Goal: Complete Application Form: Complete application form

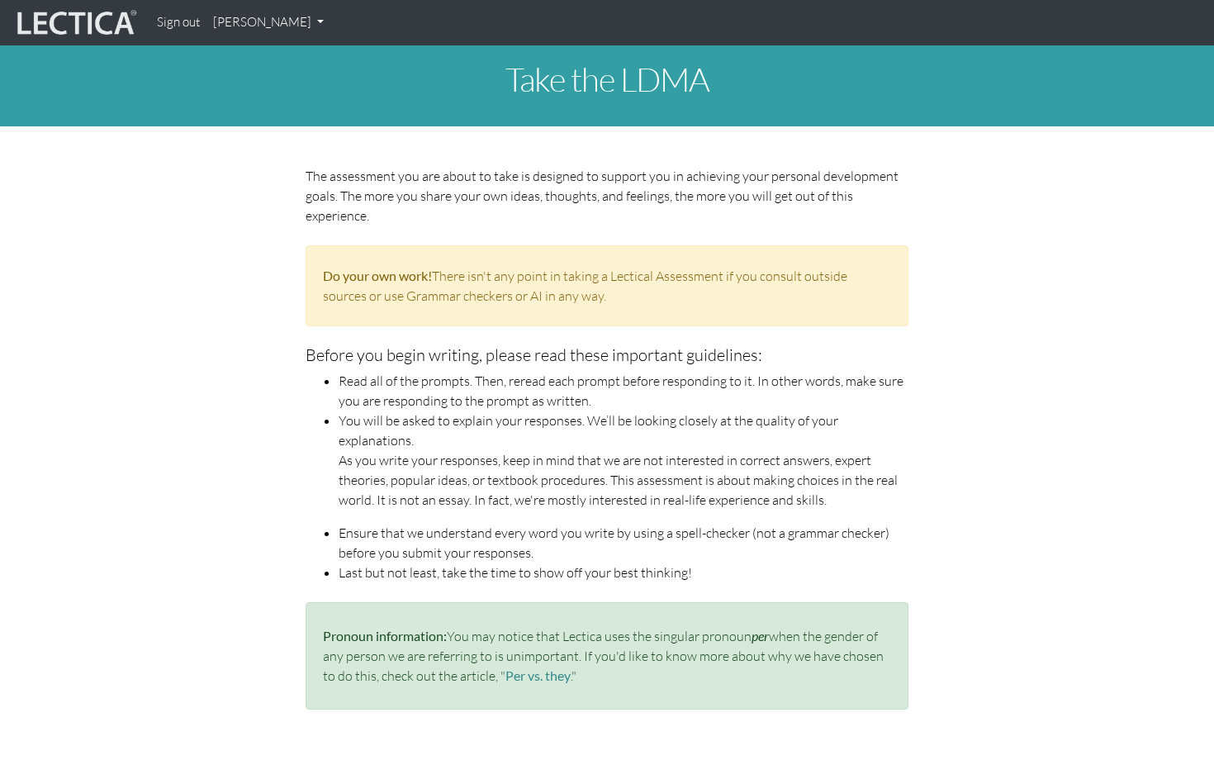
click at [84, 21] on img at bounding box center [75, 22] width 124 height 31
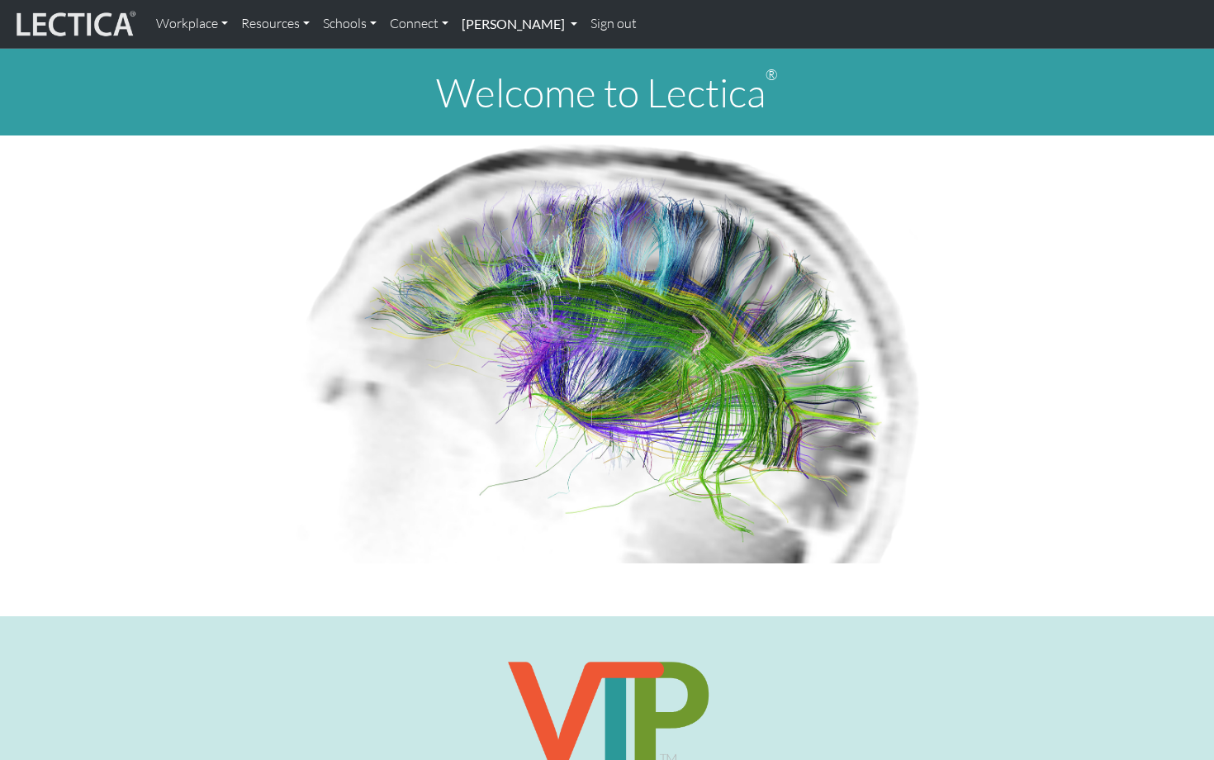
click at [486, 26] on link "Markus Sjostedt" at bounding box center [519, 24] width 129 height 35
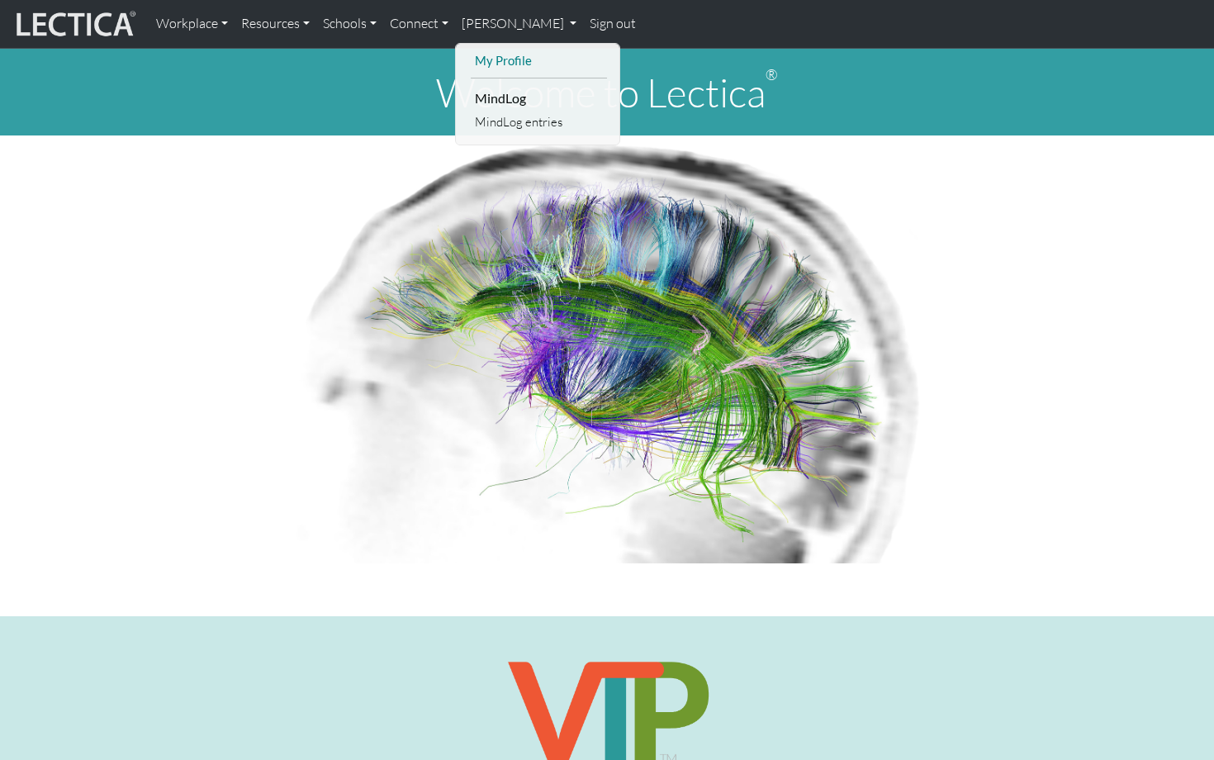
click at [497, 60] on link "My Profile" at bounding box center [539, 60] width 136 height 21
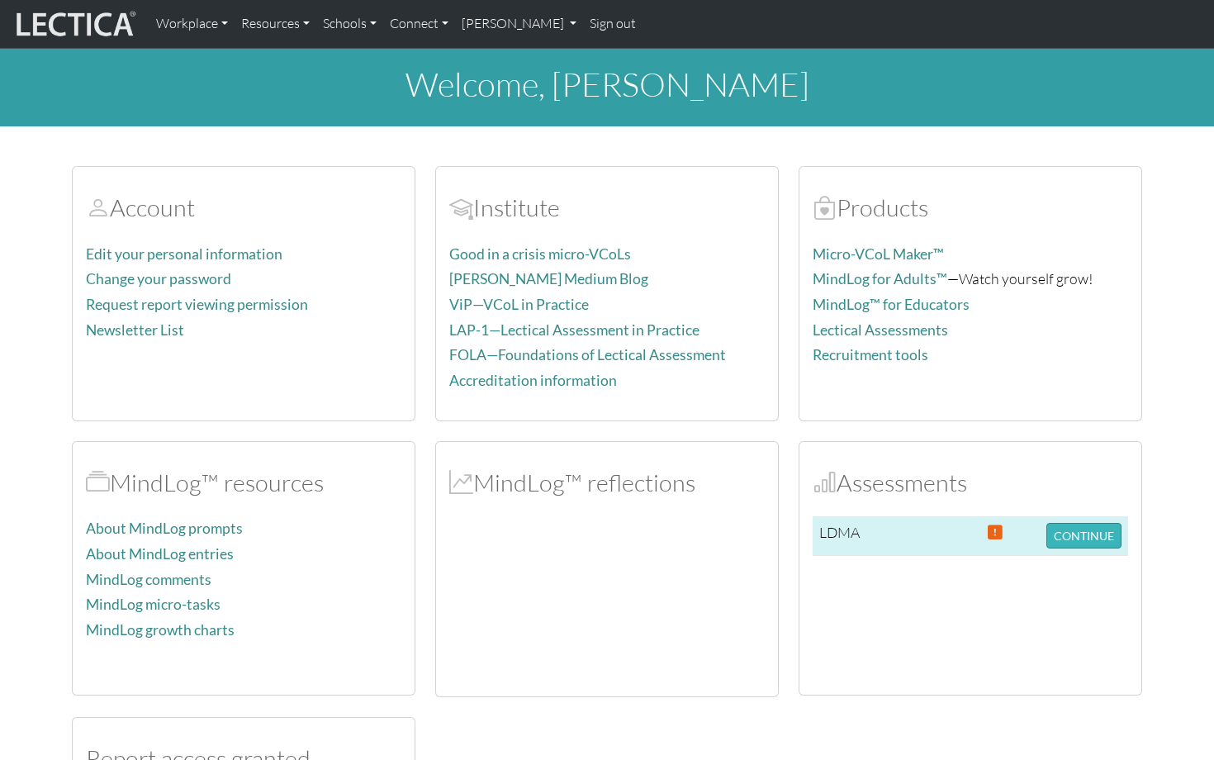
click at [1082, 536] on button "CONTINUE" at bounding box center [1083, 536] width 75 height 26
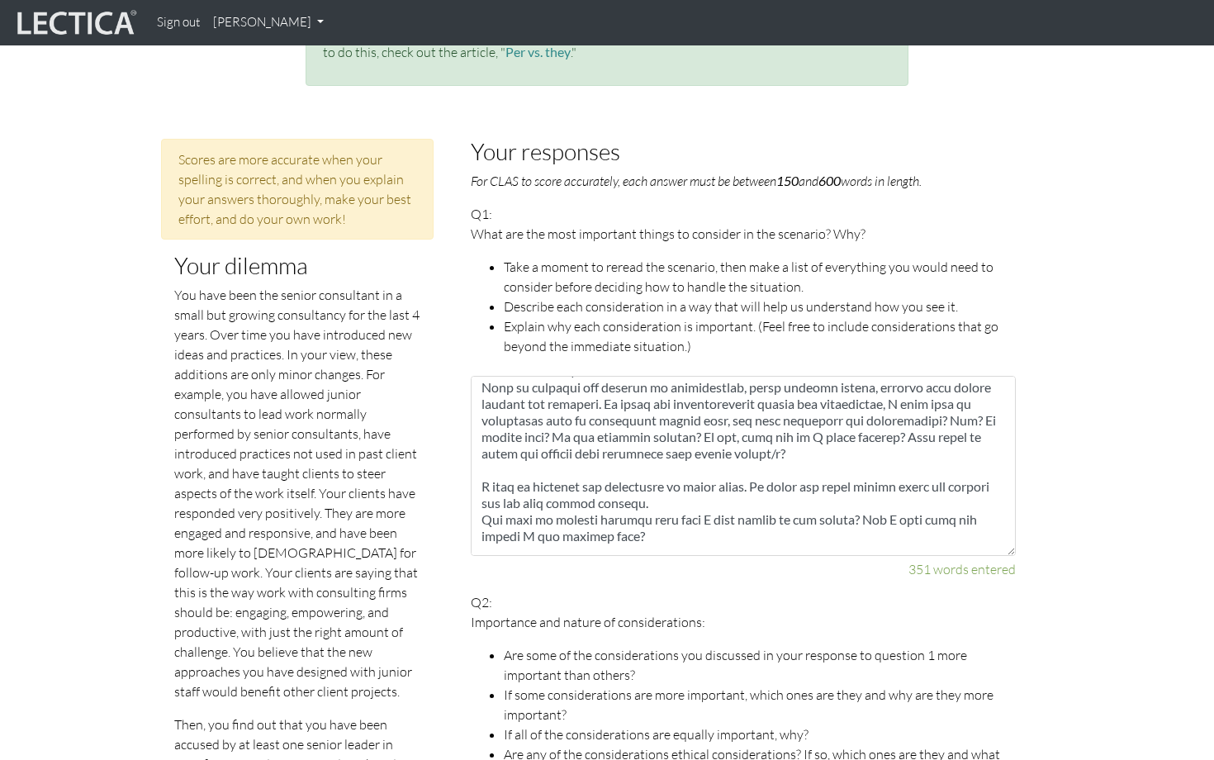
scroll to position [267, 0]
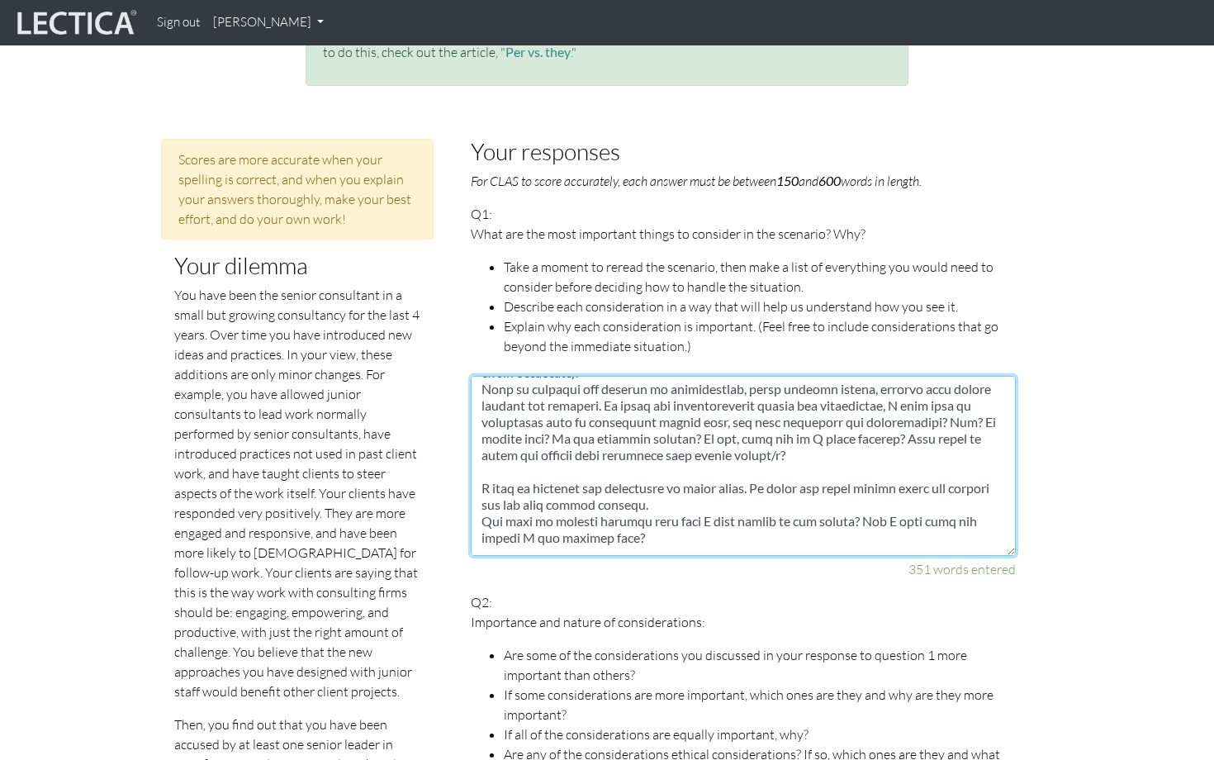
click at [817, 436] on textarea at bounding box center [743, 466] width 545 height 180
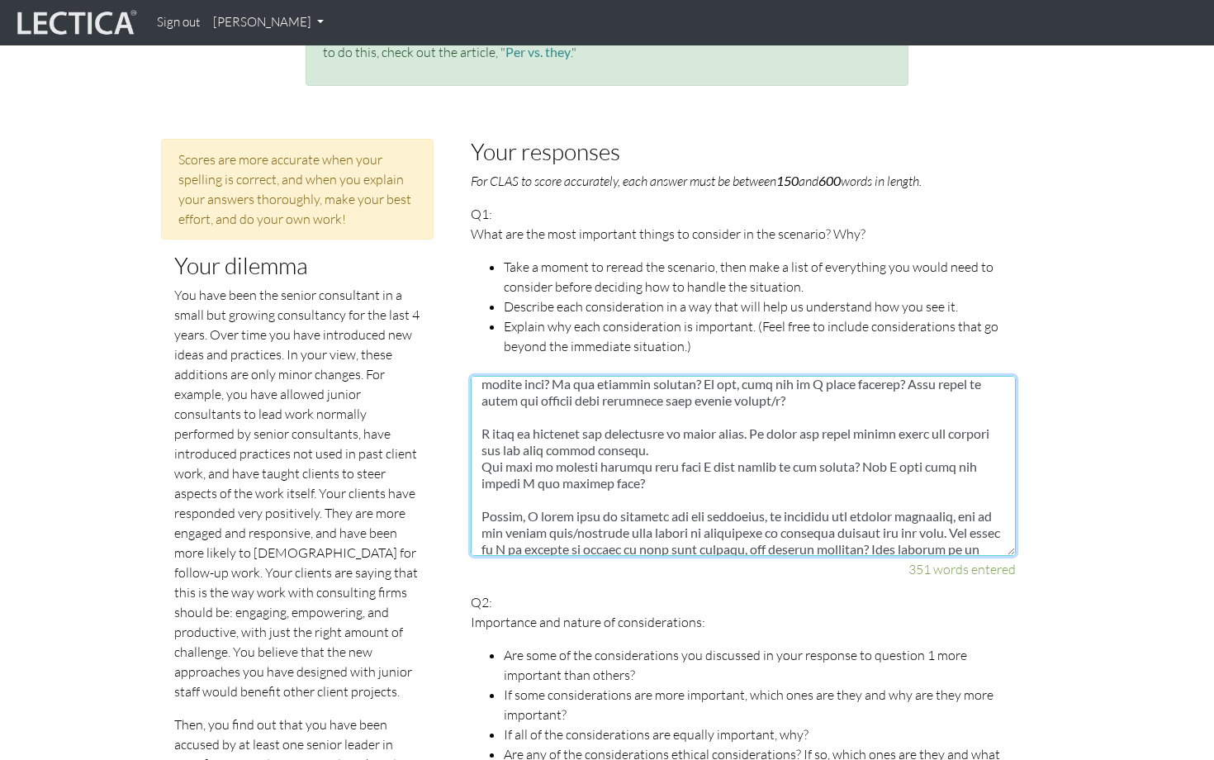
scroll to position [326, 0]
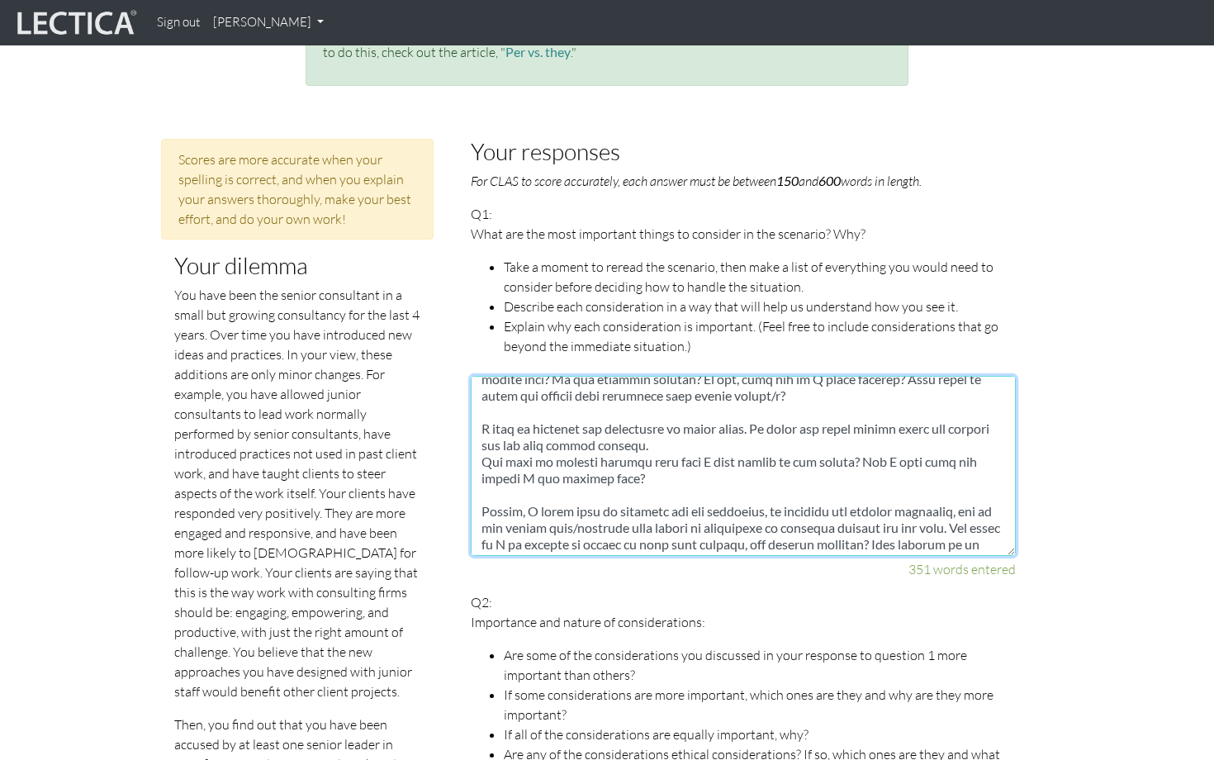
click at [741, 441] on textarea at bounding box center [743, 466] width 545 height 180
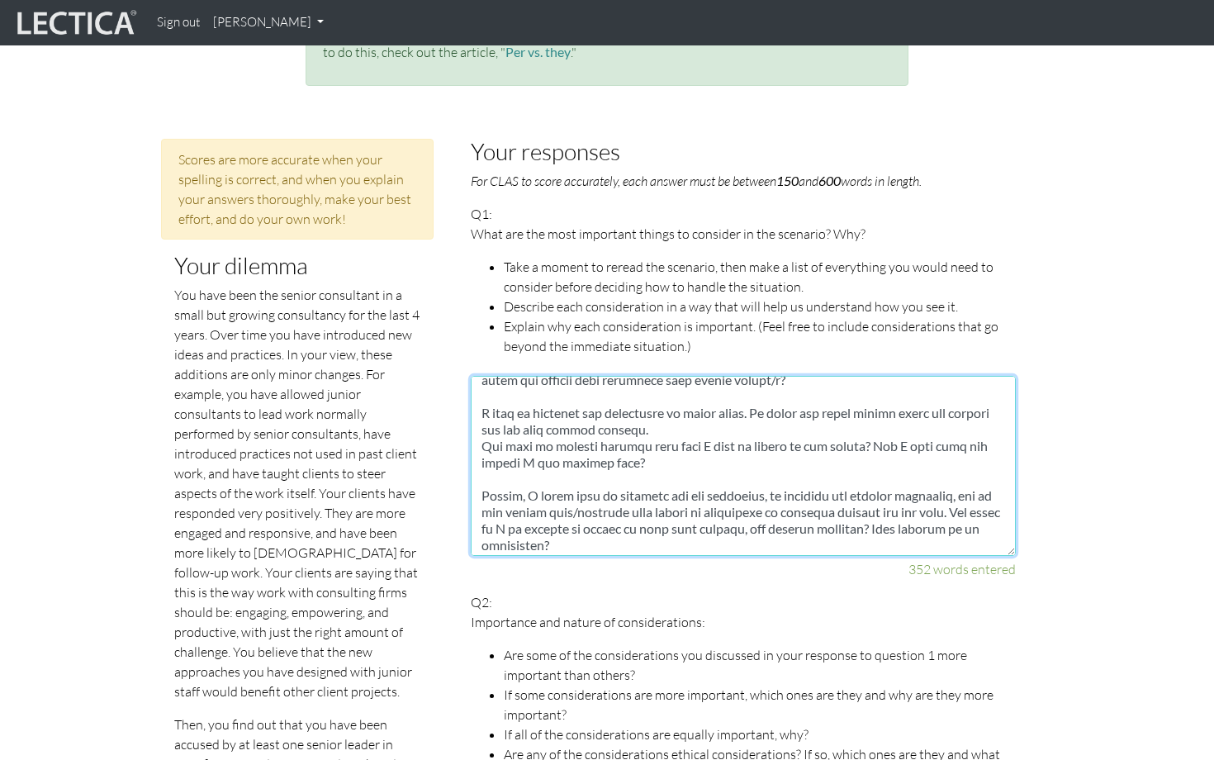
scroll to position [340, 0]
click at [718, 443] on textarea at bounding box center [743, 466] width 545 height 180
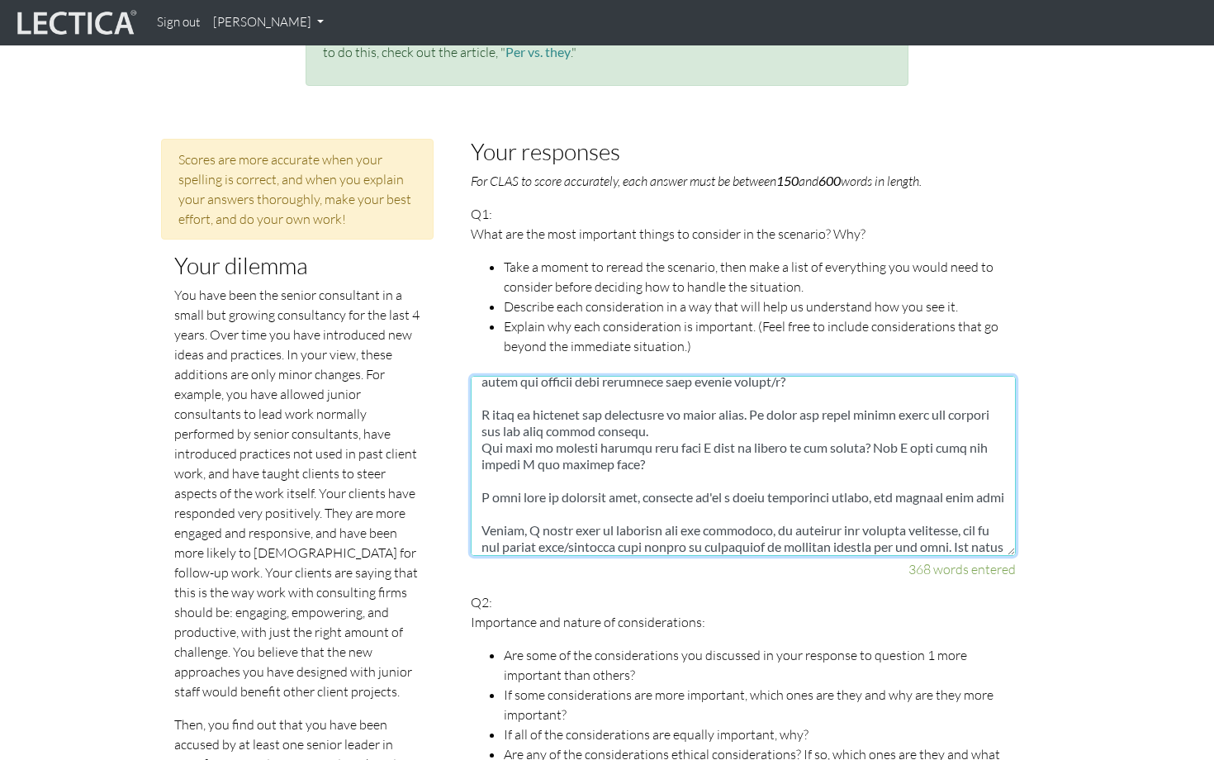
click at [980, 476] on textarea at bounding box center [743, 466] width 545 height 180
click at [722, 496] on textarea at bounding box center [743, 466] width 545 height 180
click at [717, 492] on textarea at bounding box center [743, 466] width 545 height 180
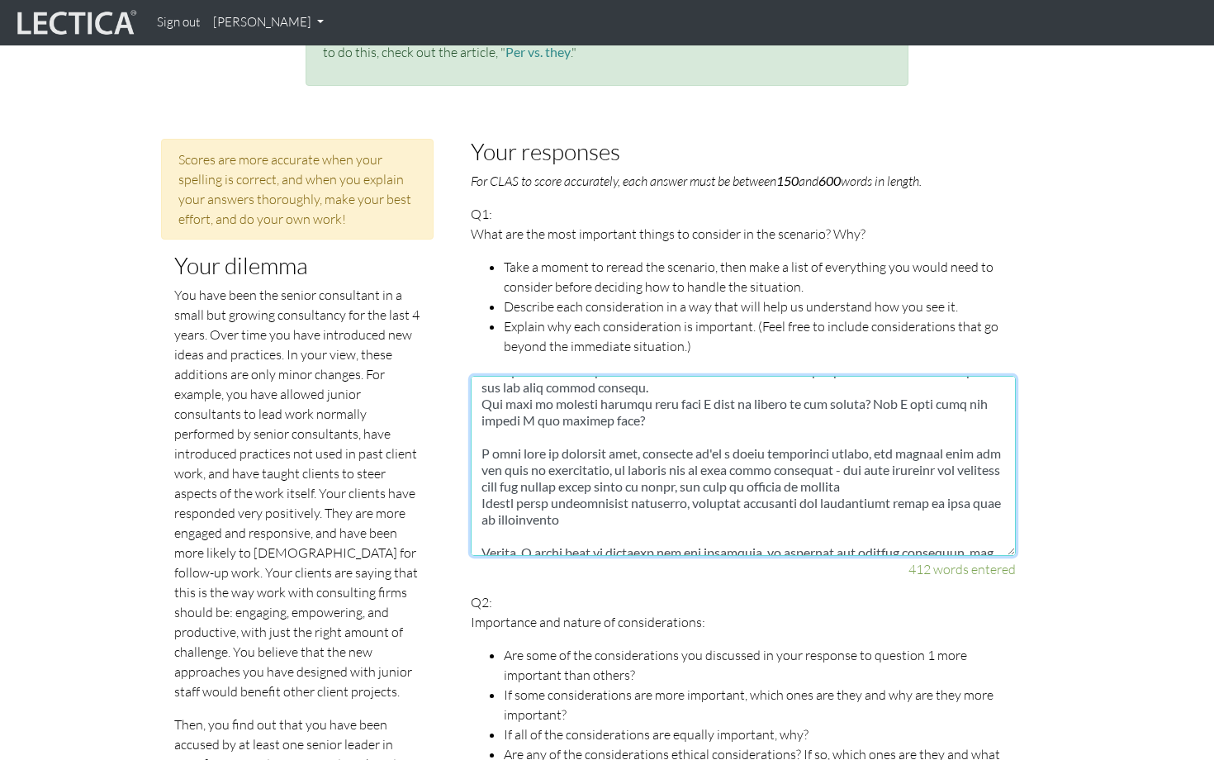
scroll to position [387, 0]
click at [931, 462] on textarea at bounding box center [743, 466] width 545 height 180
click at [593, 502] on textarea at bounding box center [743, 466] width 545 height 180
click at [552, 478] on textarea at bounding box center [743, 466] width 545 height 180
click at [582, 499] on textarea at bounding box center [743, 466] width 545 height 180
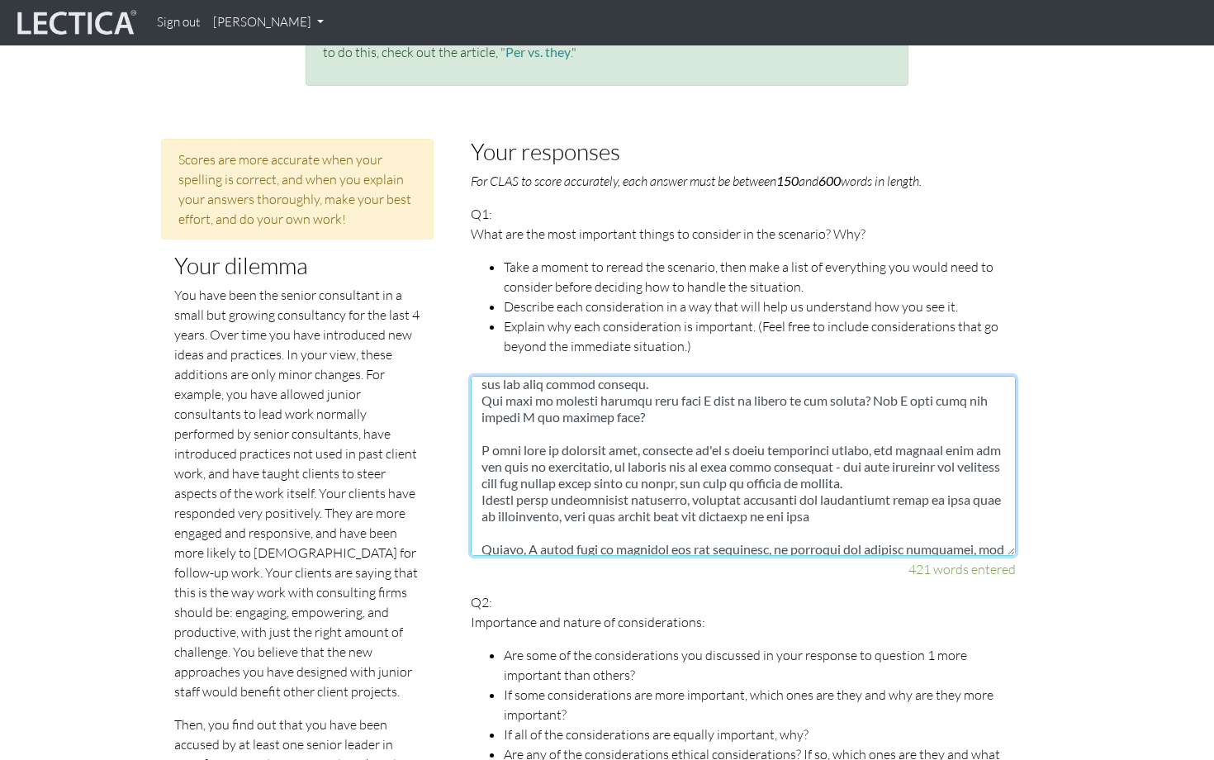
drag, startPoint x: 602, startPoint y: 514, endPoint x: 498, endPoint y: 494, distance: 105.9
click at [498, 494] on textarea at bounding box center [743, 466] width 545 height 180
drag, startPoint x: 815, startPoint y: 479, endPoint x: 737, endPoint y: 476, distance: 77.7
click at [737, 476] on textarea at bounding box center [743, 466] width 545 height 180
click at [808, 484] on textarea at bounding box center [743, 466] width 545 height 180
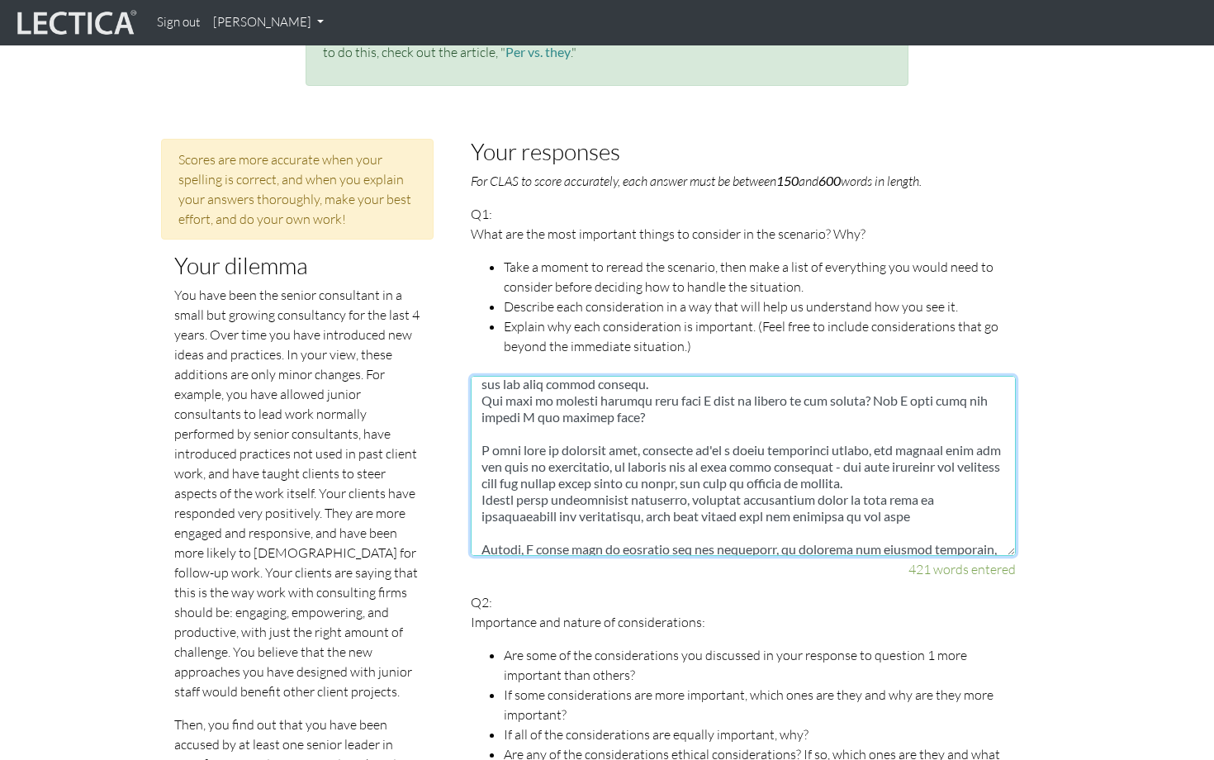
paste textarea "decisions and"
click at [808, 476] on textarea at bounding box center [743, 466] width 545 height 180
click at [741, 495] on textarea at bounding box center [743, 466] width 545 height 180
click at [606, 493] on textarea at bounding box center [743, 466] width 545 height 180
click at [606, 495] on textarea at bounding box center [743, 466] width 545 height 180
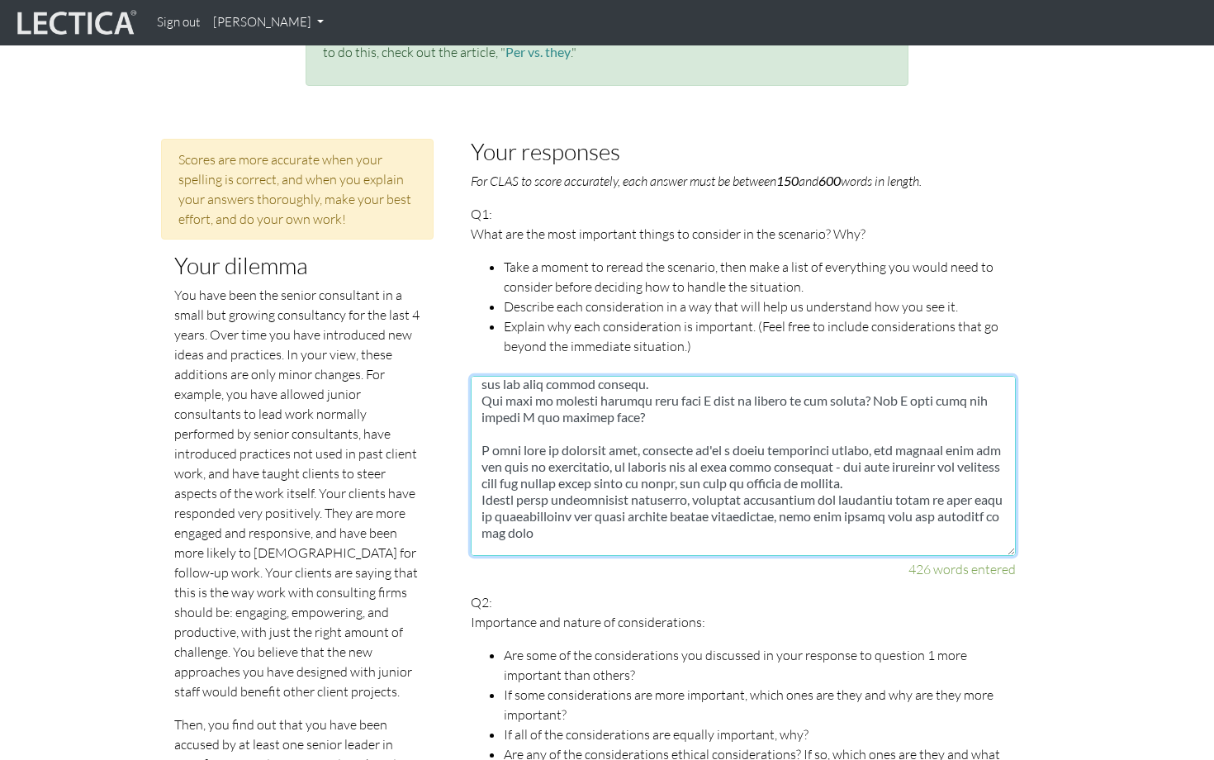
click at [609, 511] on textarea at bounding box center [743, 466] width 545 height 180
click at [615, 514] on textarea at bounding box center [743, 466] width 545 height 180
click at [954, 496] on textarea at bounding box center [743, 466] width 545 height 180
click at [603, 513] on textarea at bounding box center [743, 466] width 545 height 180
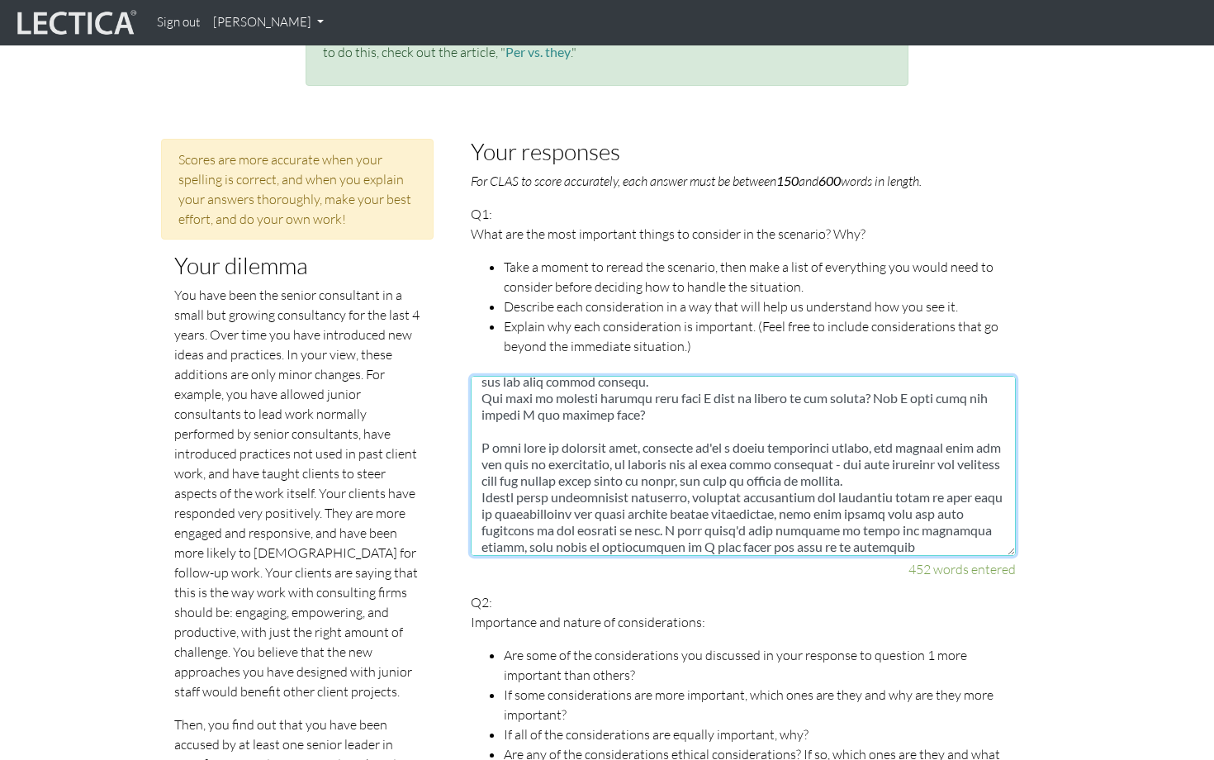
click at [966, 511] on textarea at bounding box center [743, 466] width 545 height 180
click at [836, 532] on textarea at bounding box center [743, 466] width 545 height 180
drag, startPoint x: 815, startPoint y: 533, endPoint x: 675, endPoint y: 512, distance: 141.9
click at [675, 512] on textarea at bounding box center [743, 466] width 545 height 180
click at [641, 457] on textarea at bounding box center [743, 466] width 545 height 180
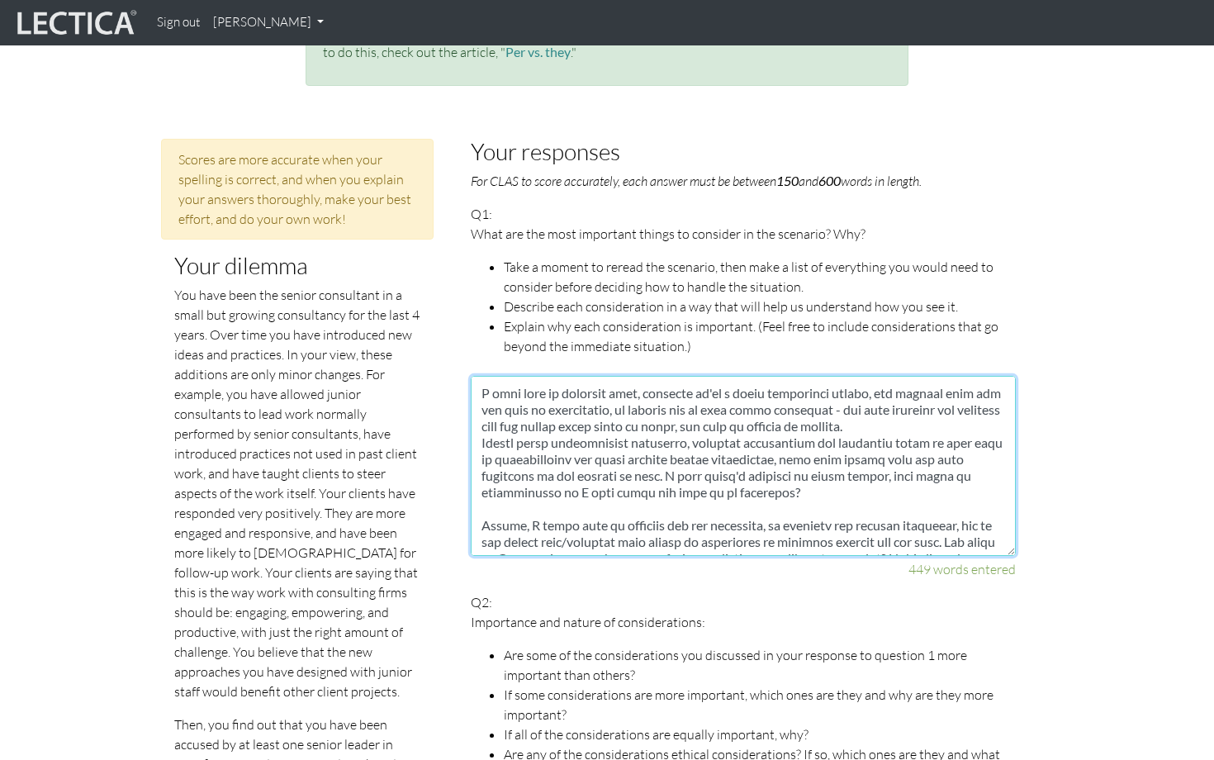
scroll to position [446, 0]
click at [911, 451] on textarea at bounding box center [743, 466] width 545 height 180
click at [586, 471] on textarea at bounding box center [743, 466] width 545 height 180
click at [866, 472] on textarea at bounding box center [743, 466] width 545 height 180
click at [653, 472] on textarea at bounding box center [743, 466] width 545 height 180
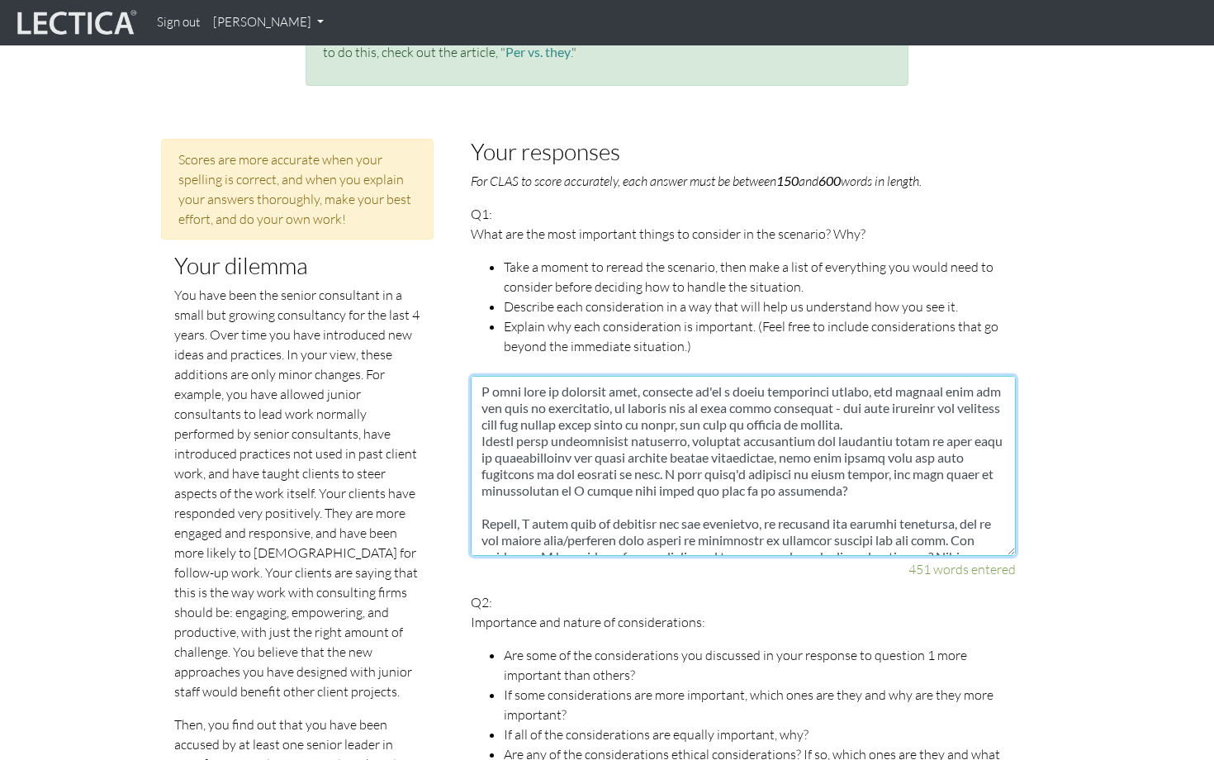
click at [651, 471] on textarea at bounding box center [743, 466] width 545 height 180
click at [741, 468] on textarea at bounding box center [743, 466] width 545 height 180
click at [896, 472] on textarea at bounding box center [743, 466] width 545 height 180
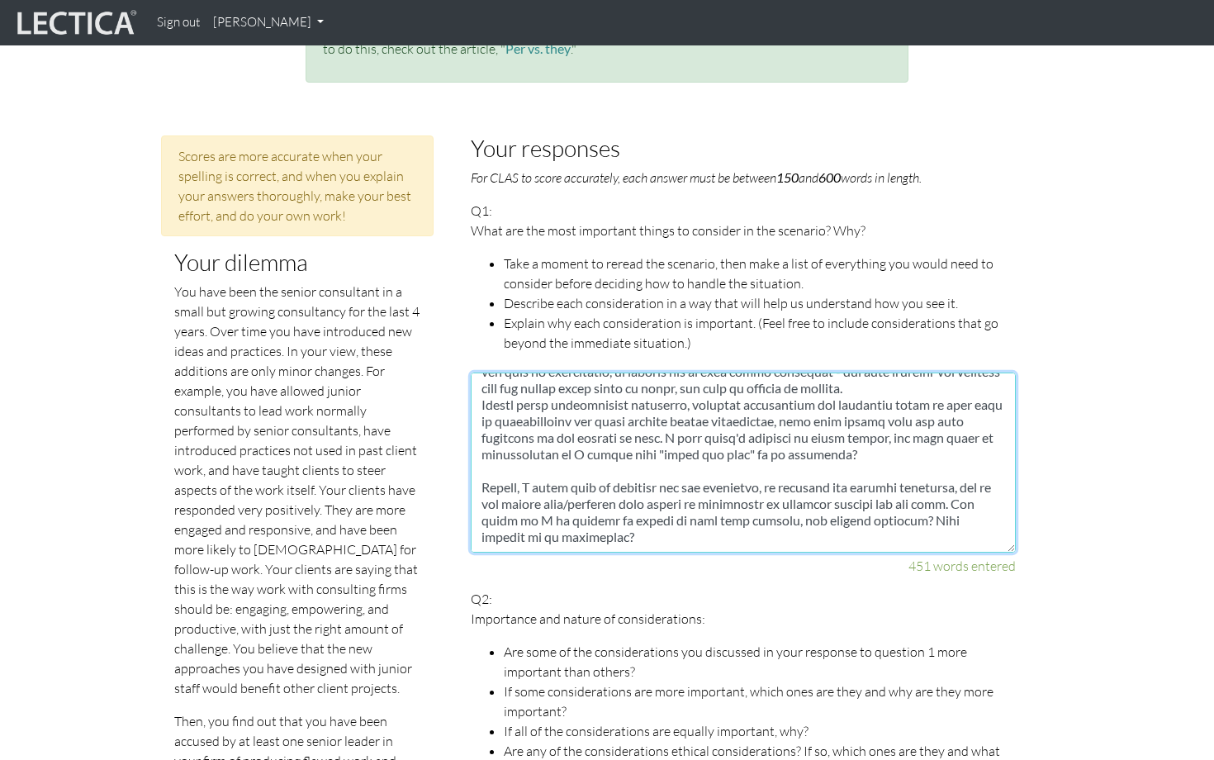
scroll to position [479, 0]
click at [658, 519] on textarea at bounding box center [743, 462] width 545 height 180
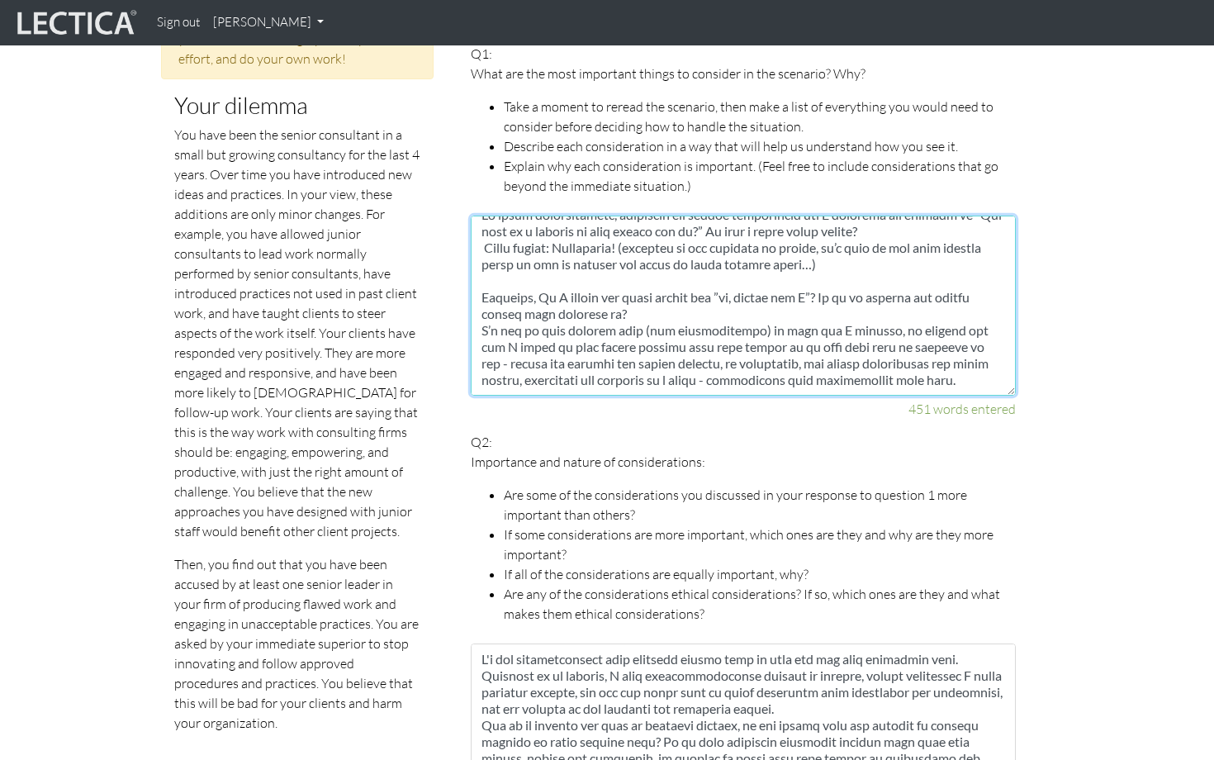
scroll to position [0, 0]
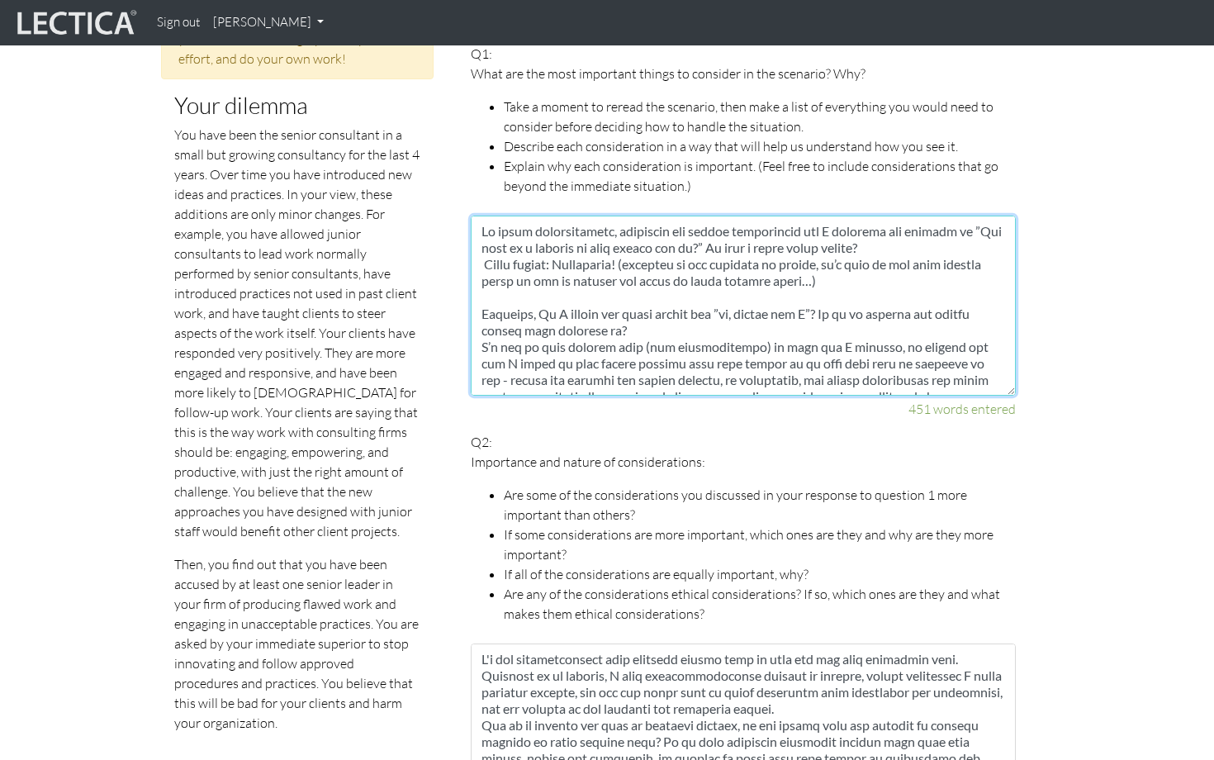
drag, startPoint x: 665, startPoint y: 362, endPoint x: 483, endPoint y: 212, distance: 235.9
click at [483, 216] on textarea at bounding box center [743, 306] width 545 height 180
type textarea "My first consideration, directing and highly influencing how I approach and res…"
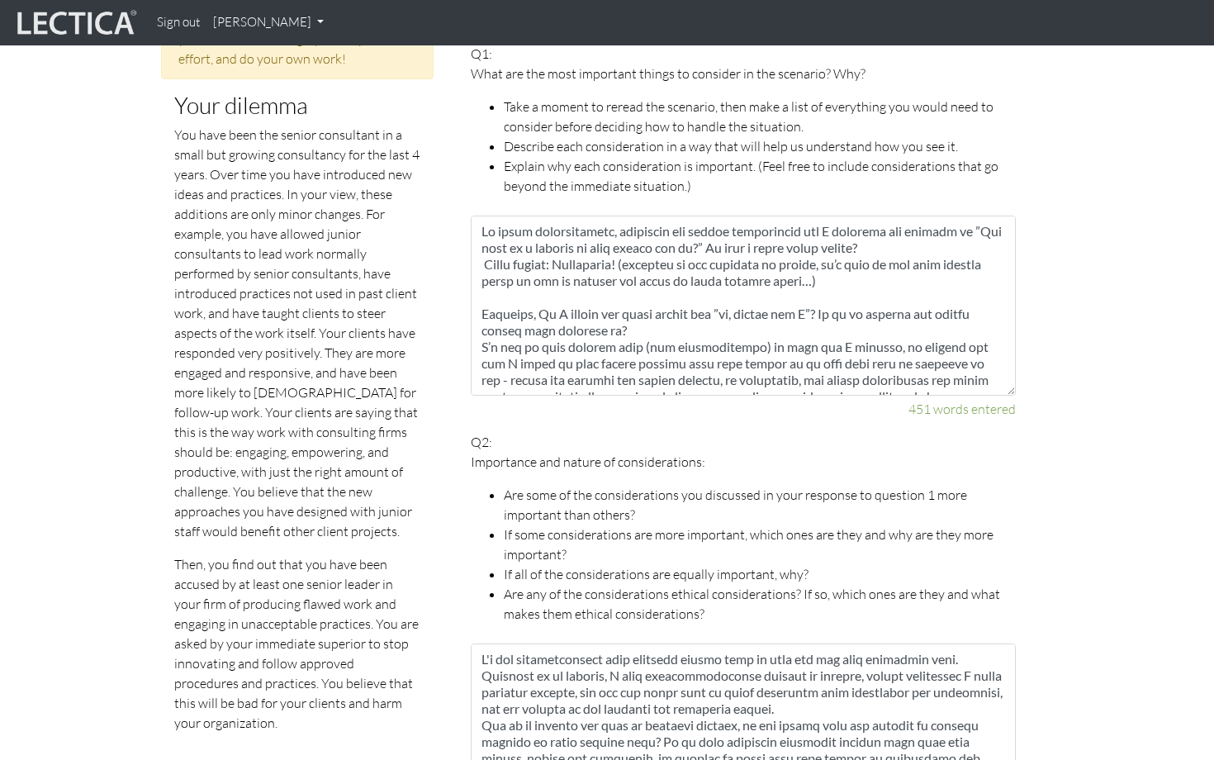
click at [731, 452] on p "Importance and nature of considerations:" at bounding box center [743, 462] width 545 height 20
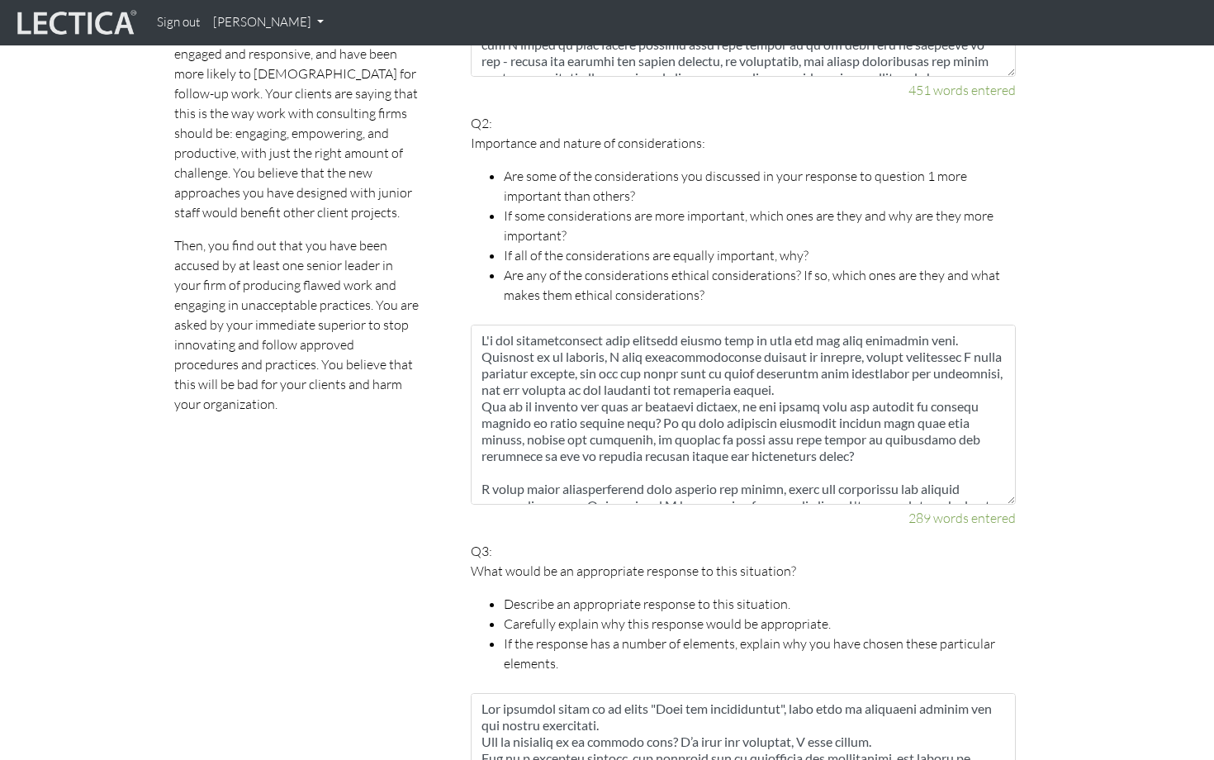
scroll to position [1112, 0]
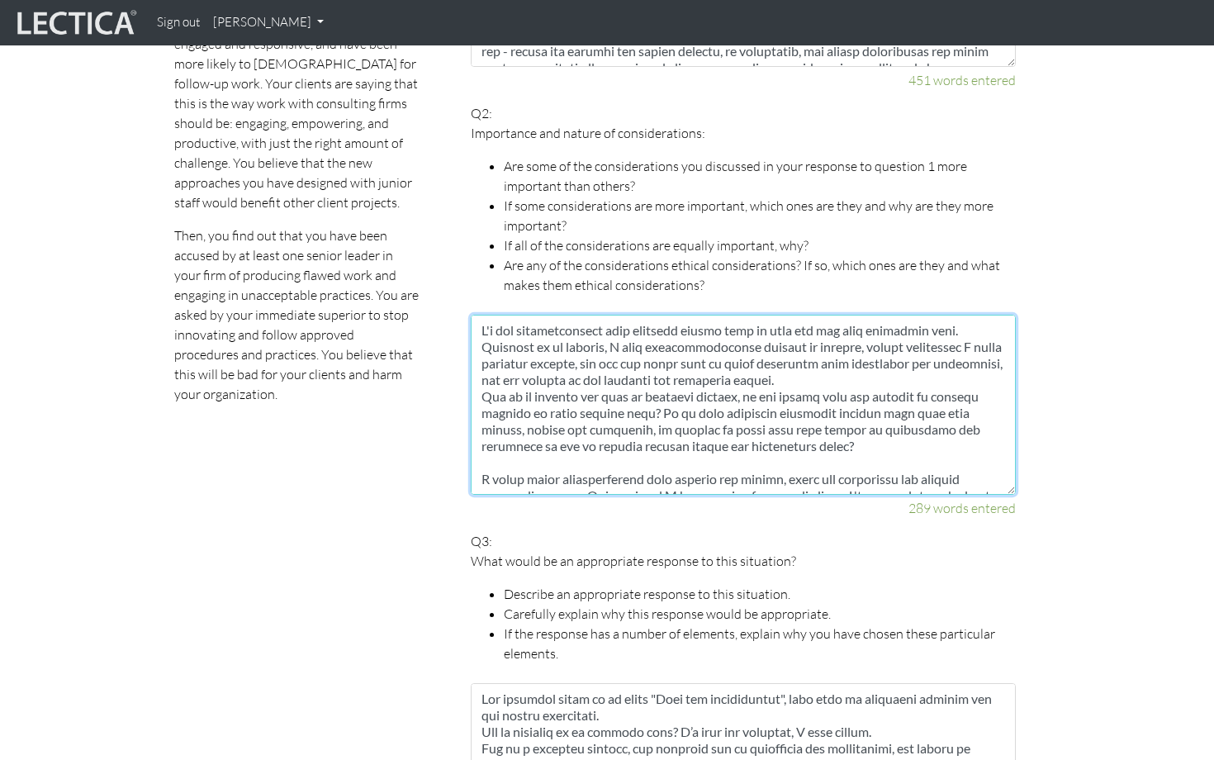
drag, startPoint x: 483, startPoint y: 310, endPoint x: 954, endPoint y: 310, distance: 471.5
click at [954, 315] on textarea at bounding box center [743, 405] width 545 height 180
click at [766, 315] on textarea at bounding box center [743, 405] width 545 height 180
click at [825, 398] on textarea at bounding box center [743, 405] width 545 height 180
click at [900, 326] on textarea at bounding box center [743, 405] width 545 height 180
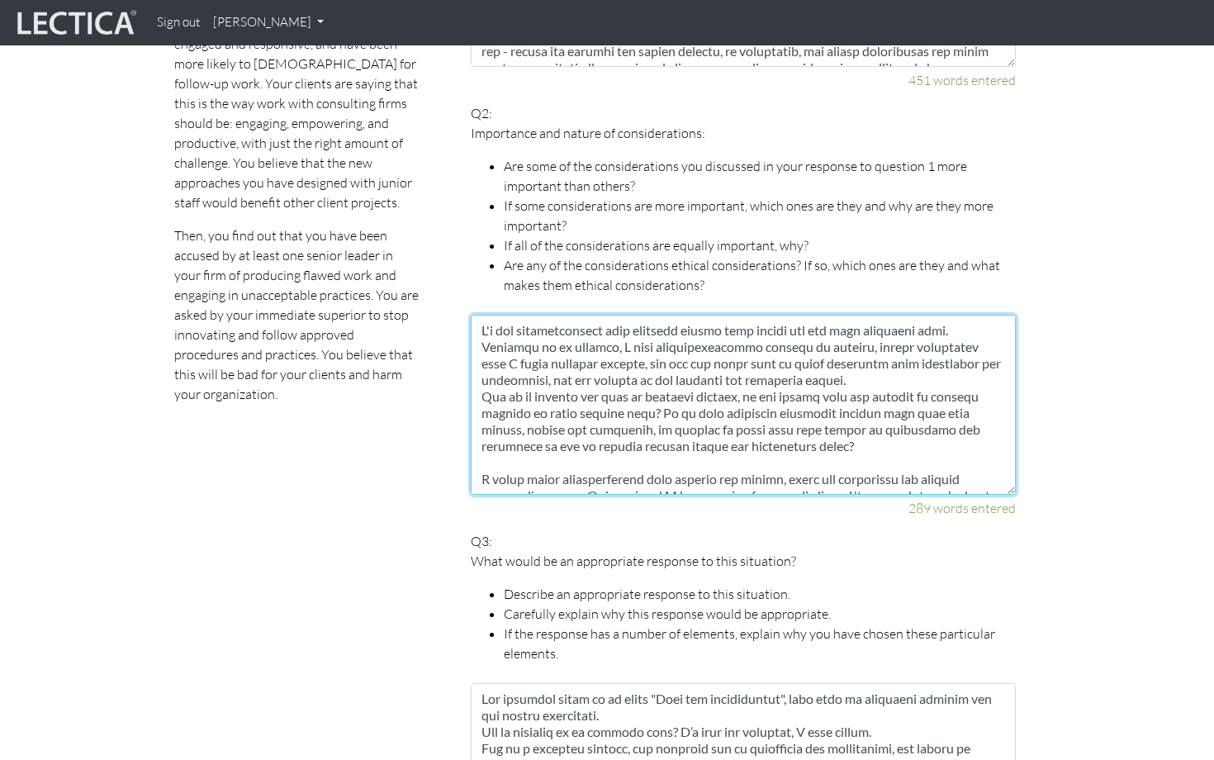
click at [925, 431] on textarea at bounding box center [743, 405] width 545 height 180
click at [926, 329] on textarea at bounding box center [743, 405] width 545 height 180
drag, startPoint x: 762, startPoint y: 361, endPoint x: 469, endPoint y: 306, distance: 298.1
click at [599, 409] on textarea at bounding box center [743, 405] width 545 height 180
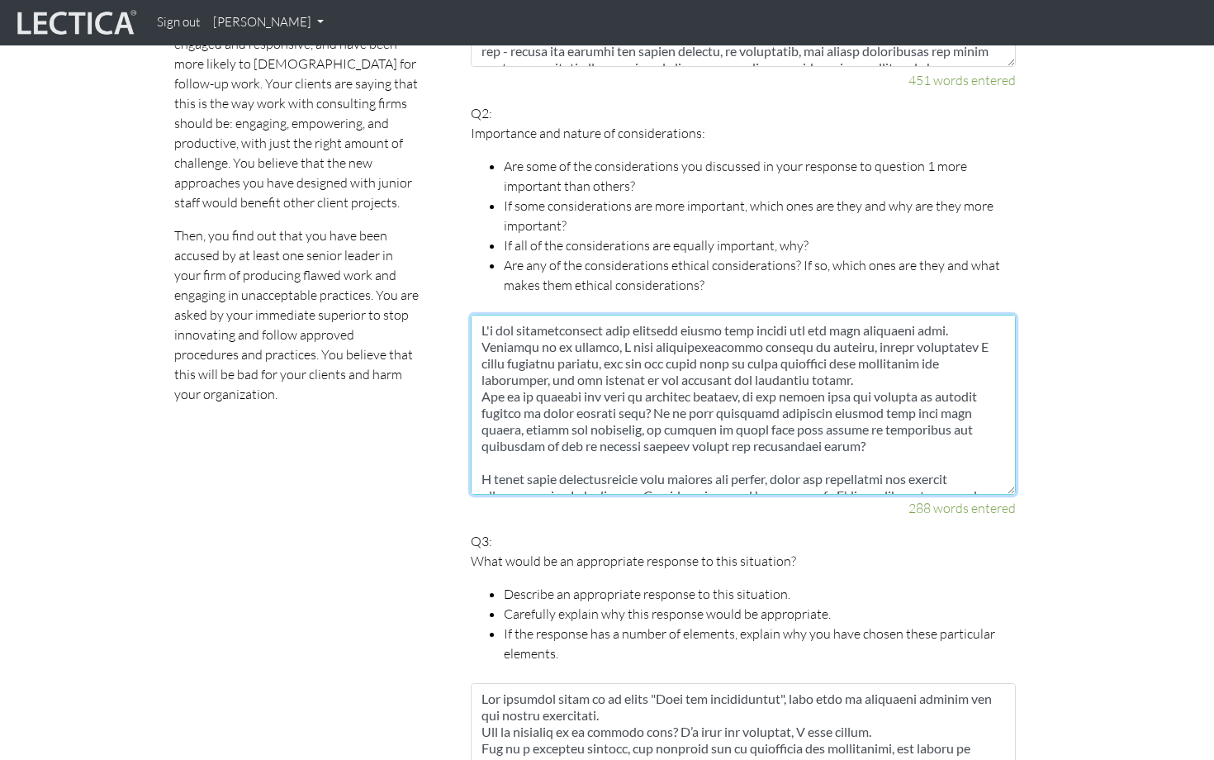
click at [905, 426] on textarea at bounding box center [743, 405] width 545 height 180
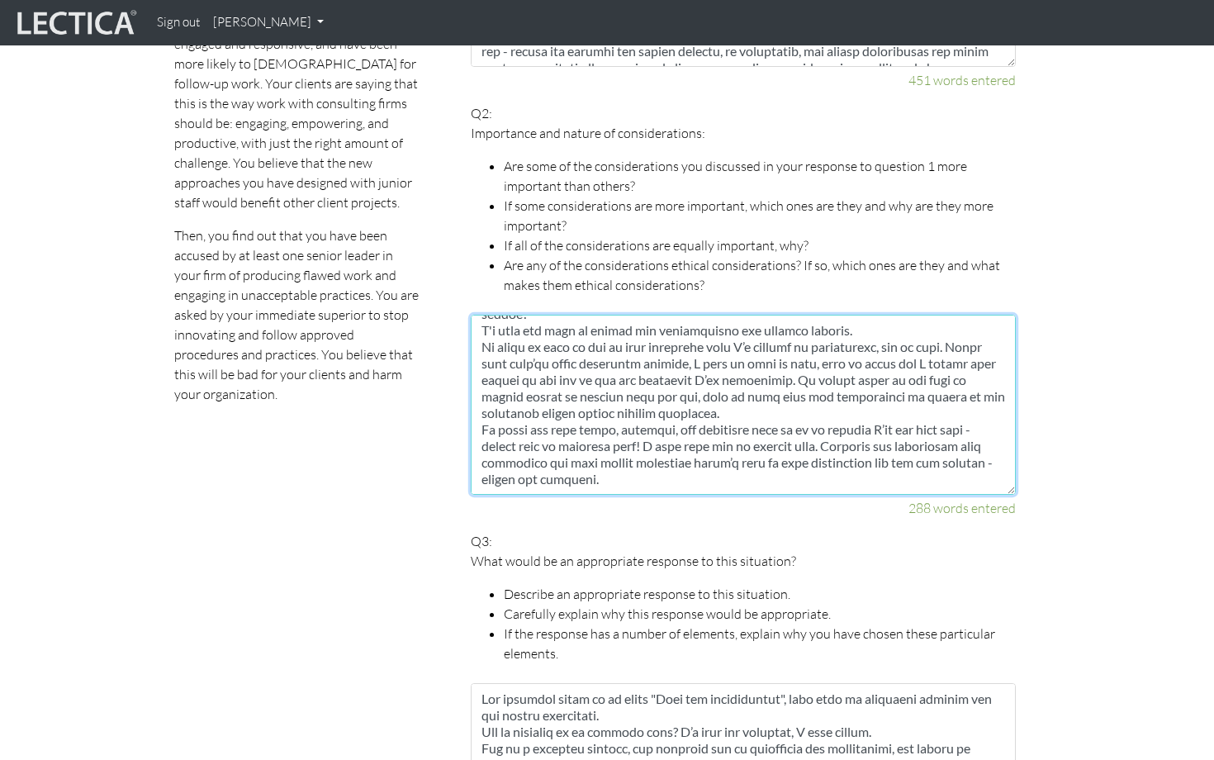
scroll to position [215, 0]
click at [682, 458] on textarea at bounding box center [743, 405] width 545 height 180
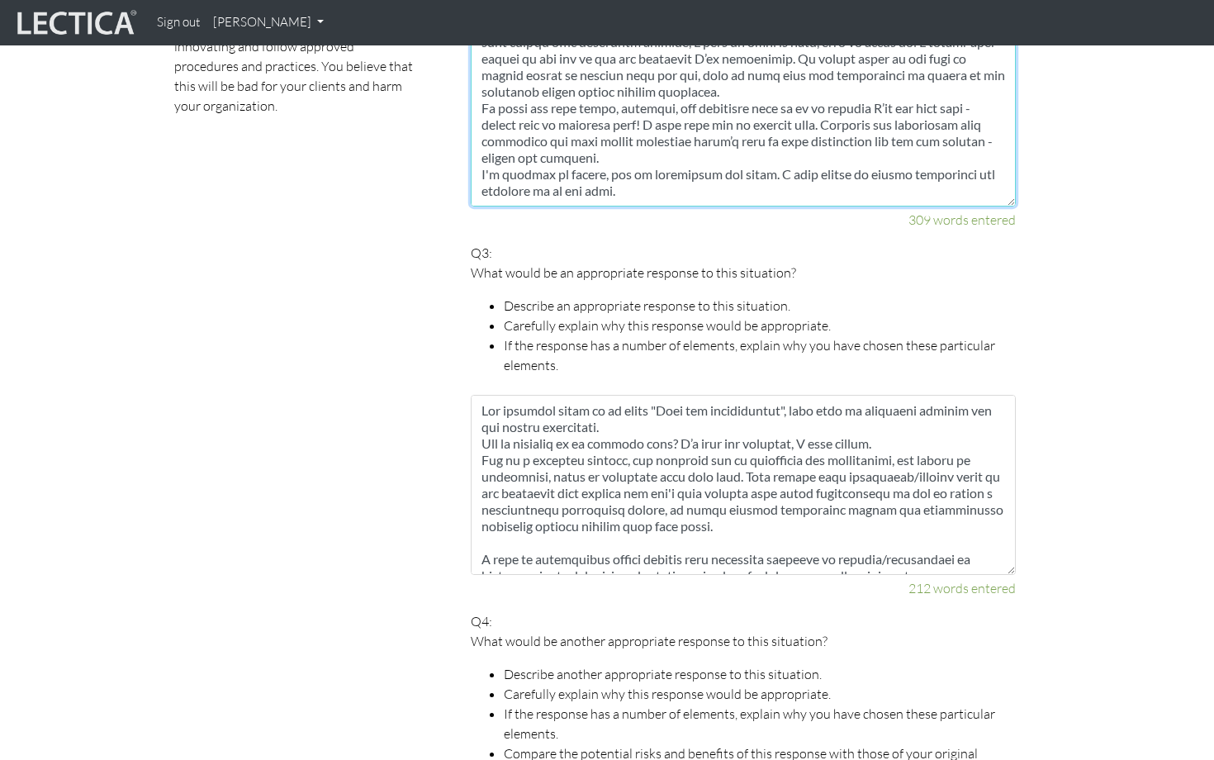
scroll to position [1402, 0]
type textarea "I'd say considerations that inflicts others than myself are the most important …"
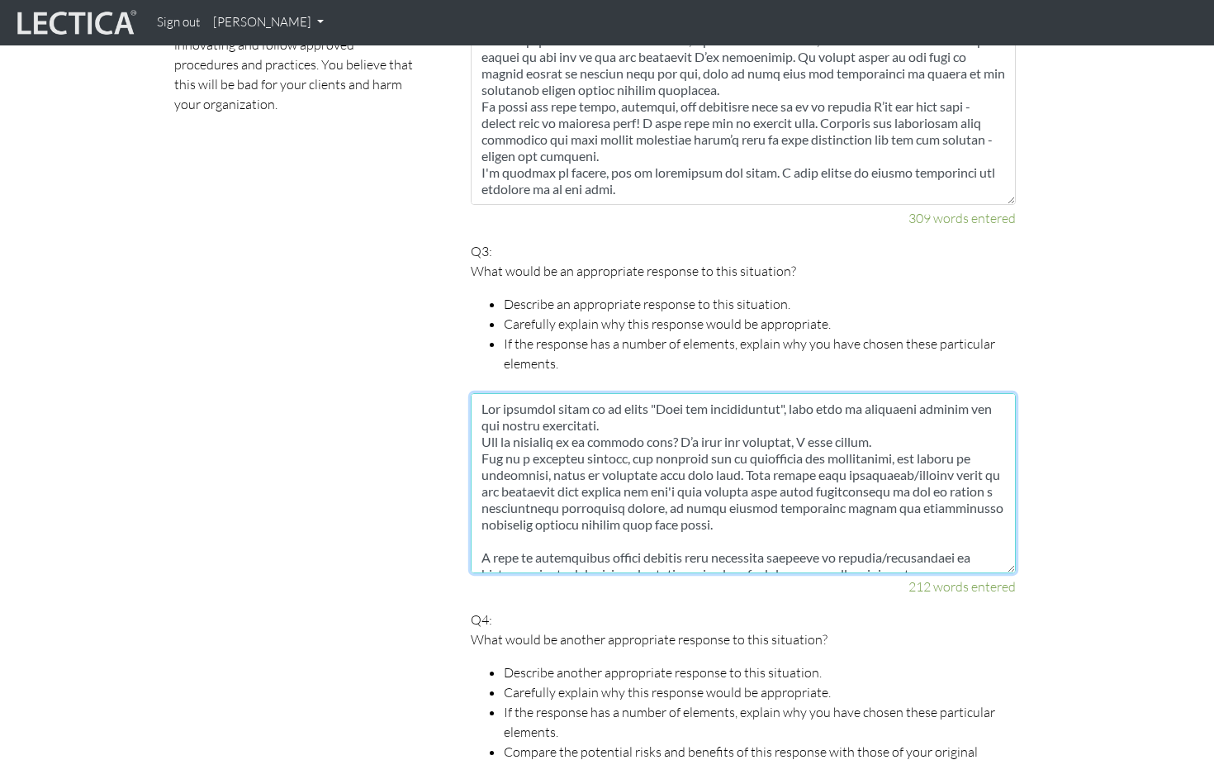
click at [665, 402] on textarea at bounding box center [743, 483] width 545 height 180
click at [749, 507] on textarea at bounding box center [743, 483] width 545 height 180
click at [879, 486] on textarea at bounding box center [743, 483] width 545 height 180
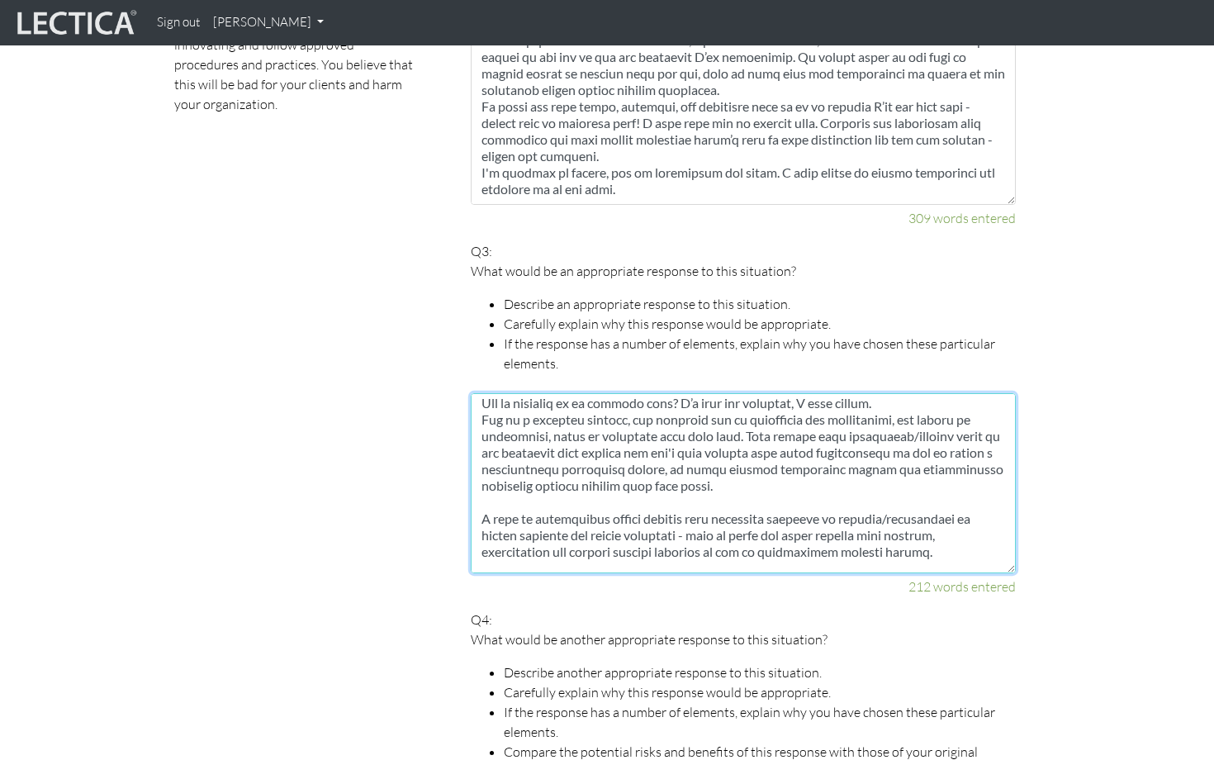
scroll to position [40, 0]
click at [761, 462] on textarea at bounding box center [743, 483] width 545 height 180
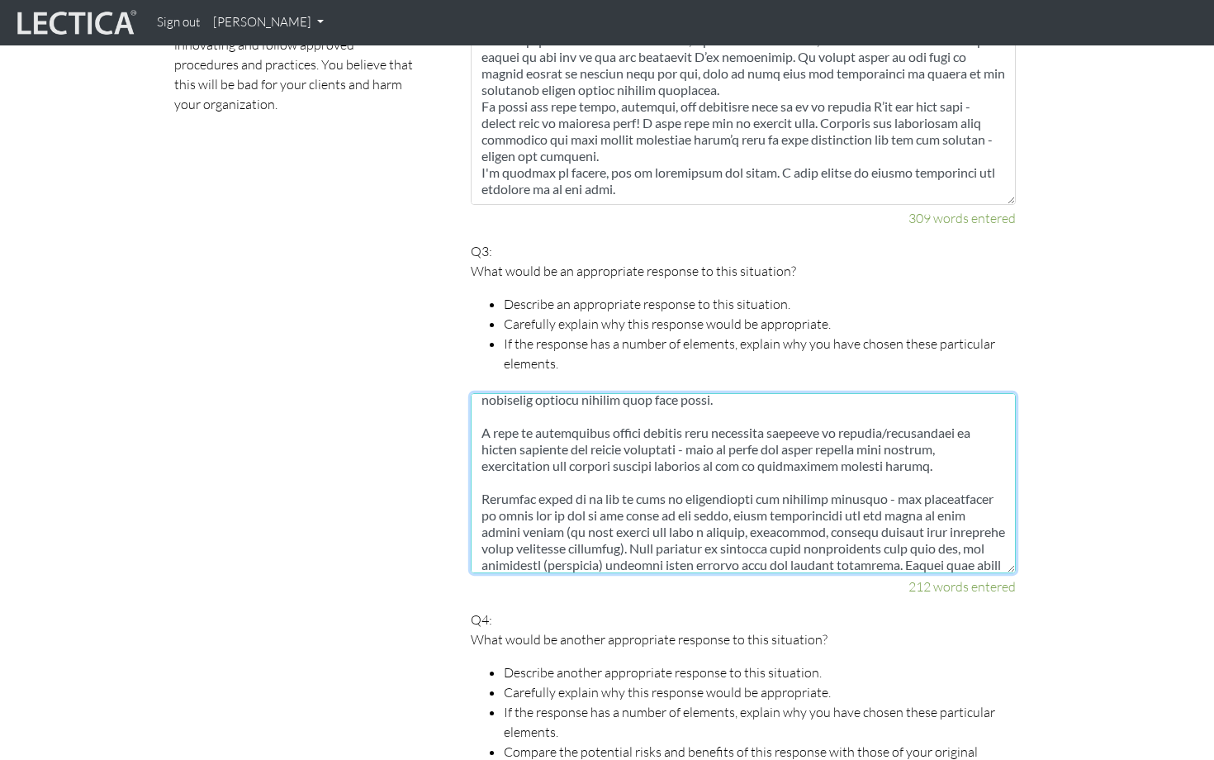
scroll to position [129, 0]
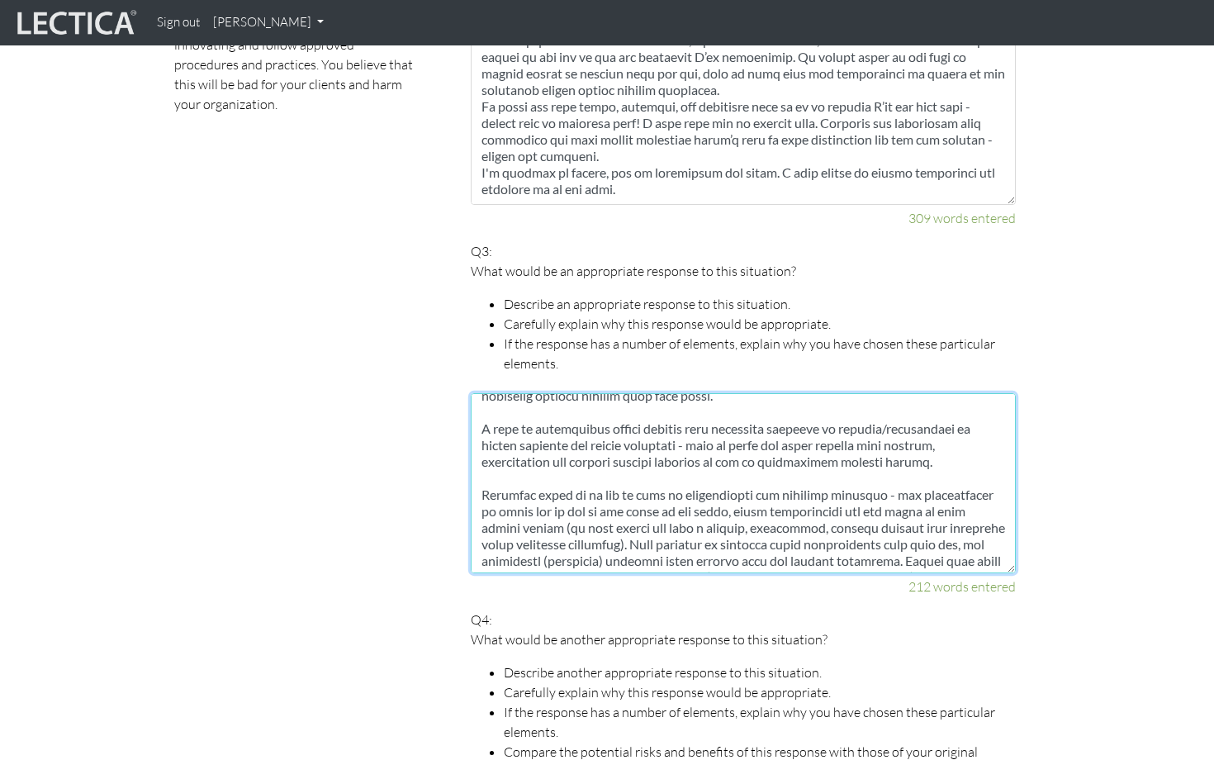
click at [960, 443] on textarea at bounding box center [743, 483] width 545 height 180
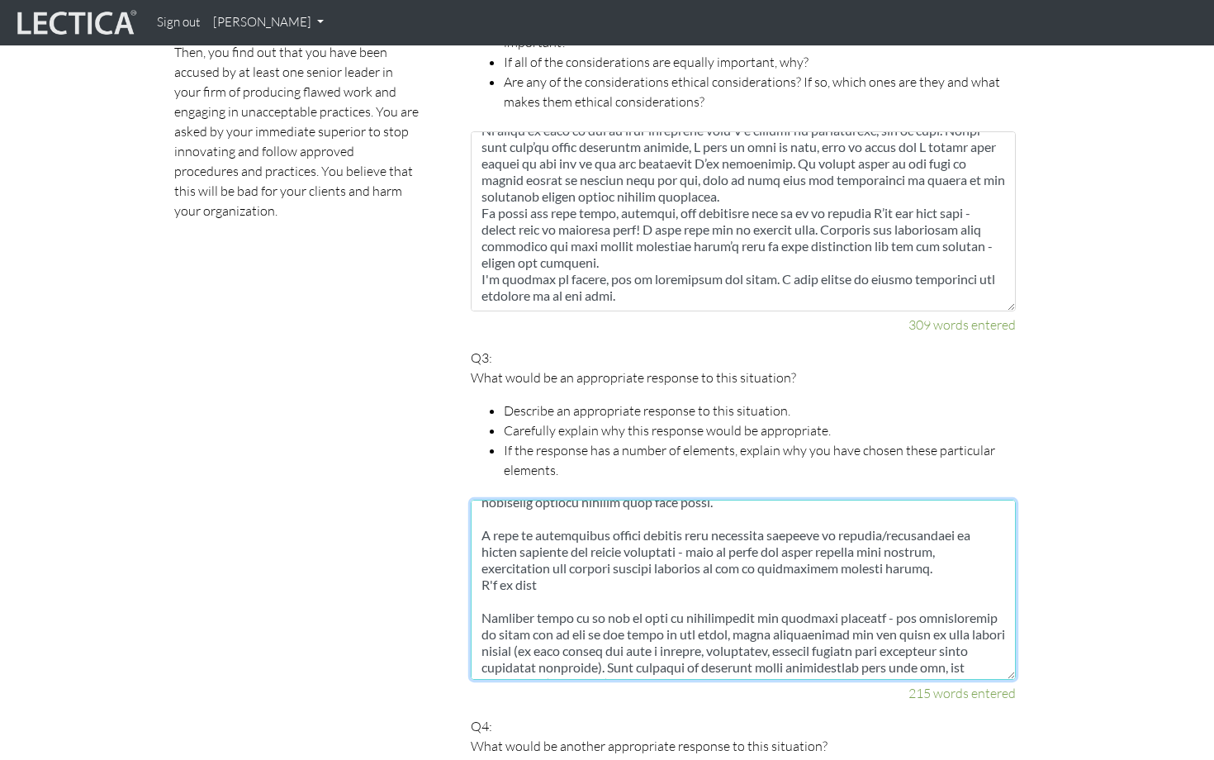
scroll to position [1301, 0]
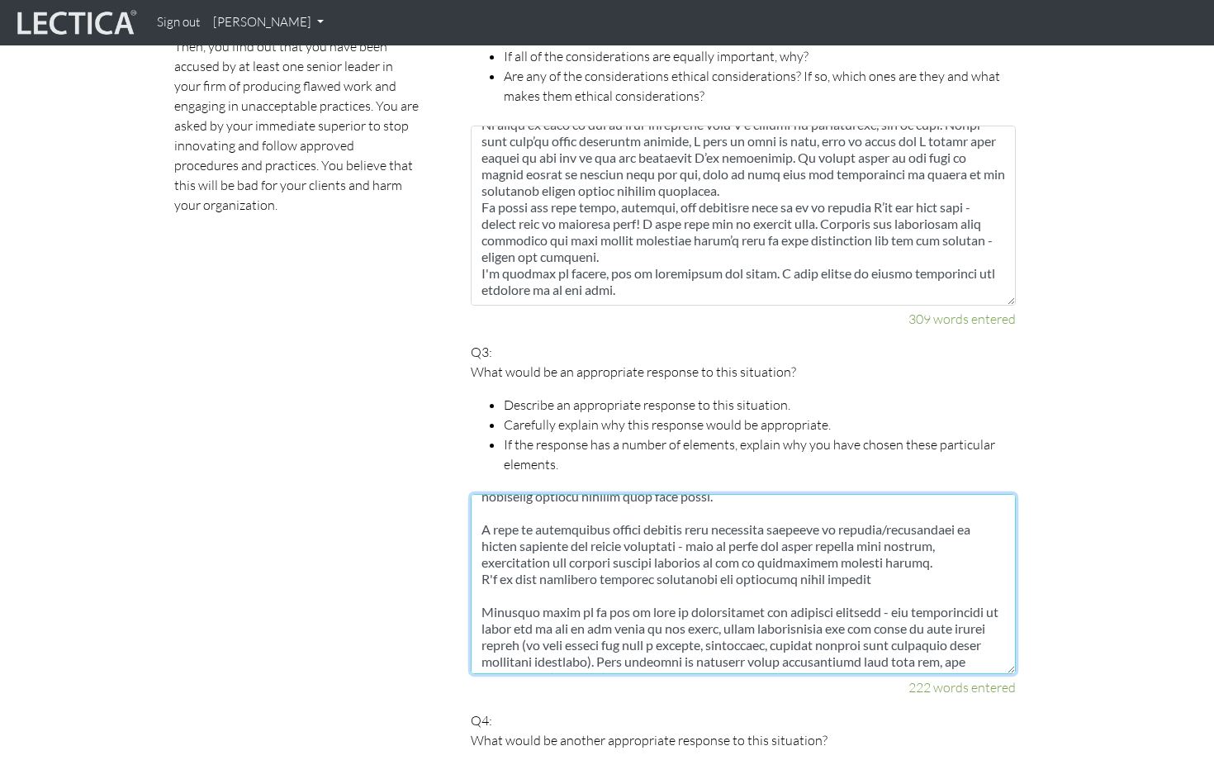
click at [523, 559] on textarea at bounding box center [743, 584] width 545 height 180
click at [521, 557] on textarea at bounding box center [743, 584] width 545 height 180
click at [1000, 556] on textarea at bounding box center [743, 584] width 545 height 180
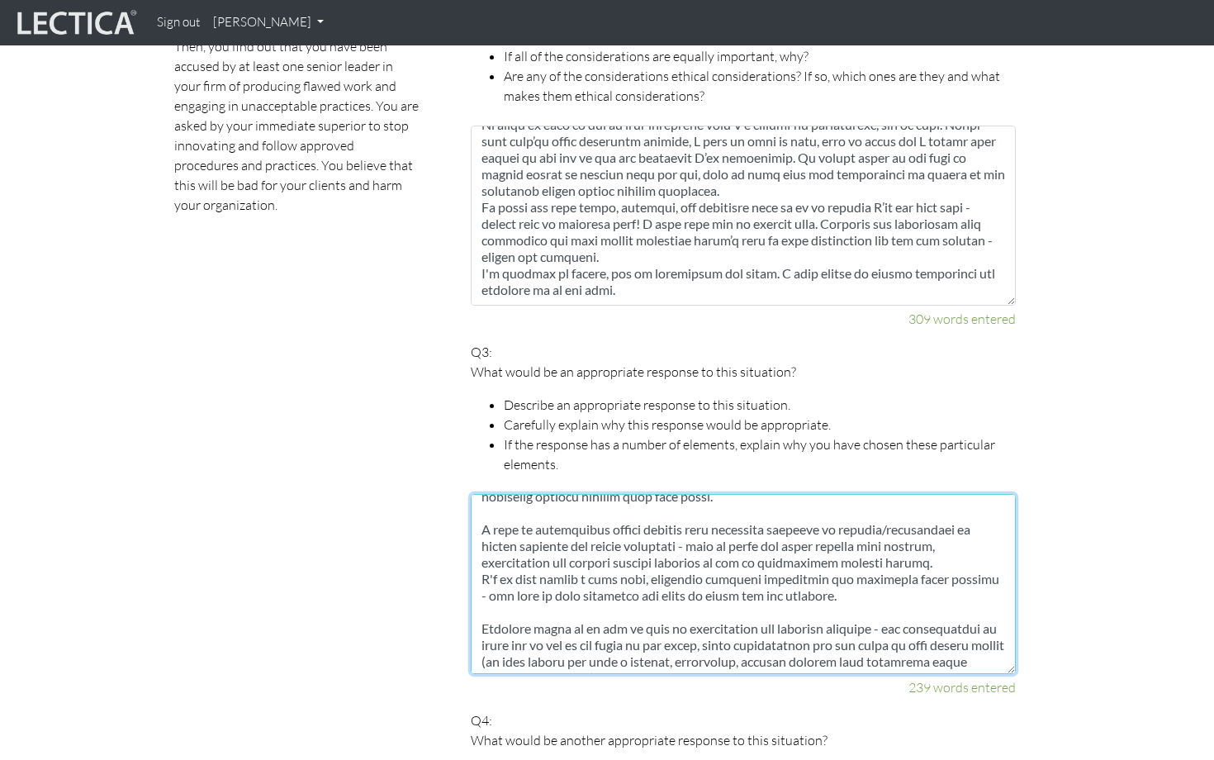
click at [780, 575] on textarea at bounding box center [743, 584] width 545 height 180
click at [898, 571] on textarea at bounding box center [743, 584] width 545 height 180
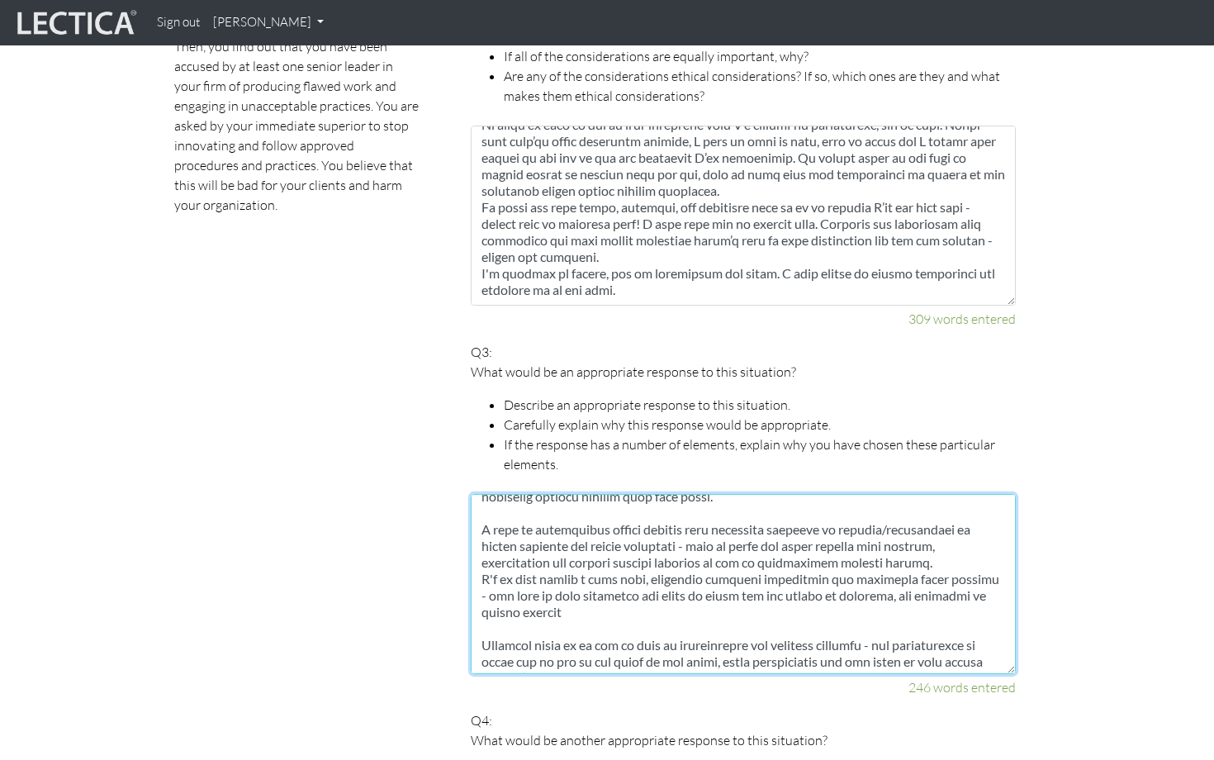
click at [606, 594] on textarea at bounding box center [743, 584] width 545 height 180
click at [779, 589] on textarea at bounding box center [743, 584] width 545 height 180
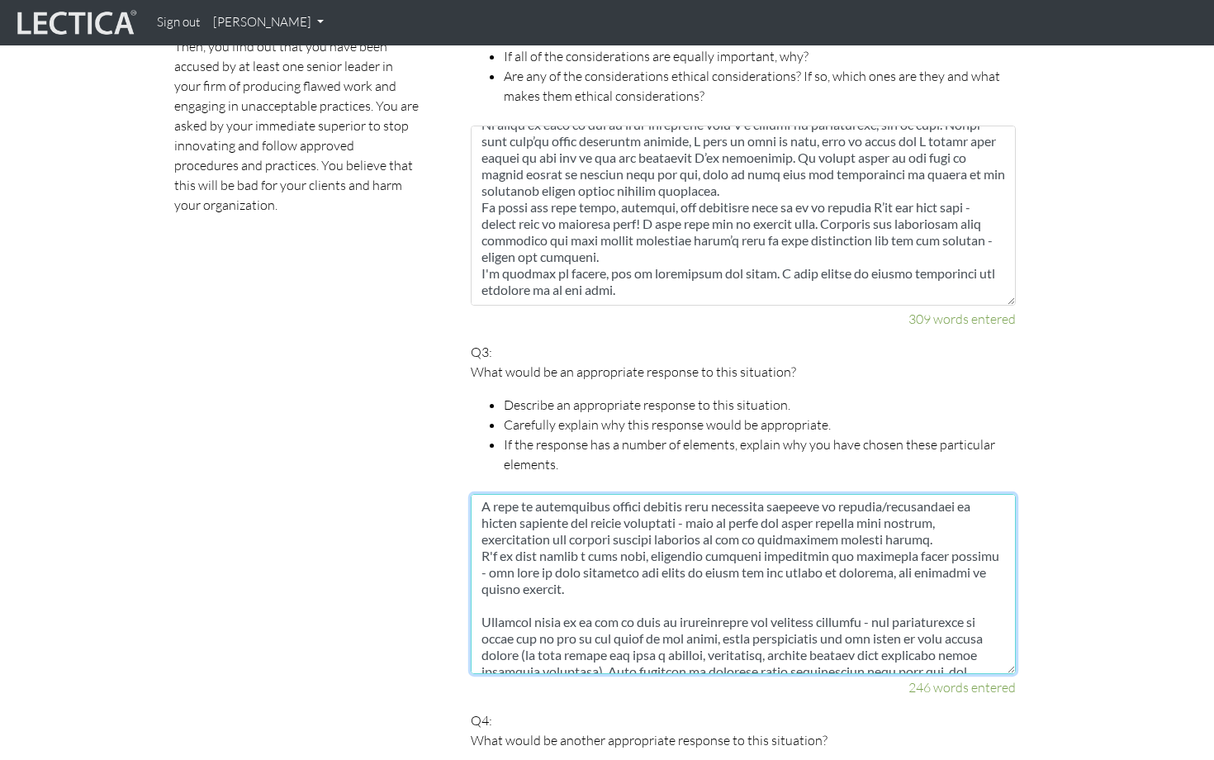
scroll to position [154, 0]
click at [718, 609] on textarea at bounding box center [743, 584] width 545 height 180
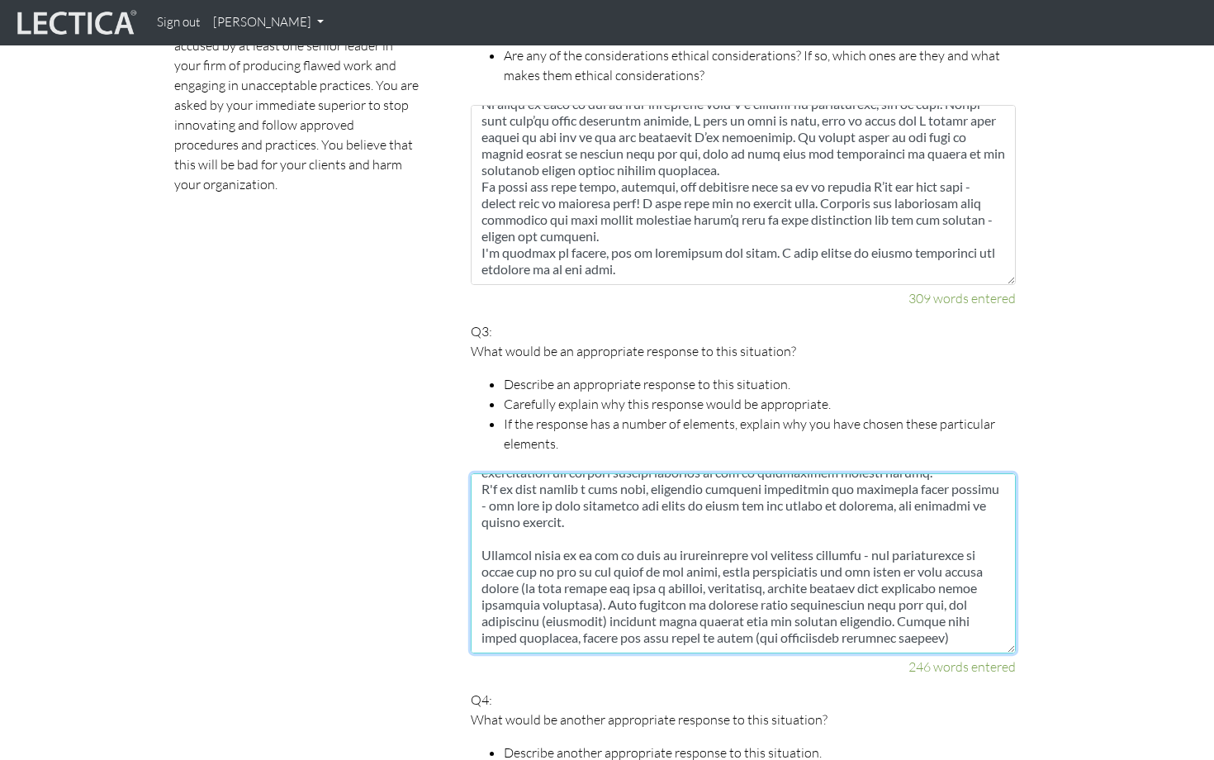
scroll to position [1327, 0]
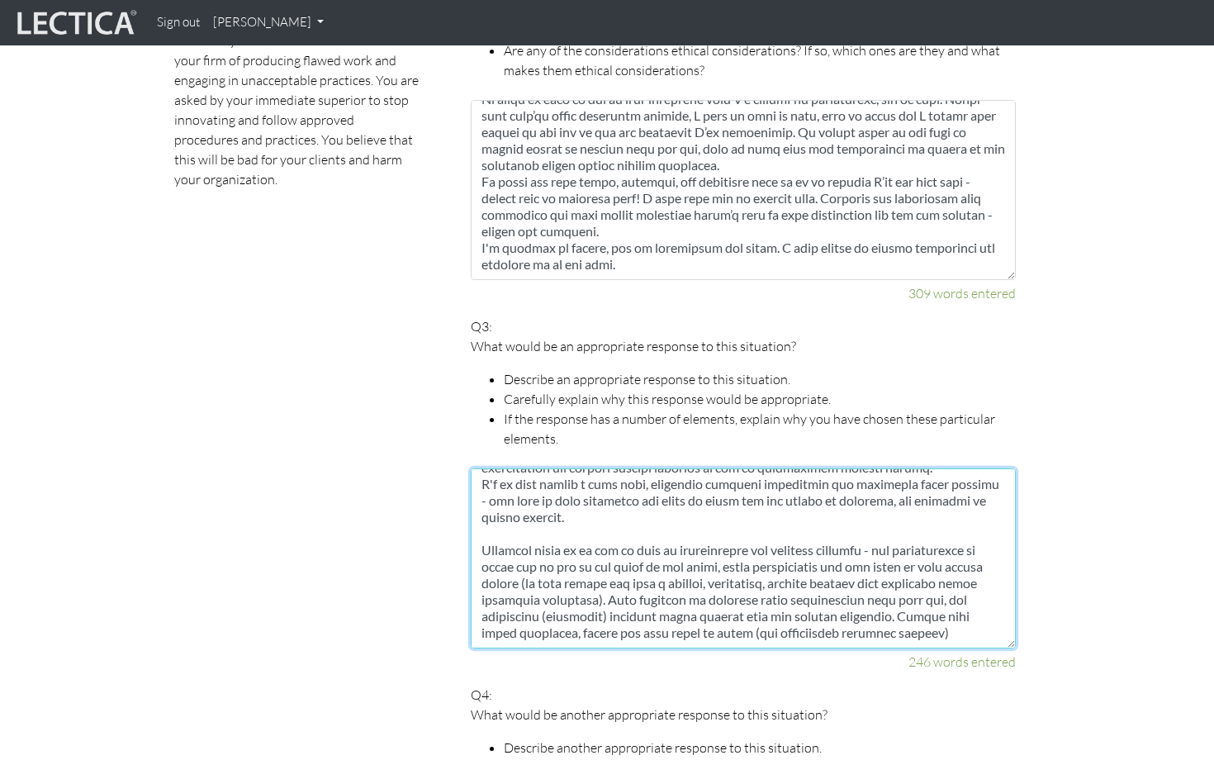
click at [970, 613] on textarea at bounding box center [743, 558] width 545 height 180
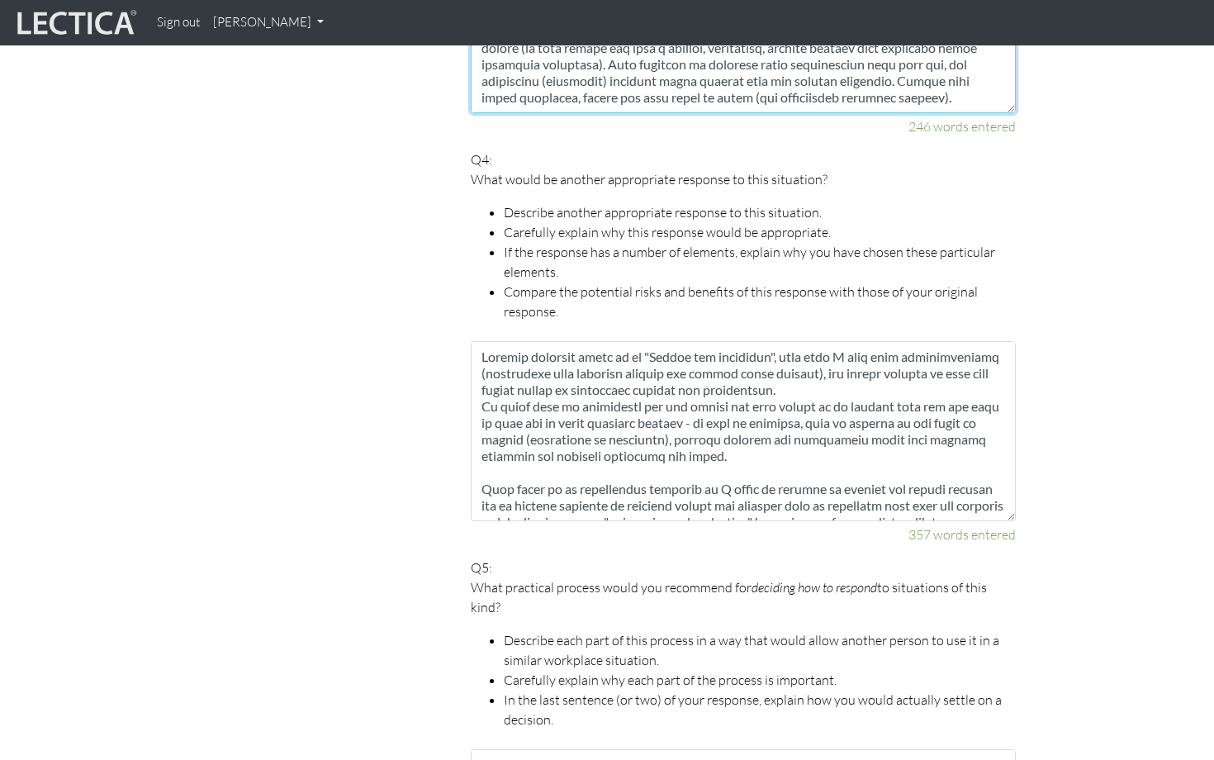
scroll to position [1888, 0]
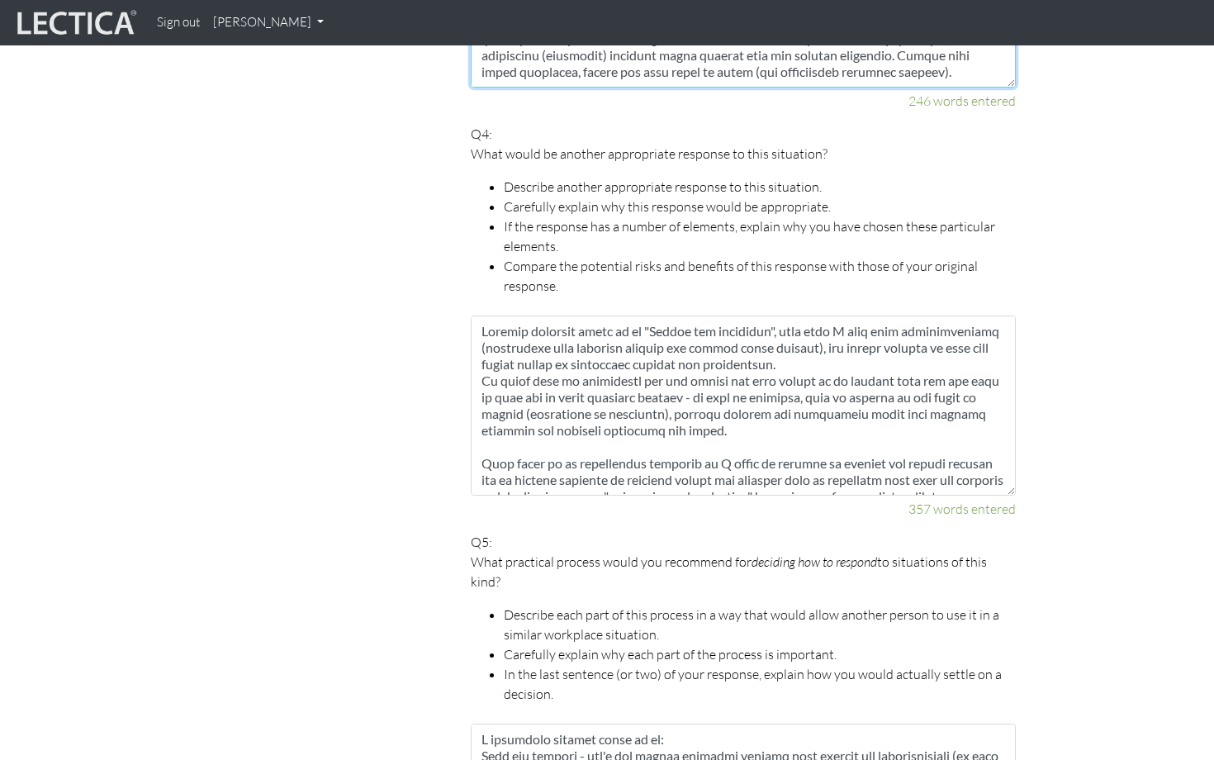
type textarea "One response would be to truly "Push for transparency", both with my immediate …"
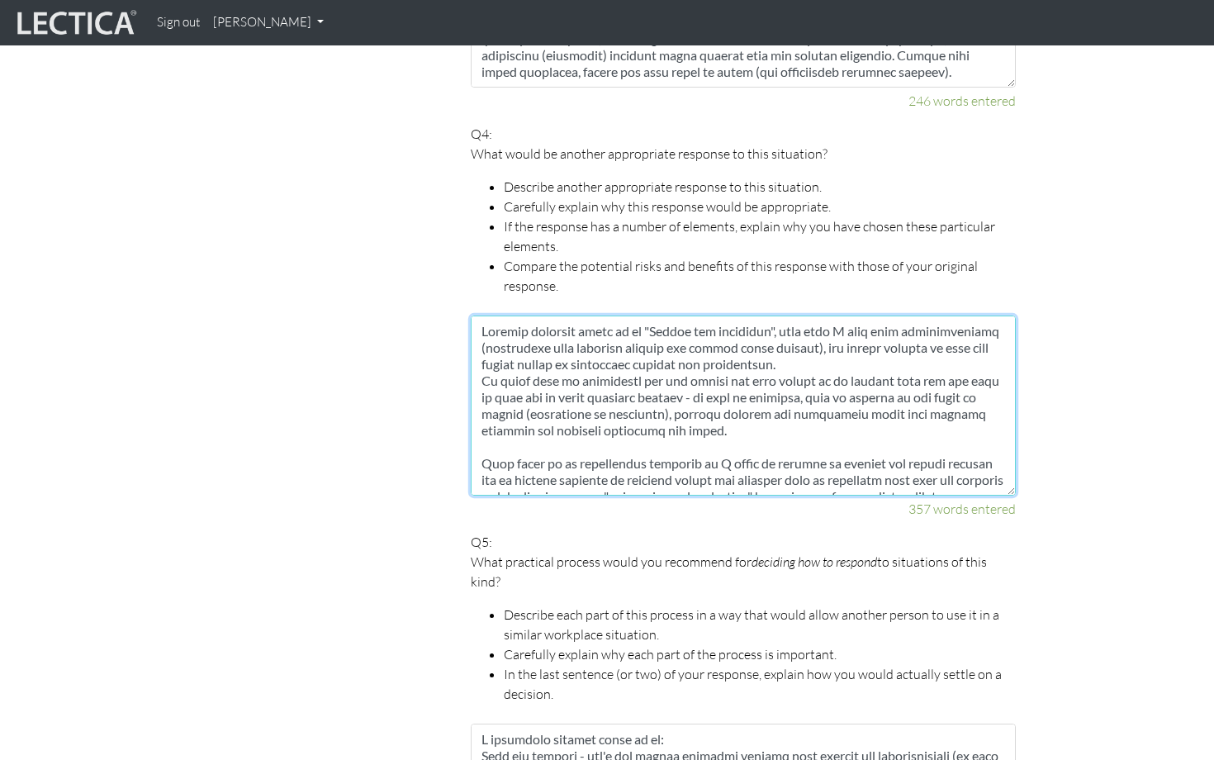
drag, startPoint x: 481, startPoint y: 362, endPoint x: 679, endPoint y: 376, distance: 197.8
click at [679, 376] on textarea at bounding box center [743, 405] width 545 height 180
drag, startPoint x: 683, startPoint y: 377, endPoint x: 479, endPoint y: 355, distance: 205.1
click at [479, 355] on textarea at bounding box center [743, 405] width 545 height 180
click at [727, 410] on textarea at bounding box center [743, 405] width 545 height 180
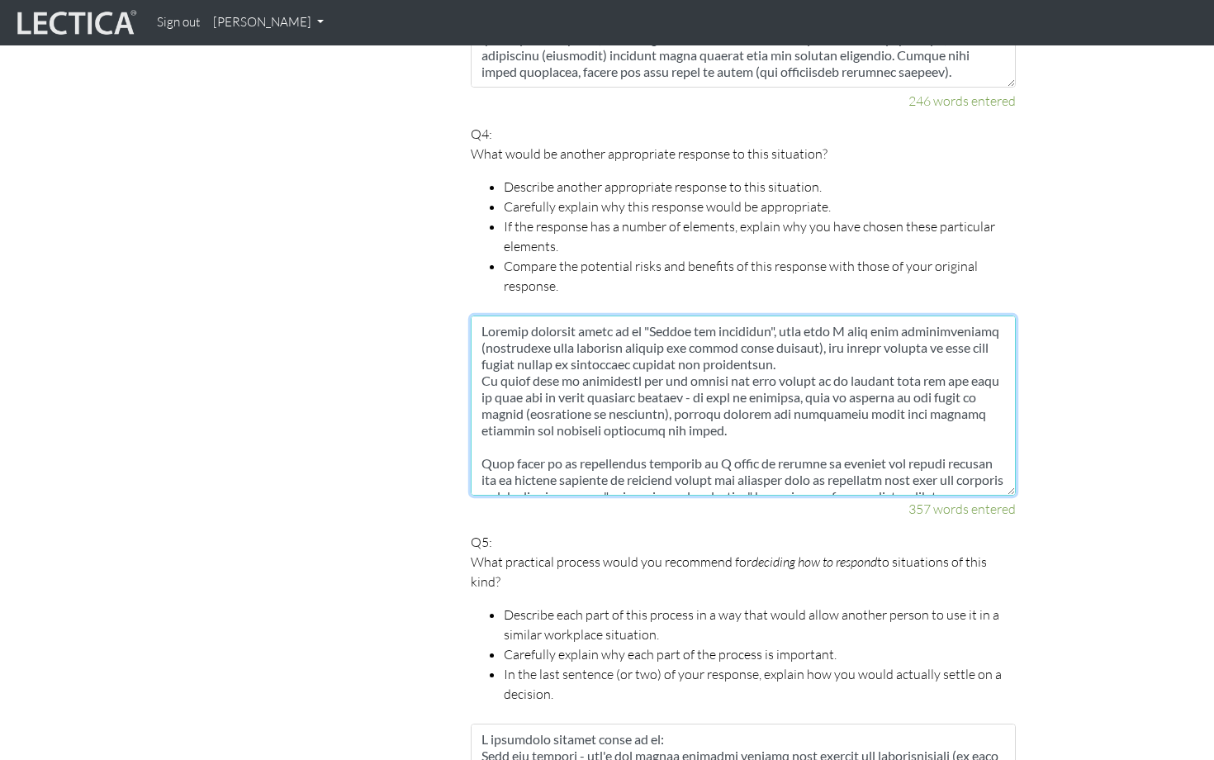
click at [713, 417] on textarea at bounding box center [743, 405] width 545 height 180
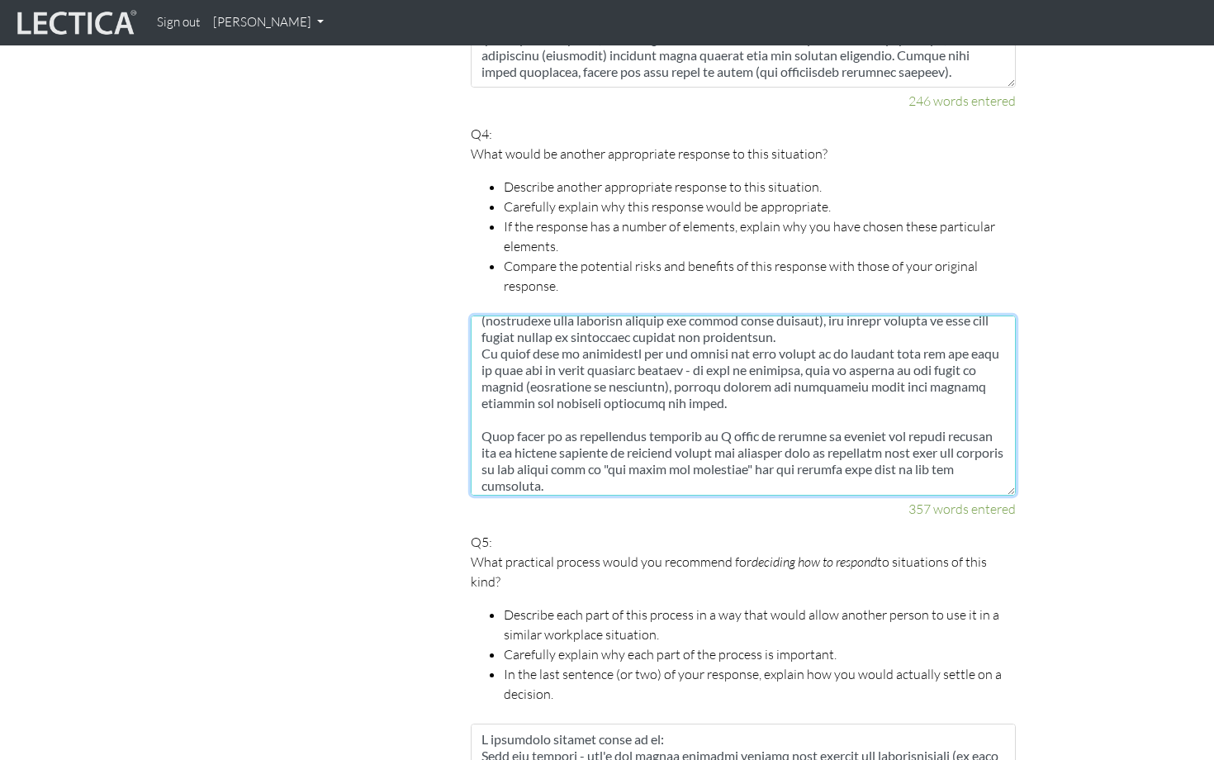
scroll to position [36, 0]
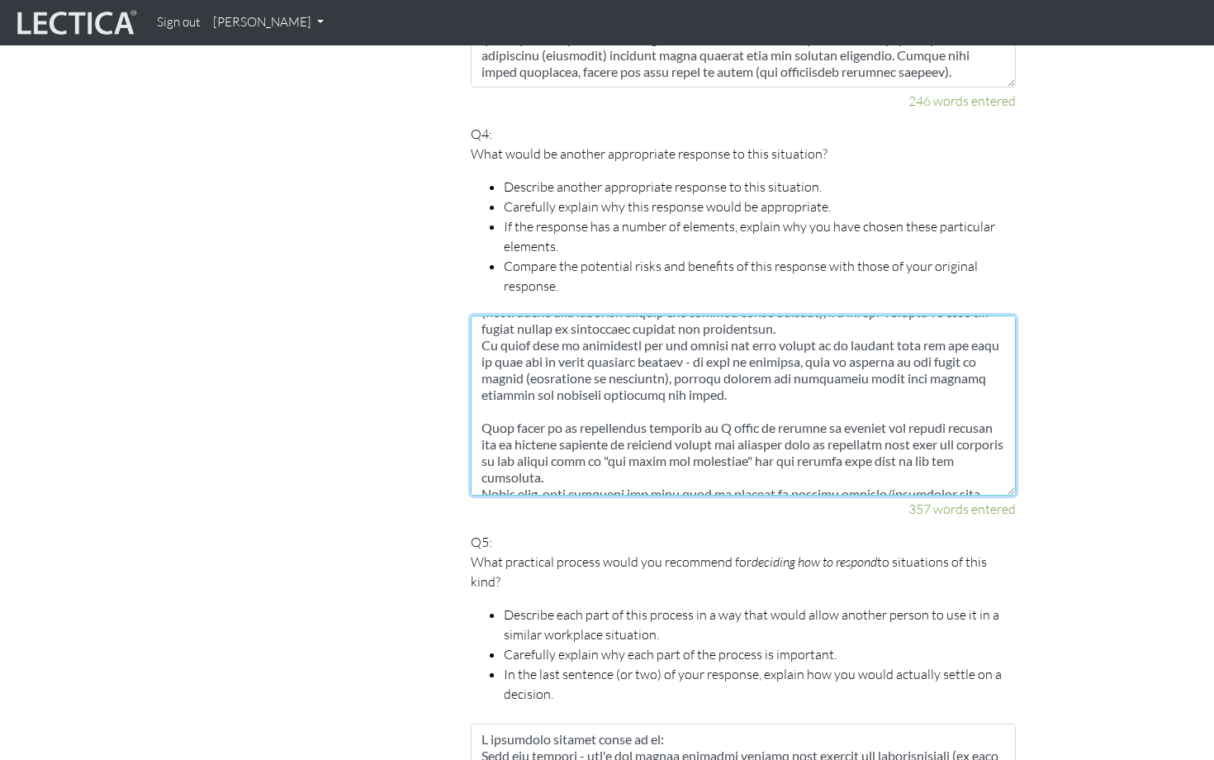
click at [594, 457] on textarea at bounding box center [743, 405] width 545 height 180
click at [804, 442] on textarea at bounding box center [743, 405] width 545 height 180
click at [895, 438] on textarea at bounding box center [743, 405] width 545 height 180
click at [604, 453] on textarea at bounding box center [743, 405] width 545 height 180
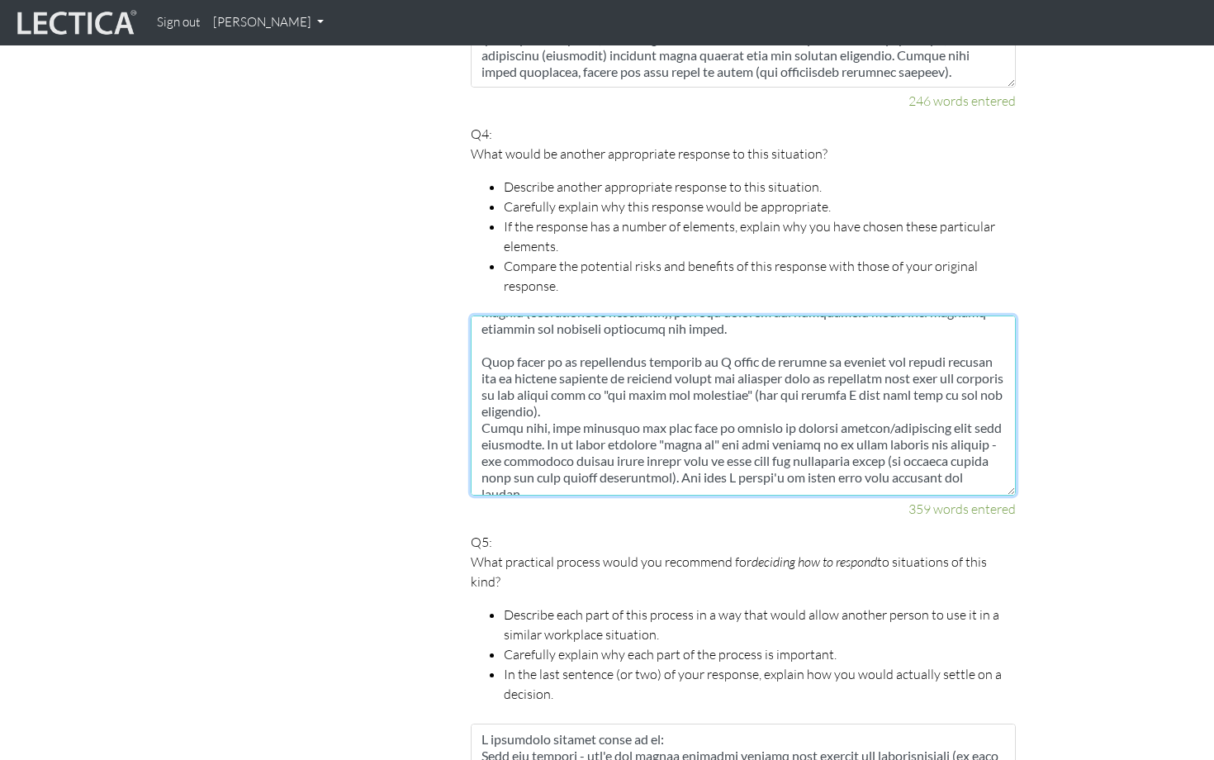
scroll to position [103, 0]
click at [879, 421] on textarea at bounding box center [743, 405] width 545 height 180
click at [808, 431] on textarea at bounding box center [743, 405] width 545 height 180
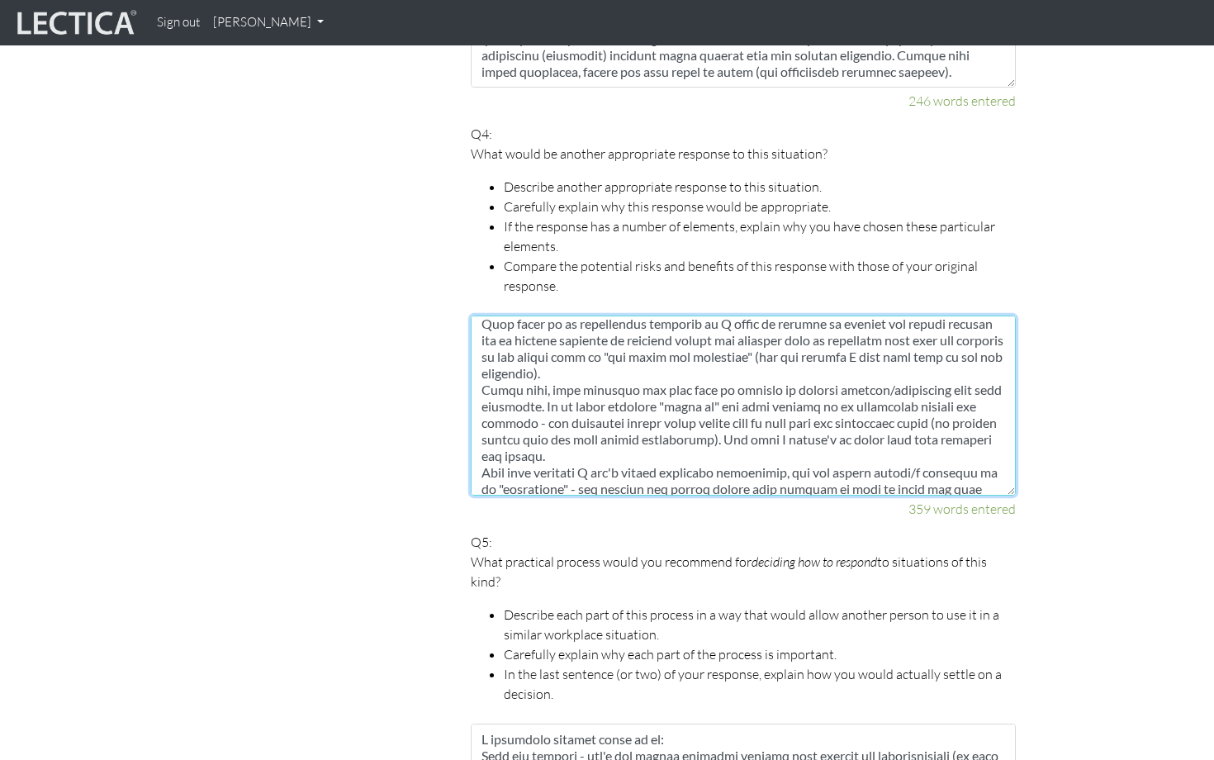
scroll to position [154, 0]
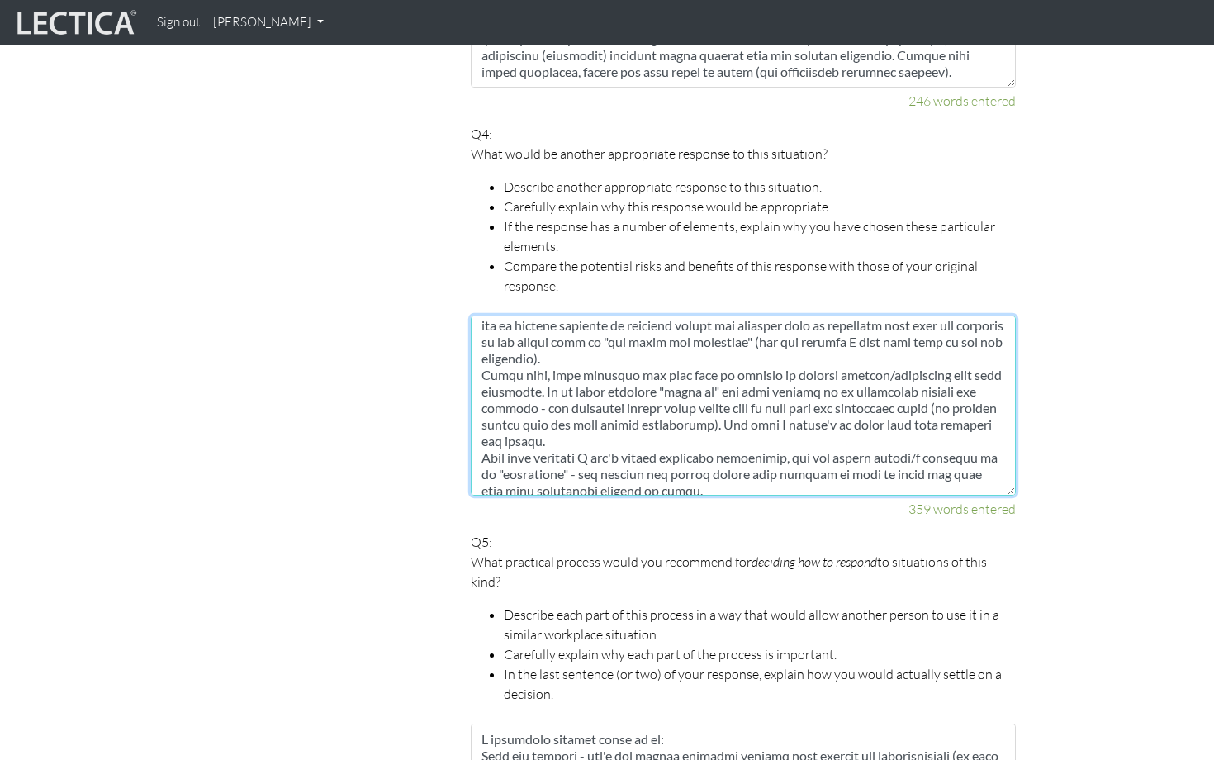
click at [590, 422] on textarea at bounding box center [743, 405] width 545 height 180
click at [654, 433] on textarea at bounding box center [743, 405] width 545 height 180
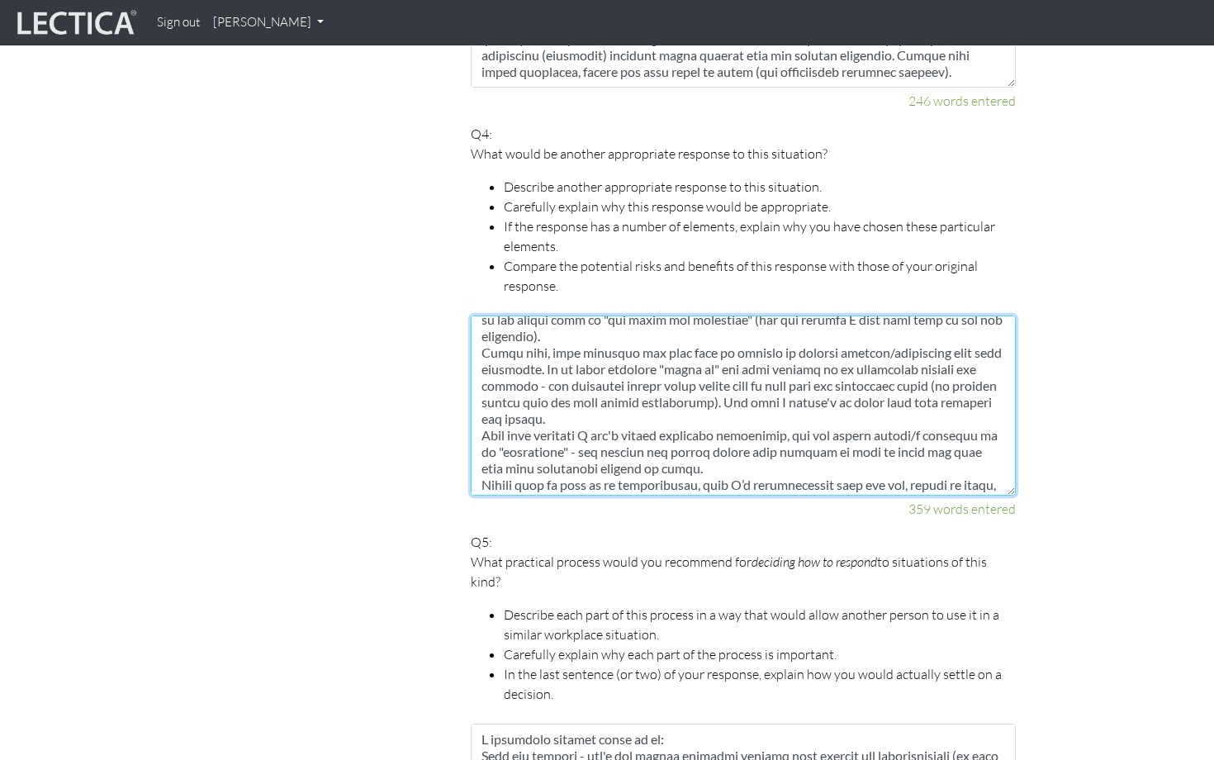
scroll to position [178, 0]
click at [737, 443] on textarea at bounding box center [743, 405] width 545 height 180
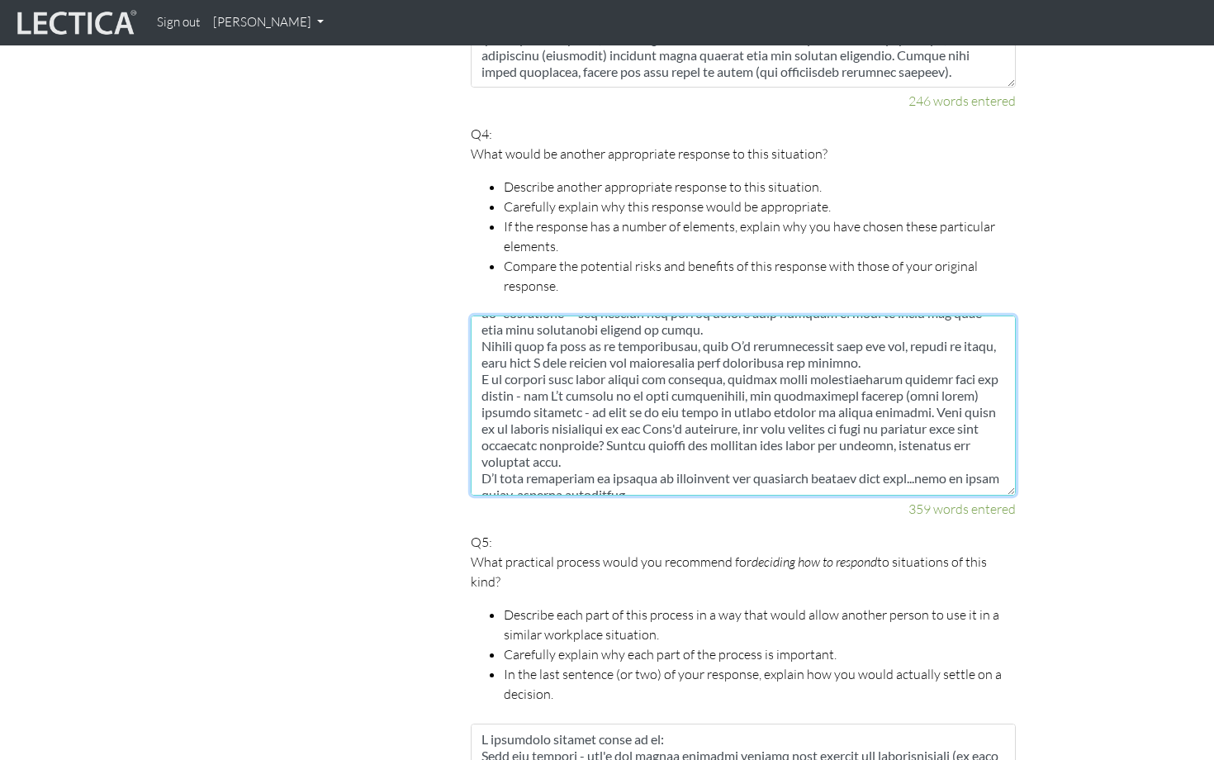
scroll to position [320, 0]
click at [917, 339] on textarea at bounding box center [743, 405] width 545 height 180
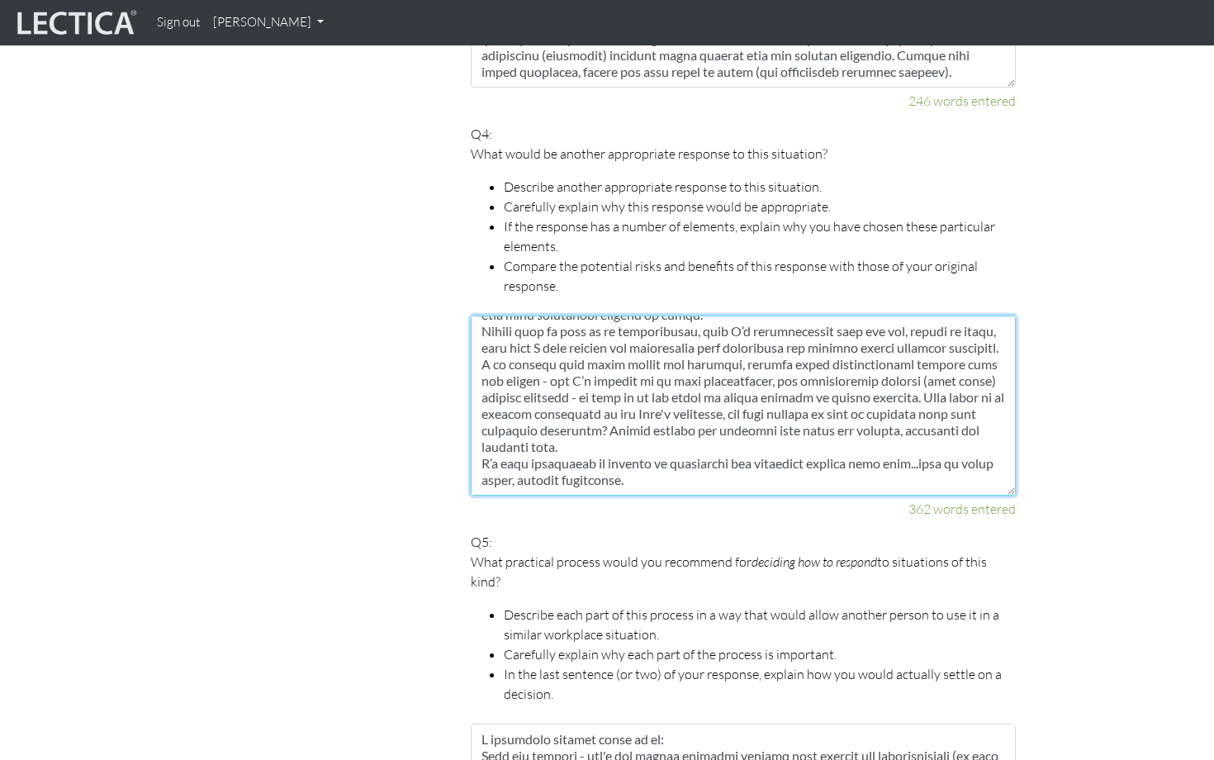
scroll to position [339, 0]
click at [912, 385] on textarea at bounding box center [743, 405] width 545 height 180
click at [940, 409] on textarea at bounding box center [743, 405] width 545 height 180
click at [704, 431] on textarea at bounding box center [743, 405] width 545 height 180
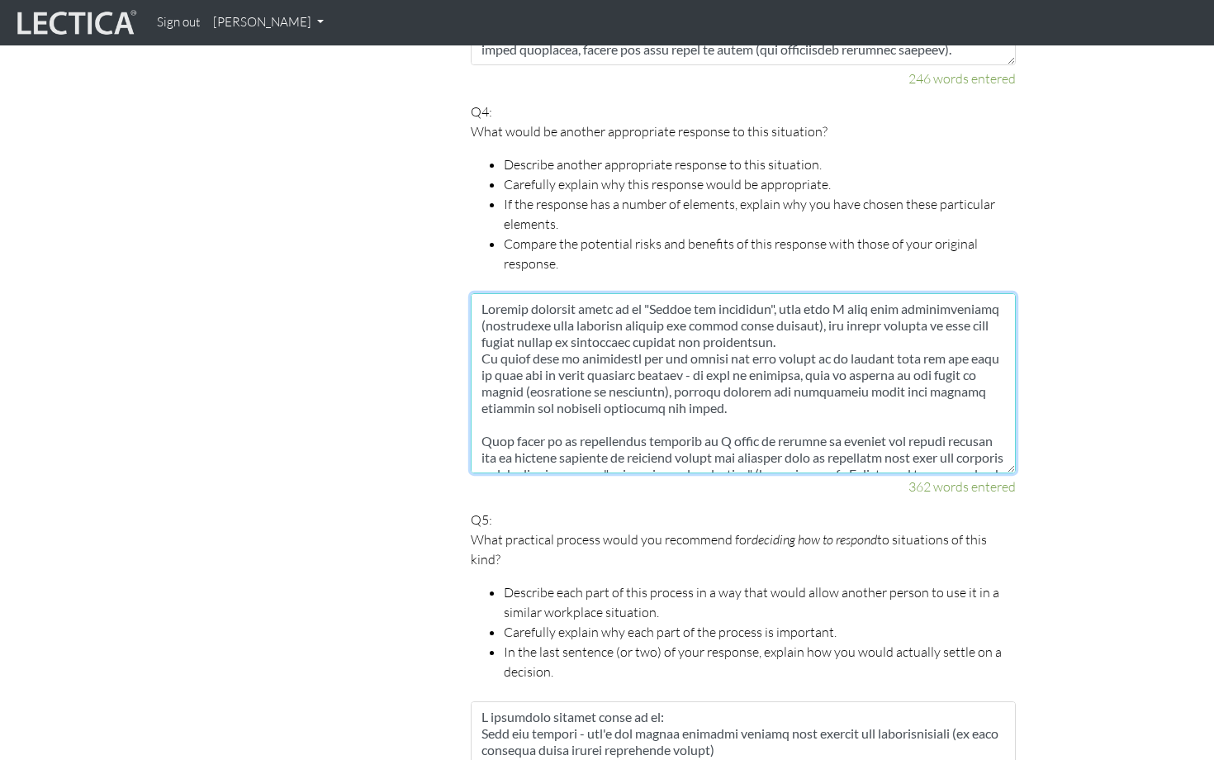
scroll to position [0, 0]
click at [483, 418] on textarea at bounding box center [743, 383] width 545 height 180
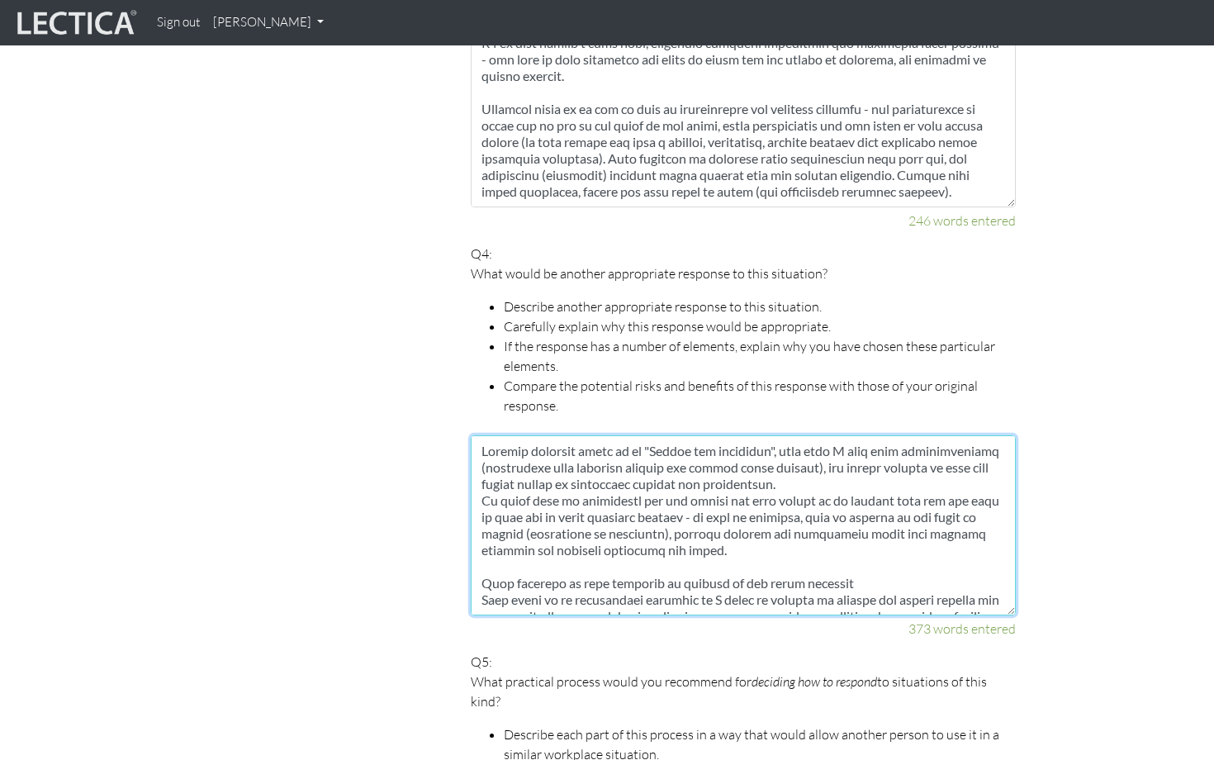
scroll to position [1771, 0]
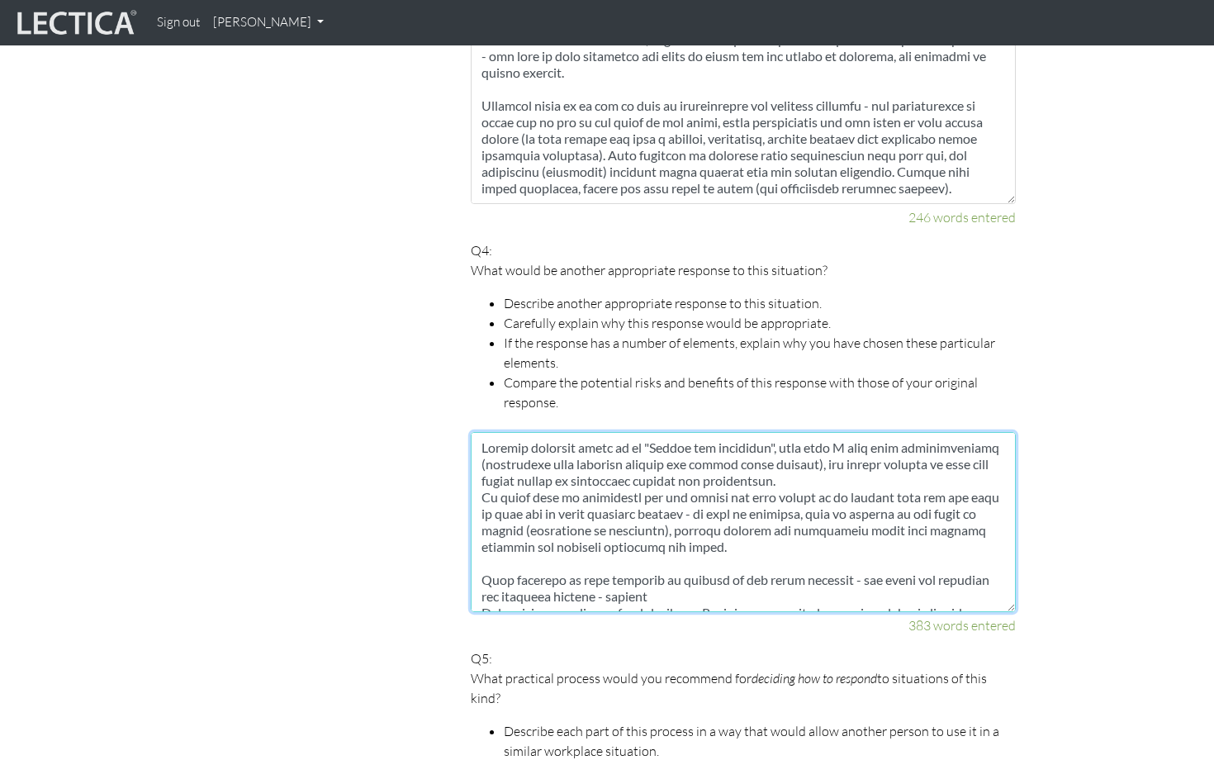
click at [581, 577] on textarea at bounding box center [743, 522] width 545 height 180
click at [703, 571] on textarea at bounding box center [743, 522] width 545 height 180
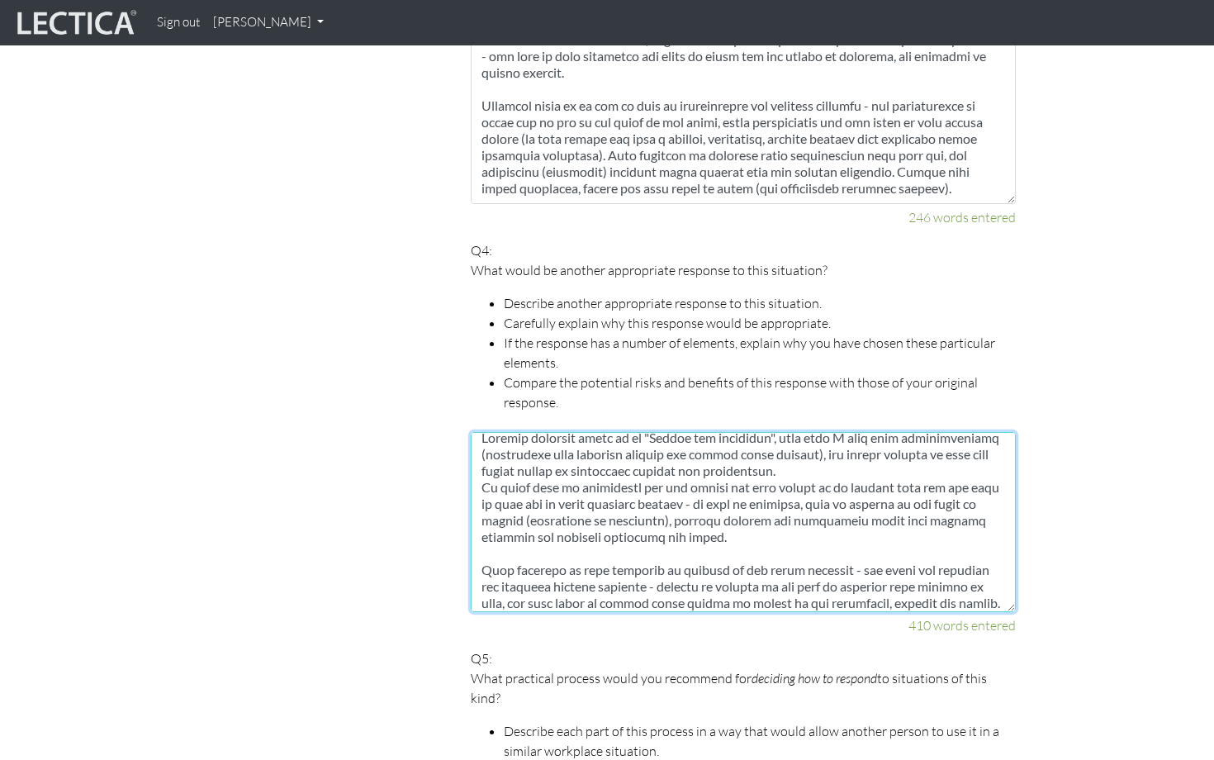
click at [825, 580] on textarea at bounding box center [743, 522] width 545 height 180
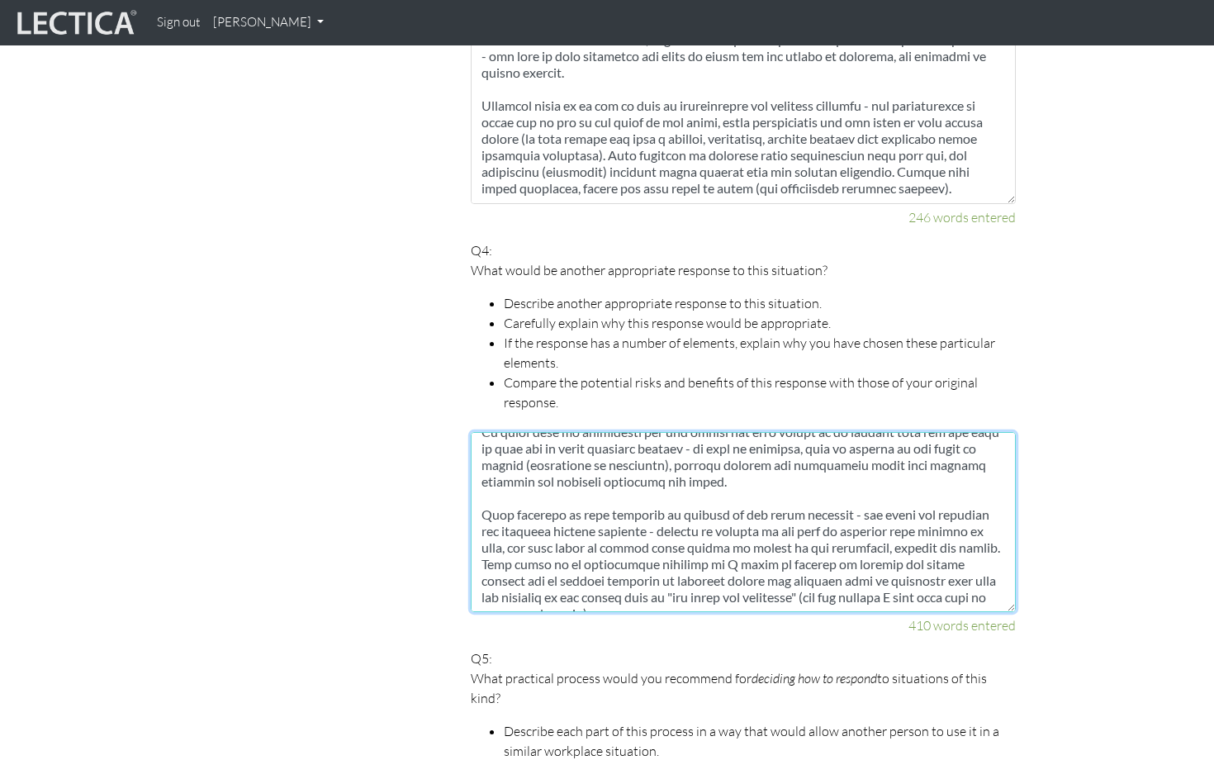
scroll to position [73, 0]
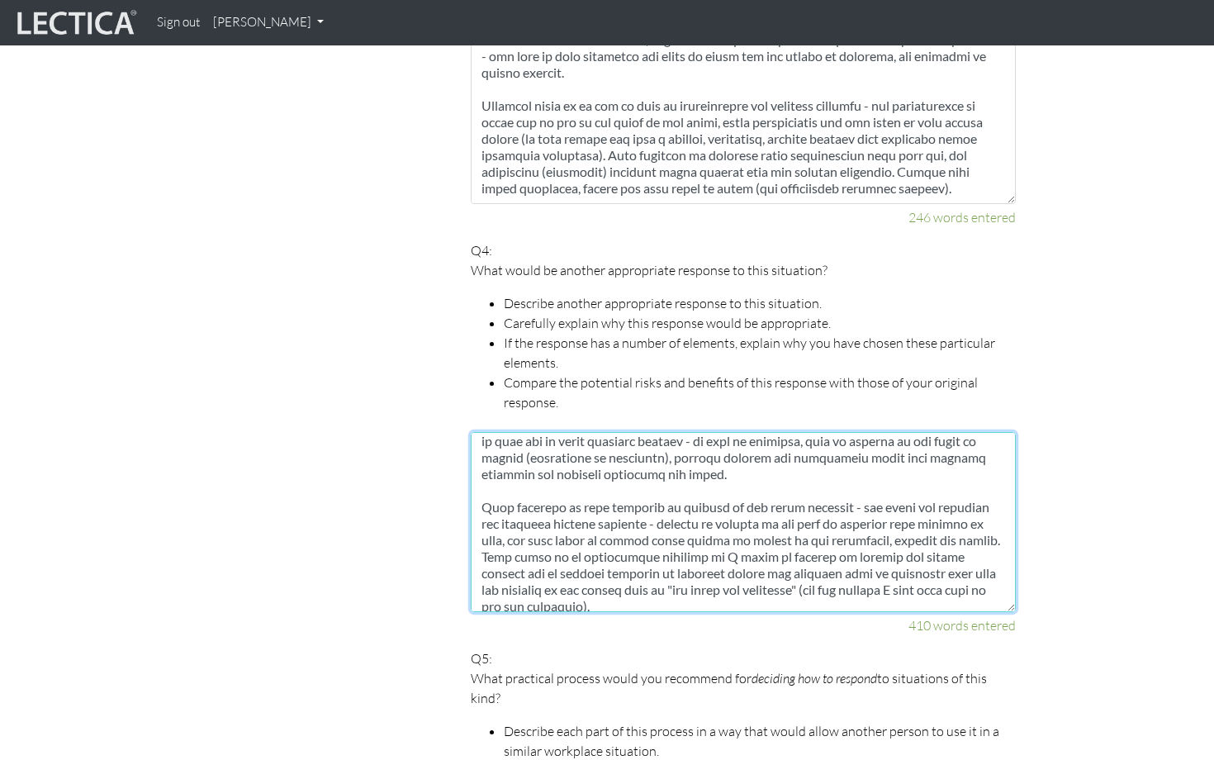
click at [482, 534] on textarea at bounding box center [743, 522] width 545 height 180
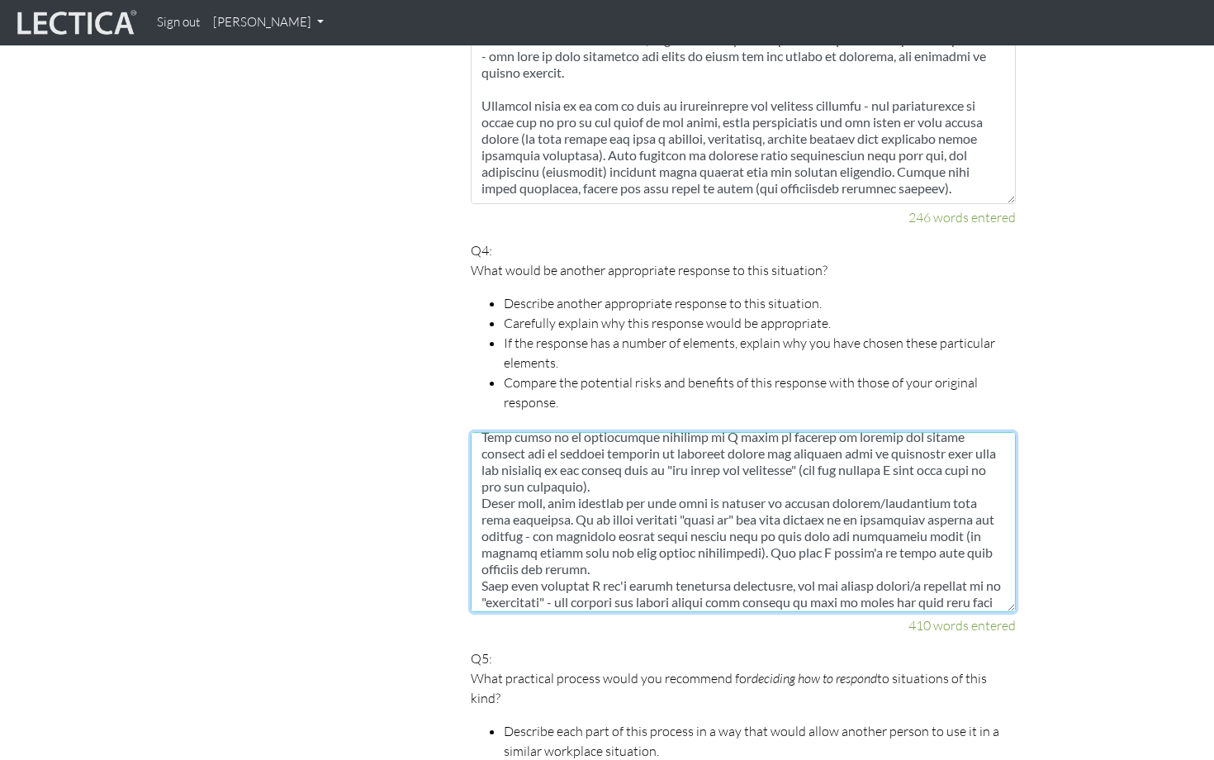
scroll to position [211, 0]
click at [881, 512] on textarea at bounding box center [743, 522] width 545 height 180
click at [918, 542] on textarea at bounding box center [743, 522] width 545 height 180
click at [779, 533] on textarea at bounding box center [743, 522] width 545 height 180
click at [812, 565] on textarea at bounding box center [743, 522] width 545 height 180
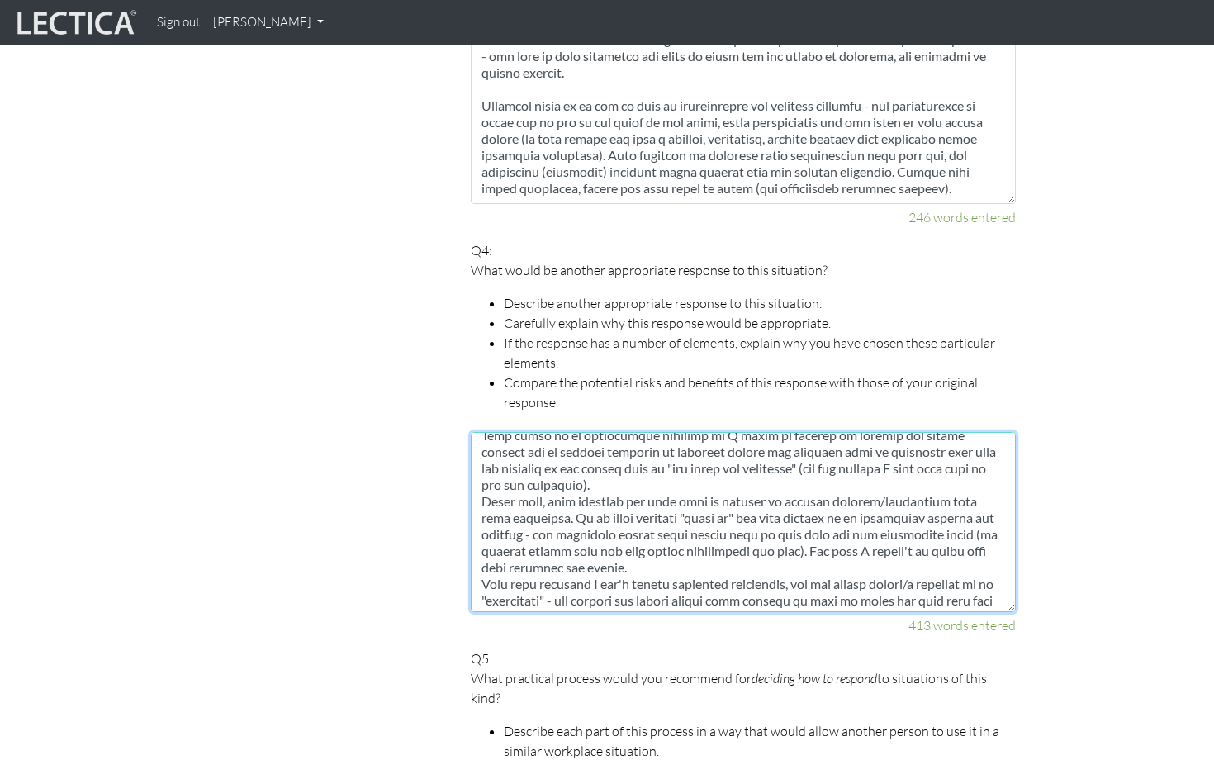
click at [656, 545] on textarea at bounding box center [743, 522] width 545 height 180
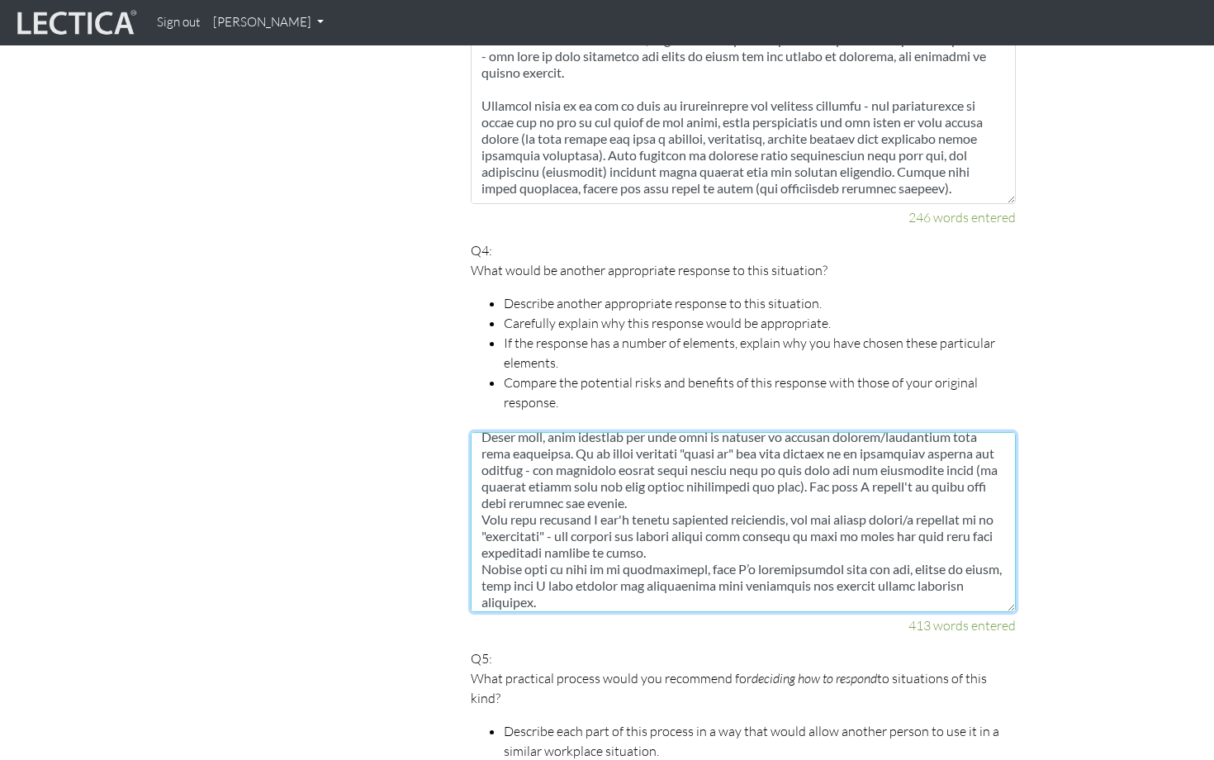
scroll to position [277, 0]
drag, startPoint x: 589, startPoint y: 514, endPoint x: 525, endPoint y: 515, distance: 63.6
click at [525, 515] on textarea at bounding box center [743, 522] width 545 height 180
click at [666, 542] on textarea at bounding box center [743, 522] width 545 height 180
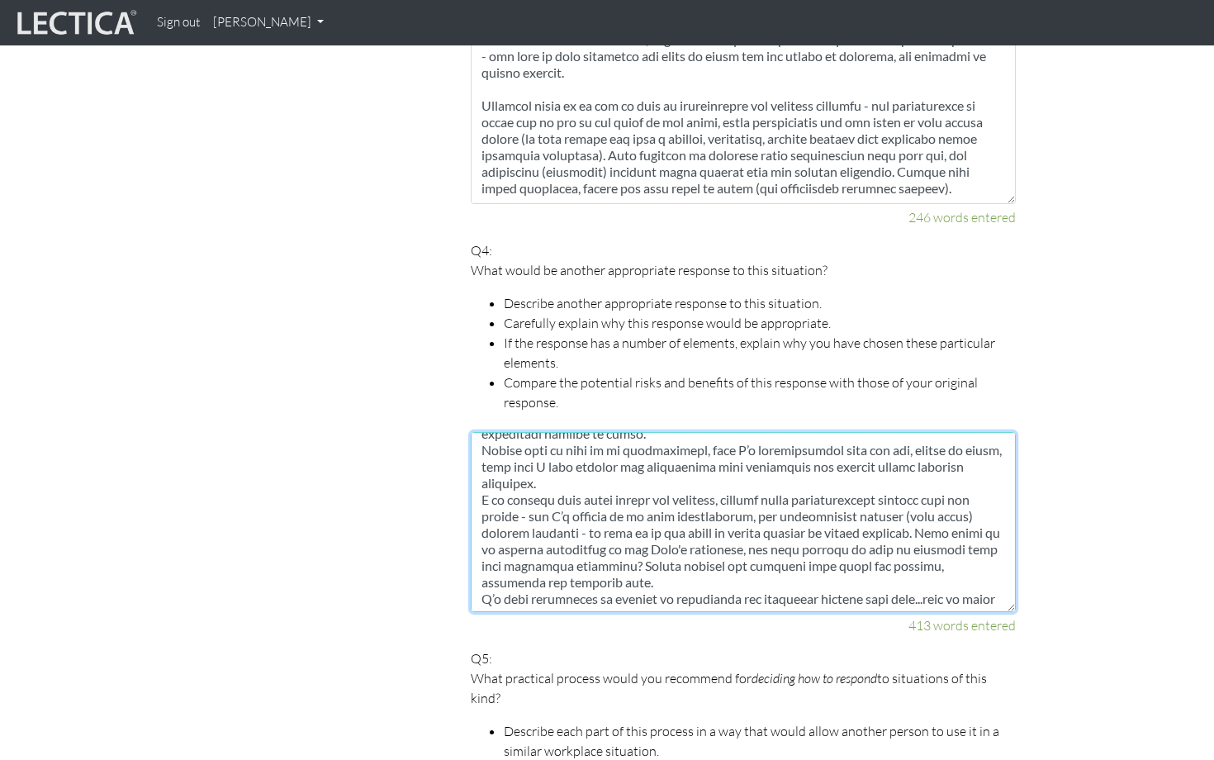
scroll to position [396, 0]
click at [911, 517] on textarea at bounding box center [743, 522] width 545 height 180
click at [909, 510] on textarea at bounding box center [743, 522] width 545 height 180
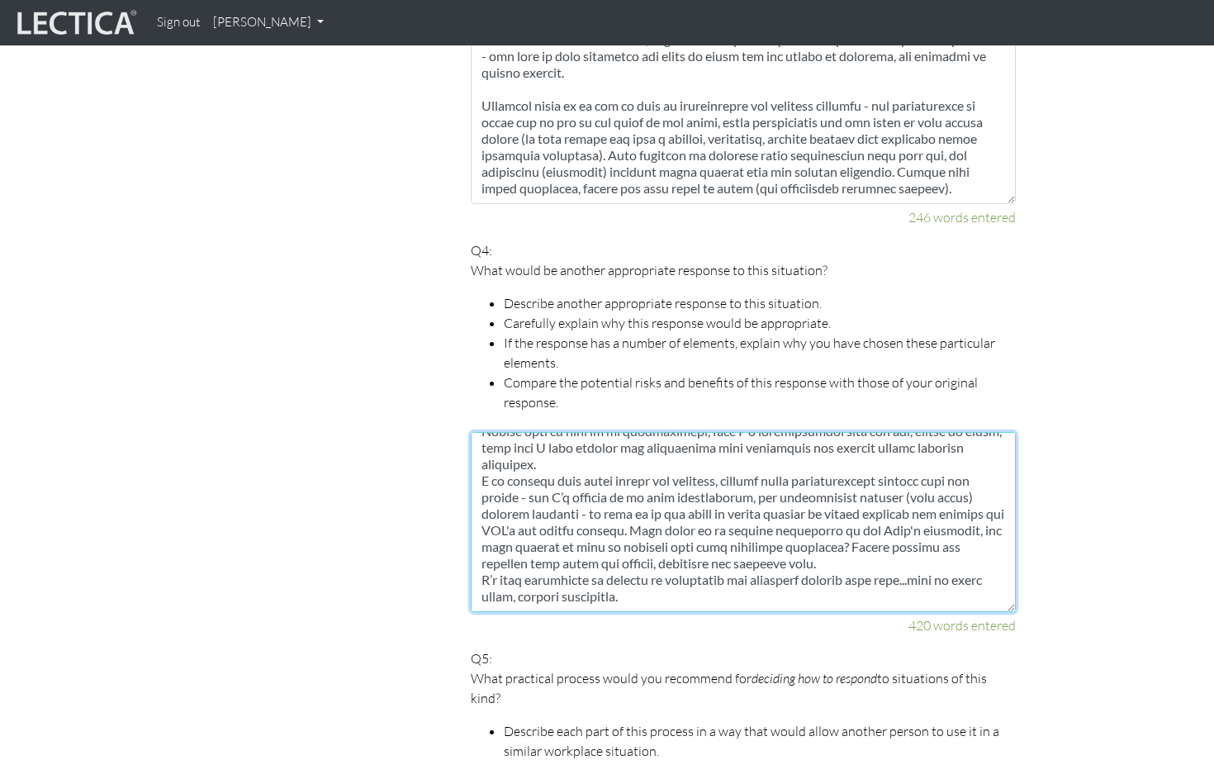
scroll to position [413, 0]
click at [692, 574] on textarea at bounding box center [743, 522] width 545 height 180
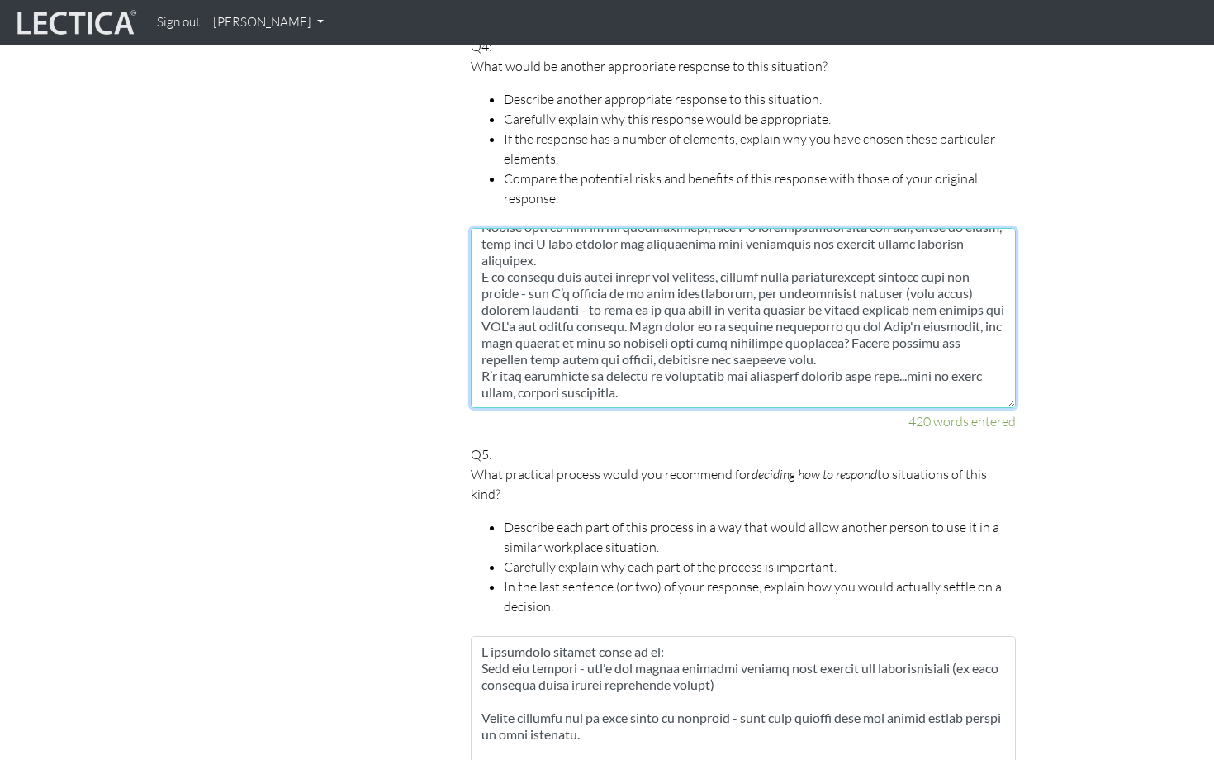
scroll to position [1977, 0]
click at [879, 335] on textarea at bounding box center [743, 316] width 545 height 180
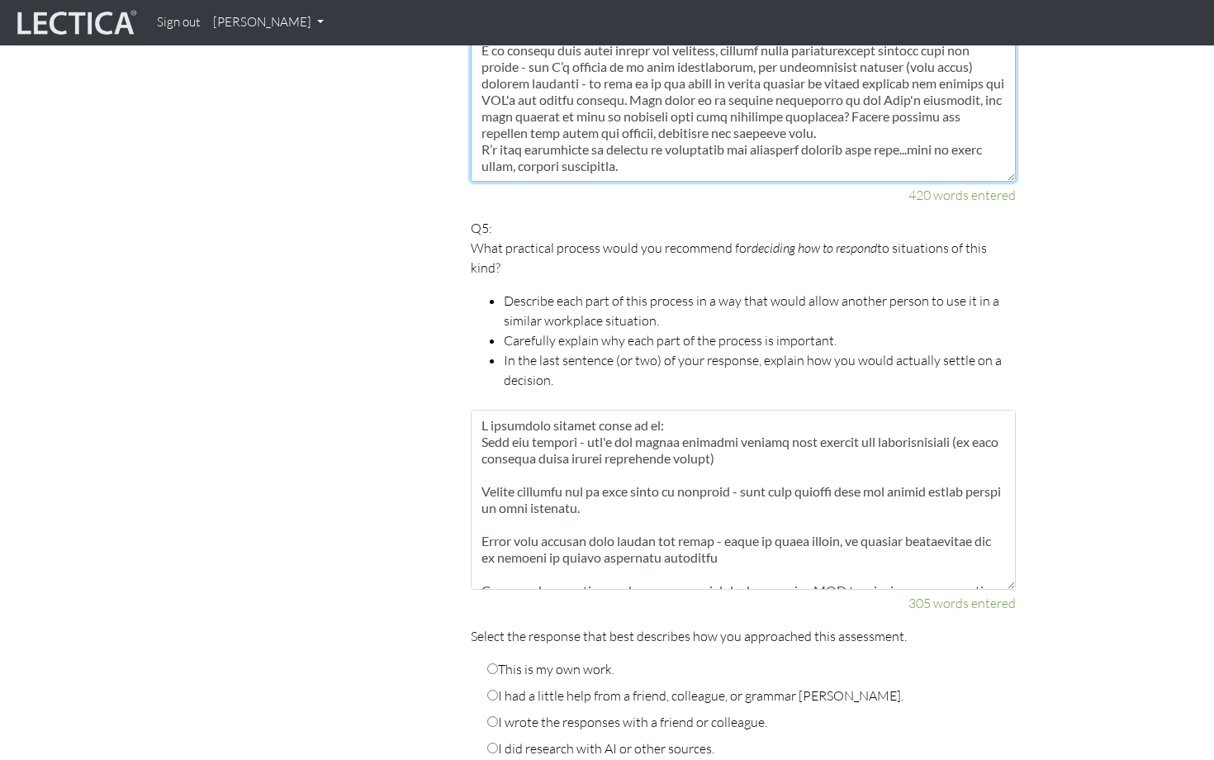
scroll to position [2202, 0]
type textarea "Another response would be to "Accept the situation", make sure I take full resp…"
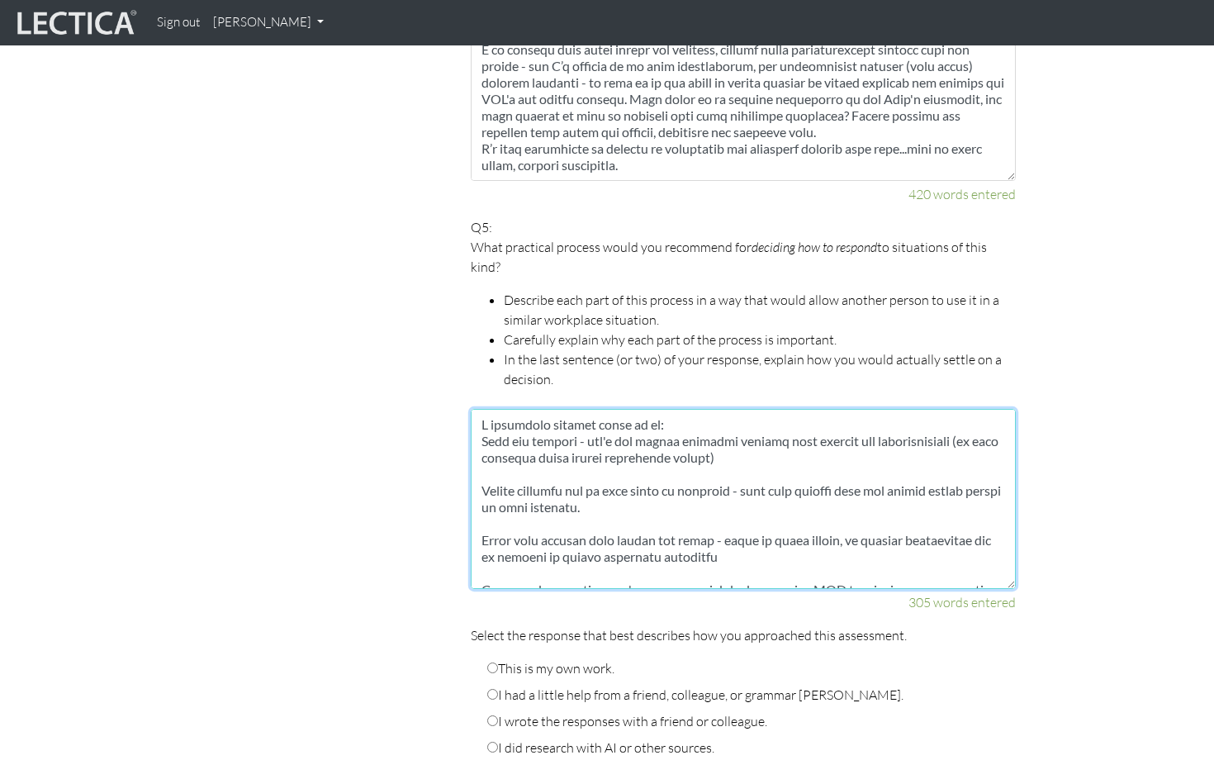
click at [604, 434] on textarea at bounding box center [743, 499] width 545 height 180
click at [600, 434] on textarea at bounding box center [743, 499] width 545 height 180
click at [714, 510] on textarea at bounding box center [743, 499] width 545 height 180
click at [573, 470] on textarea at bounding box center [743, 499] width 545 height 180
click at [748, 470] on textarea at bounding box center [743, 499] width 545 height 180
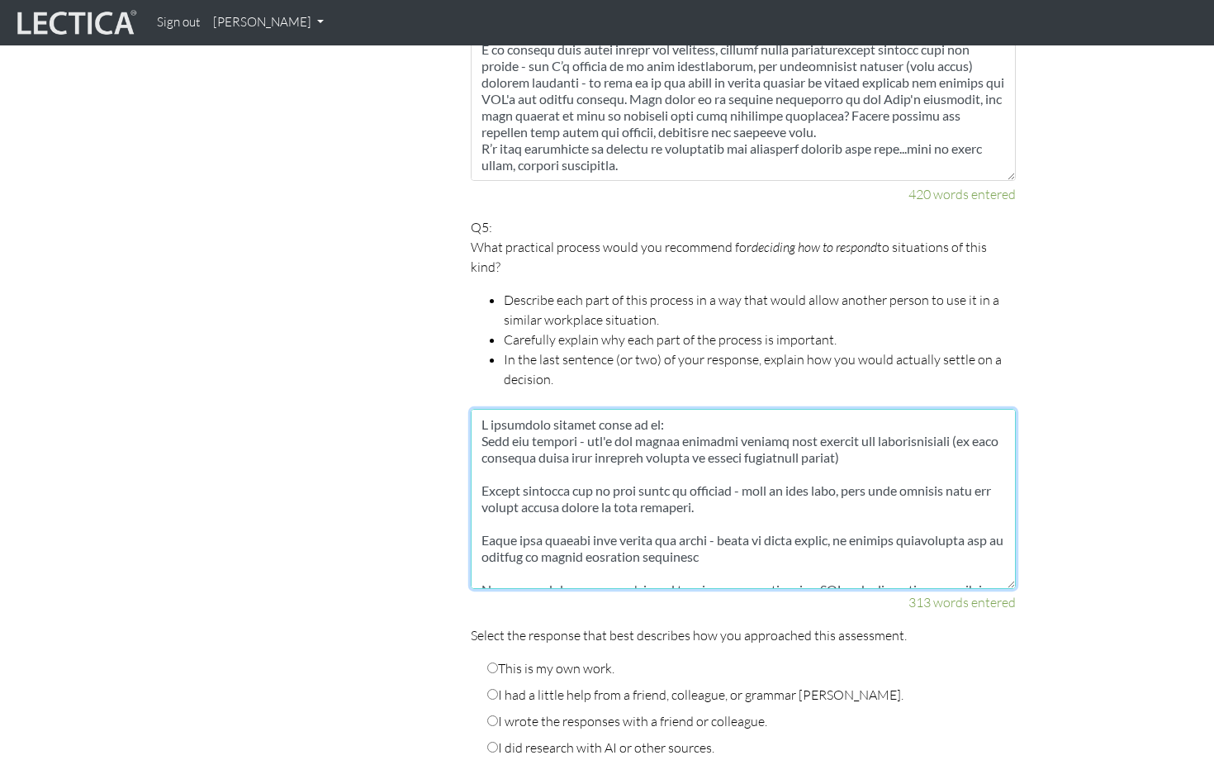
click at [701, 485] on textarea at bounding box center [743, 499] width 545 height 180
click at [732, 530] on textarea at bounding box center [743, 499] width 545 height 180
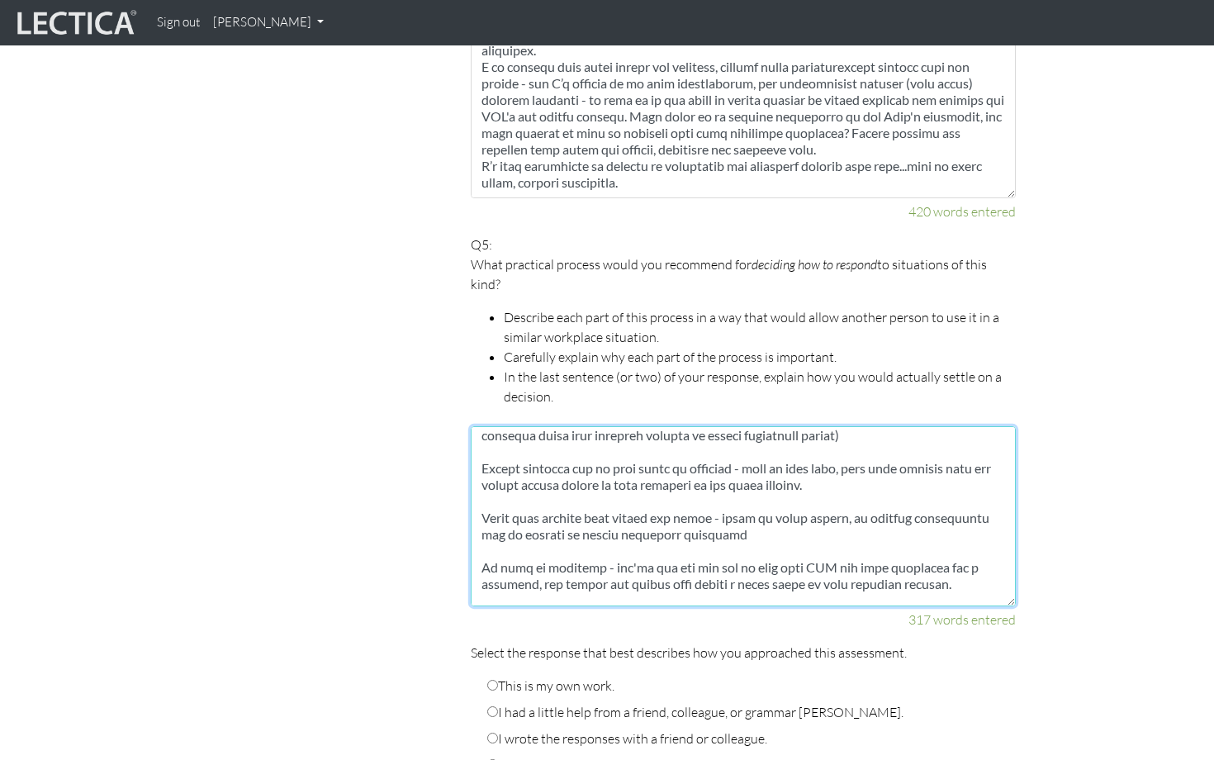
scroll to position [45, 0]
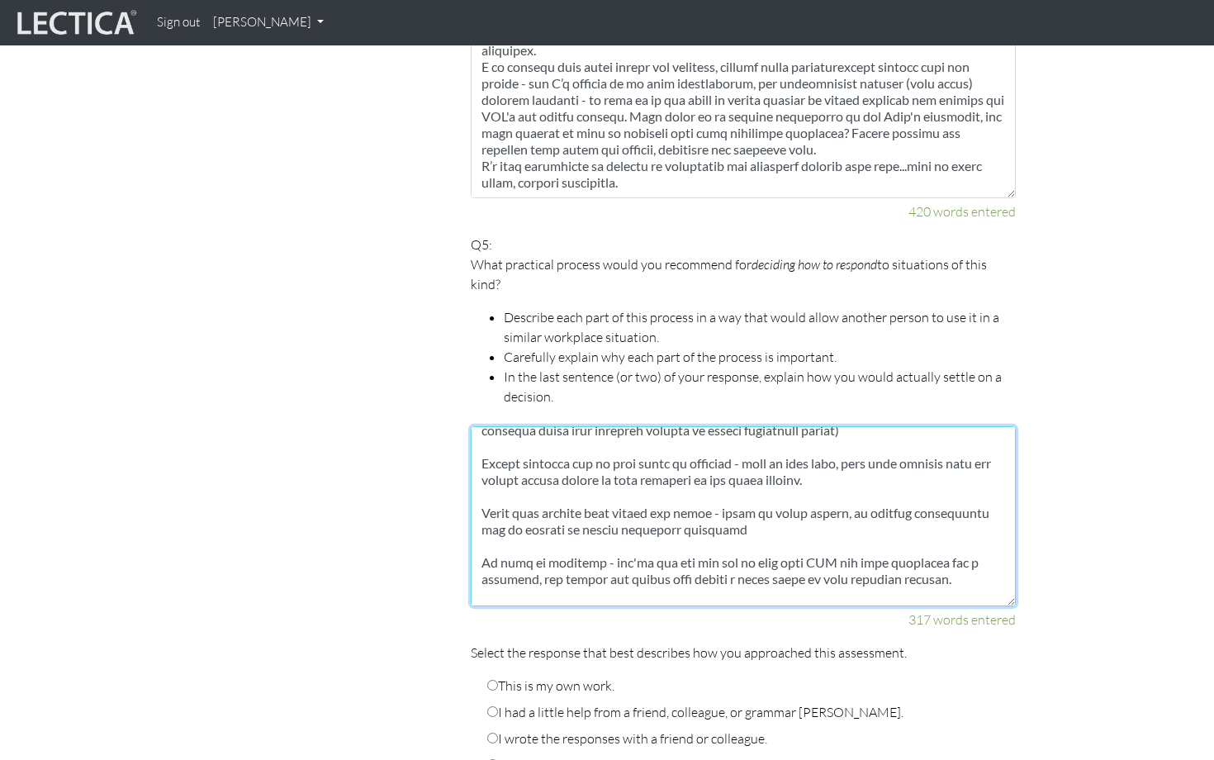
click at [482, 487] on textarea at bounding box center [743, 516] width 545 height 180
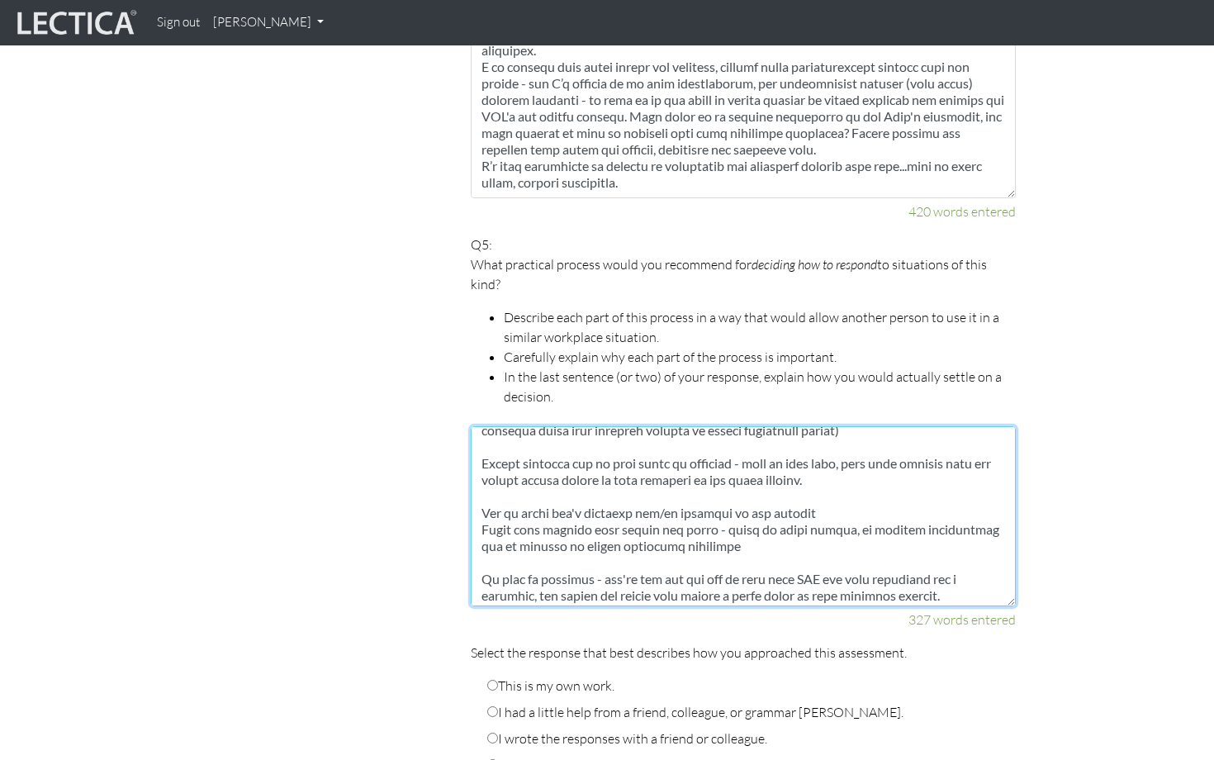
click at [841, 492] on textarea at bounding box center [743, 516] width 545 height 180
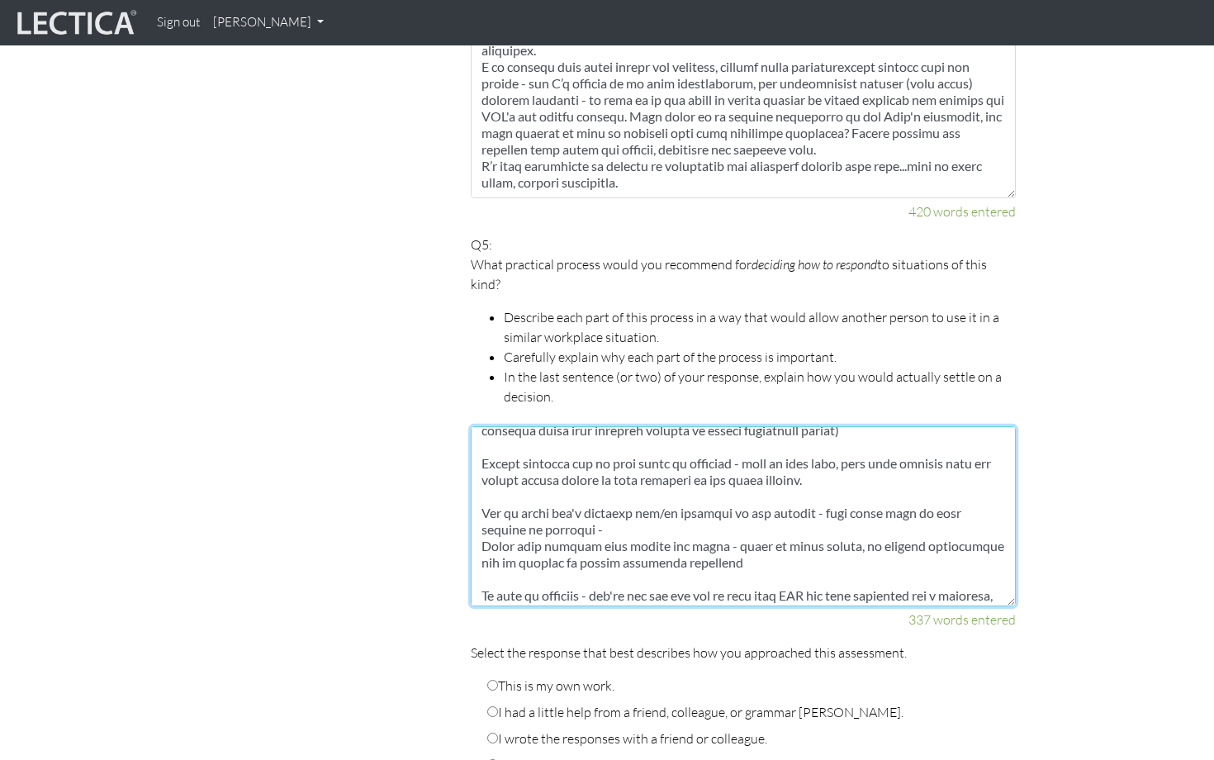
click at [817, 491] on textarea at bounding box center [743, 516] width 545 height 180
click at [819, 490] on textarea at bounding box center [743, 516] width 545 height 180
click at [868, 492] on textarea at bounding box center [743, 516] width 545 height 180
click at [482, 510] on textarea at bounding box center [743, 516] width 545 height 180
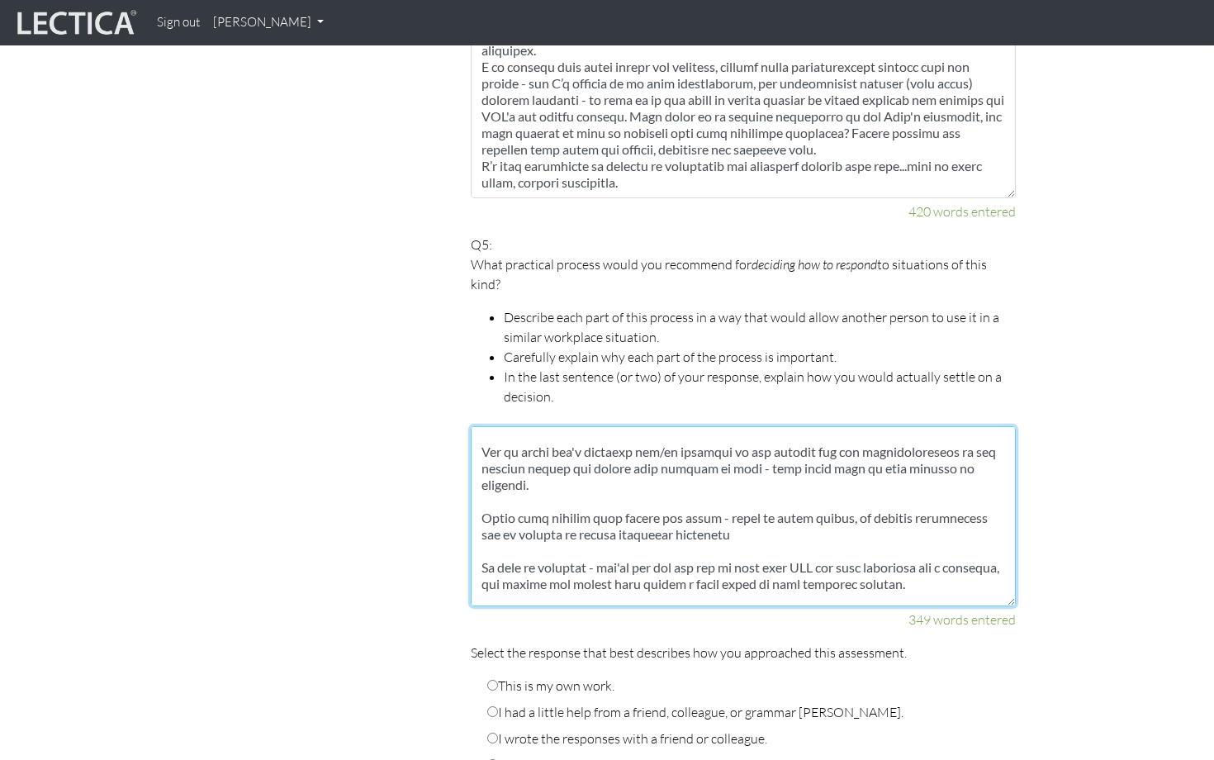
scroll to position [108, 0]
drag, startPoint x: 581, startPoint y: 462, endPoint x: 470, endPoint y: 436, distance: 114.4
click at [471, 436] on textarea at bounding box center [743, 516] width 545 height 180
click at [587, 464] on textarea at bounding box center [743, 516] width 545 height 180
drag, startPoint x: 589, startPoint y: 463, endPoint x: 485, endPoint y: 434, distance: 108.0
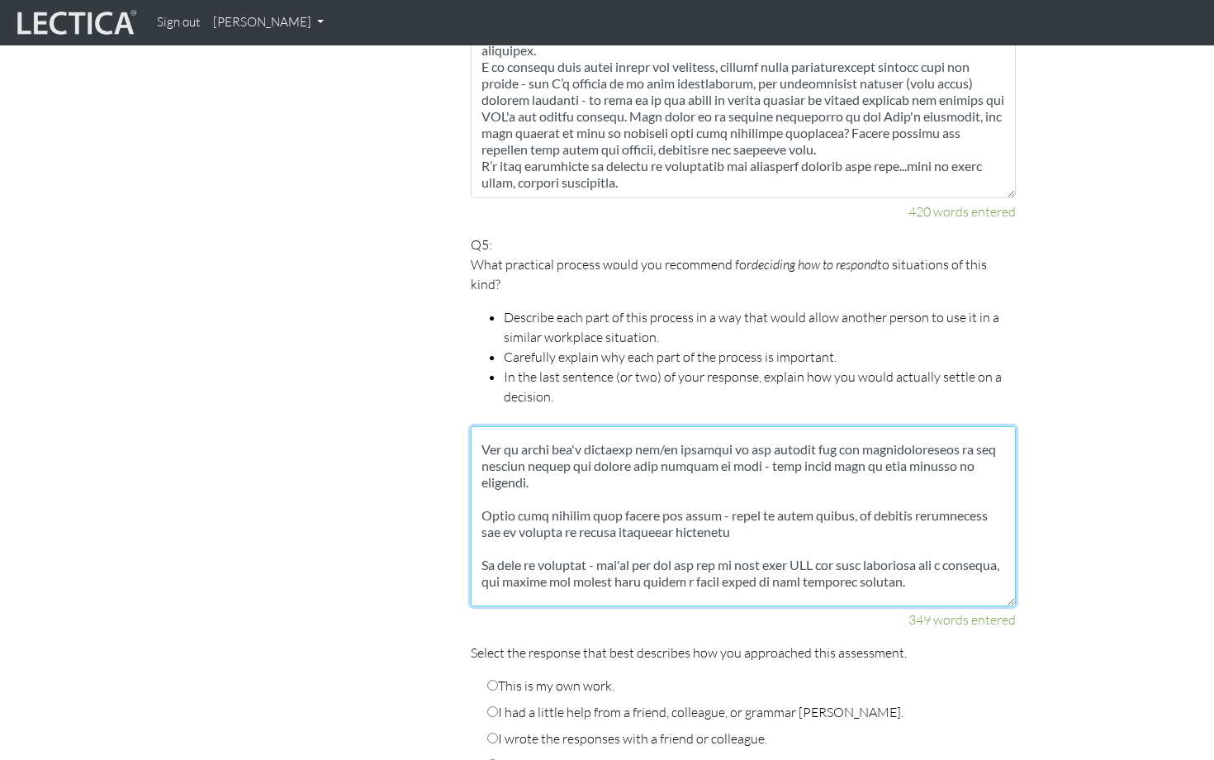
click at [485, 434] on textarea at bounding box center [743, 516] width 545 height 180
click at [618, 473] on textarea at bounding box center [743, 516] width 545 height 180
click at [743, 512] on textarea at bounding box center [743, 516] width 545 height 180
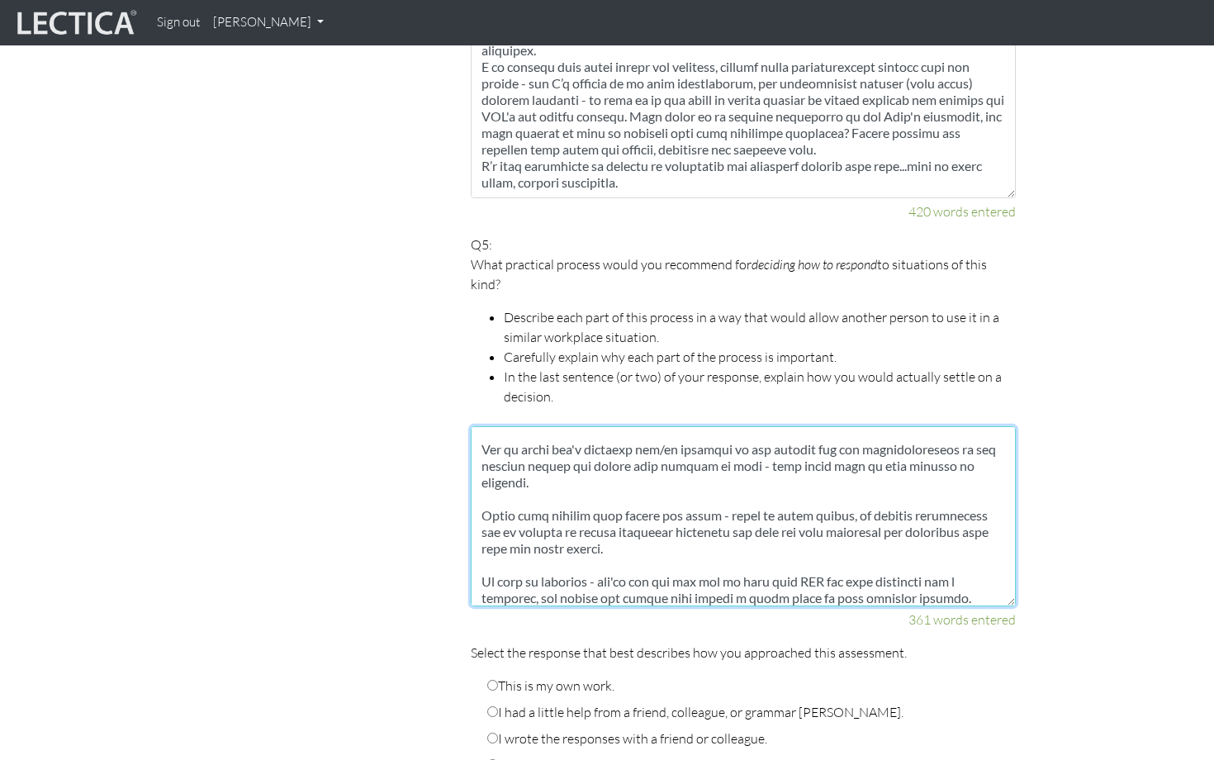
click at [510, 529] on textarea at bounding box center [743, 516] width 545 height 180
click at [628, 528] on textarea at bounding box center [743, 516] width 545 height 180
click at [863, 538] on textarea at bounding box center [743, 516] width 545 height 180
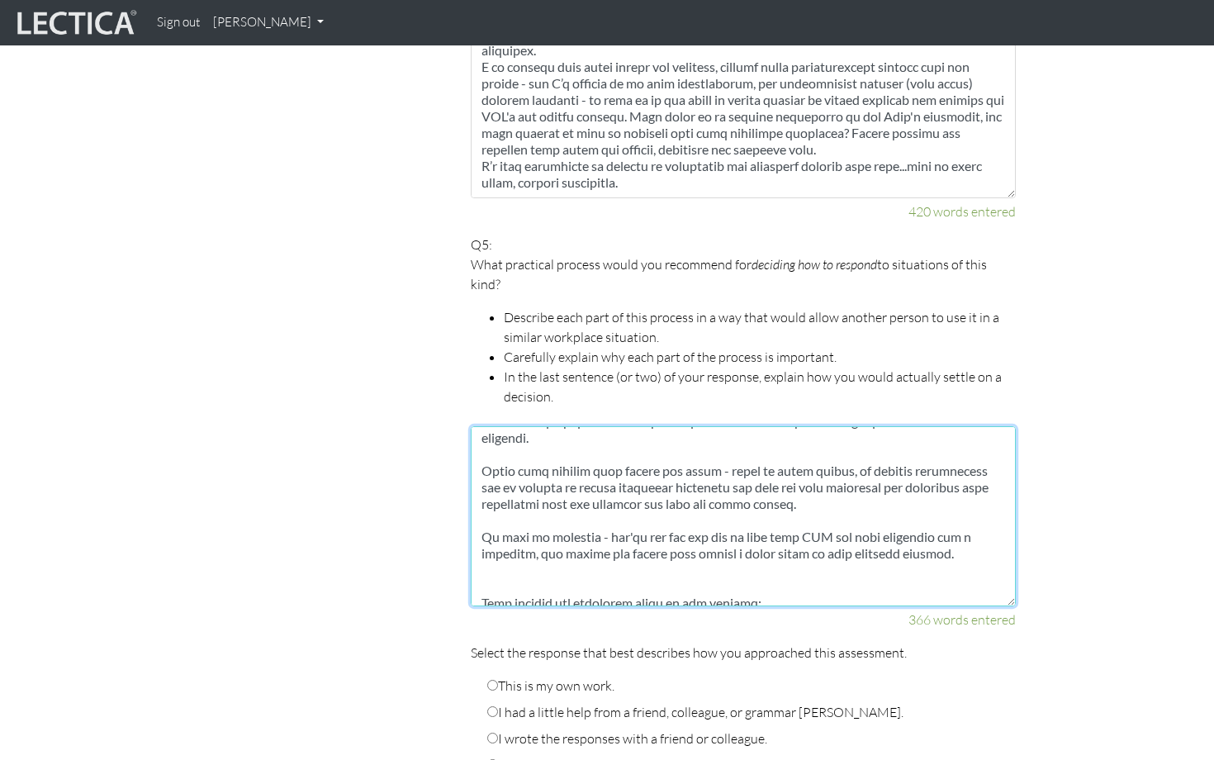
scroll to position [160, 0]
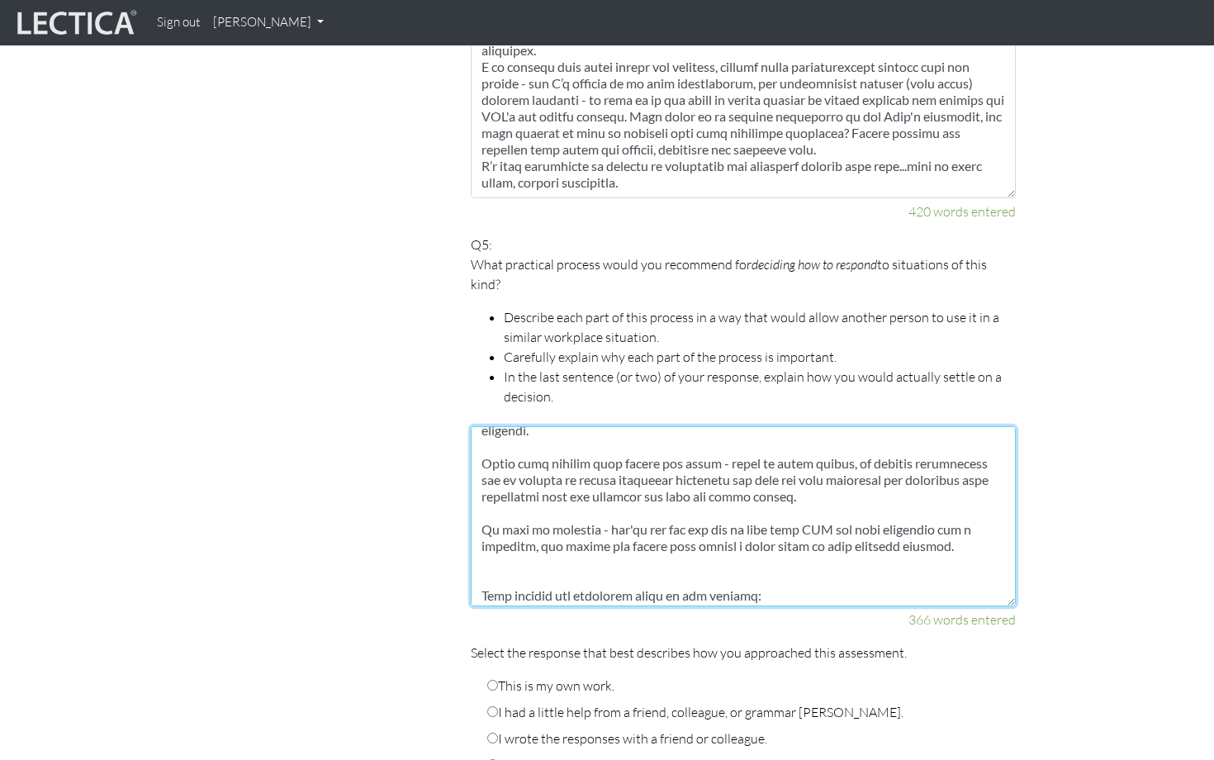
click at [481, 508] on textarea at bounding box center [743, 516] width 545 height 180
drag, startPoint x: 694, startPoint y: 506, endPoint x: 481, endPoint y: 509, distance: 213.0
click at [481, 509] on textarea at bounding box center [743, 516] width 545 height 180
click at [633, 505] on textarea at bounding box center [743, 516] width 545 height 180
click at [702, 508] on textarea at bounding box center [743, 516] width 545 height 180
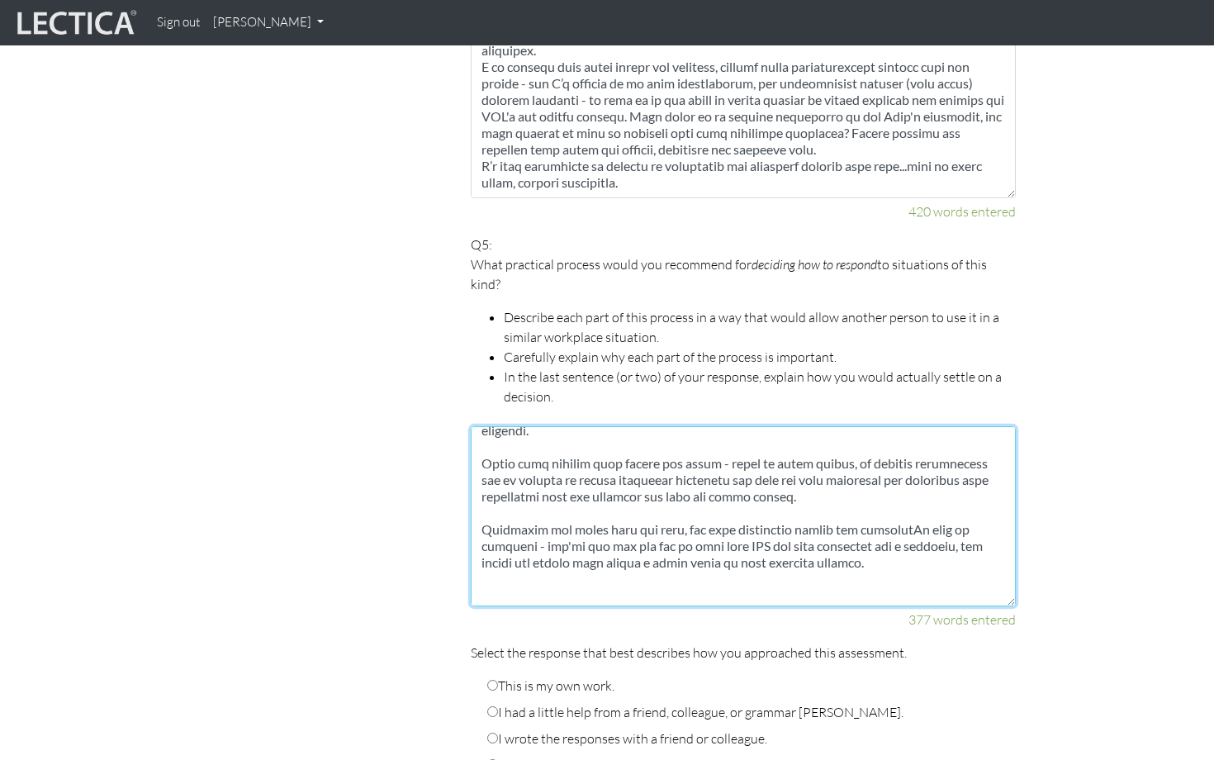
drag, startPoint x: 921, startPoint y: 510, endPoint x: 925, endPoint y: 557, distance: 46.4
click at [921, 514] on textarea at bounding box center [743, 516] width 545 height 180
click at [954, 524] on textarea at bounding box center [743, 516] width 545 height 180
click at [959, 521] on textarea at bounding box center [743, 516] width 545 height 180
click at [514, 542] on textarea at bounding box center [743, 516] width 545 height 180
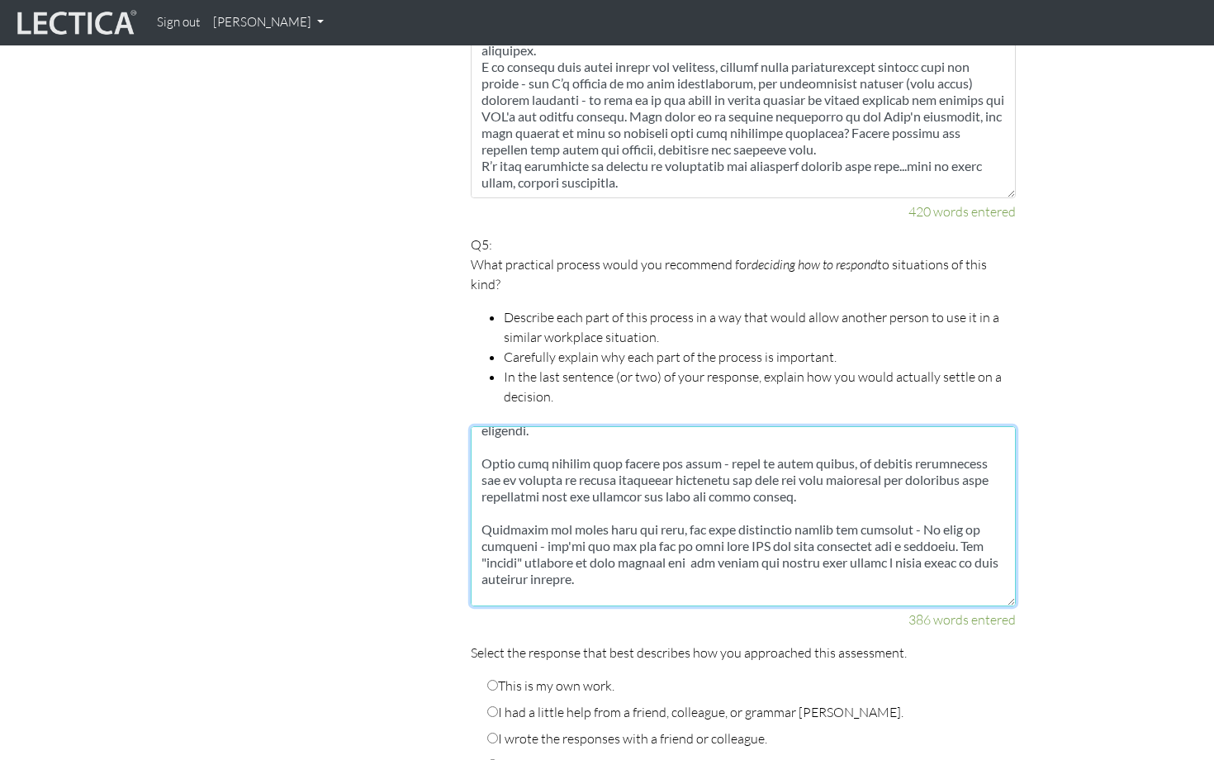
drag, startPoint x: 696, startPoint y: 538, endPoint x: 781, endPoint y: 548, distance: 85.6
click at [781, 548] on textarea at bounding box center [743, 516] width 545 height 180
click at [1002, 543] on textarea at bounding box center [743, 516] width 545 height 180
click at [747, 557] on textarea at bounding box center [743, 516] width 545 height 180
drag, startPoint x: 749, startPoint y: 558, endPoint x: 528, endPoint y: 572, distance: 220.9
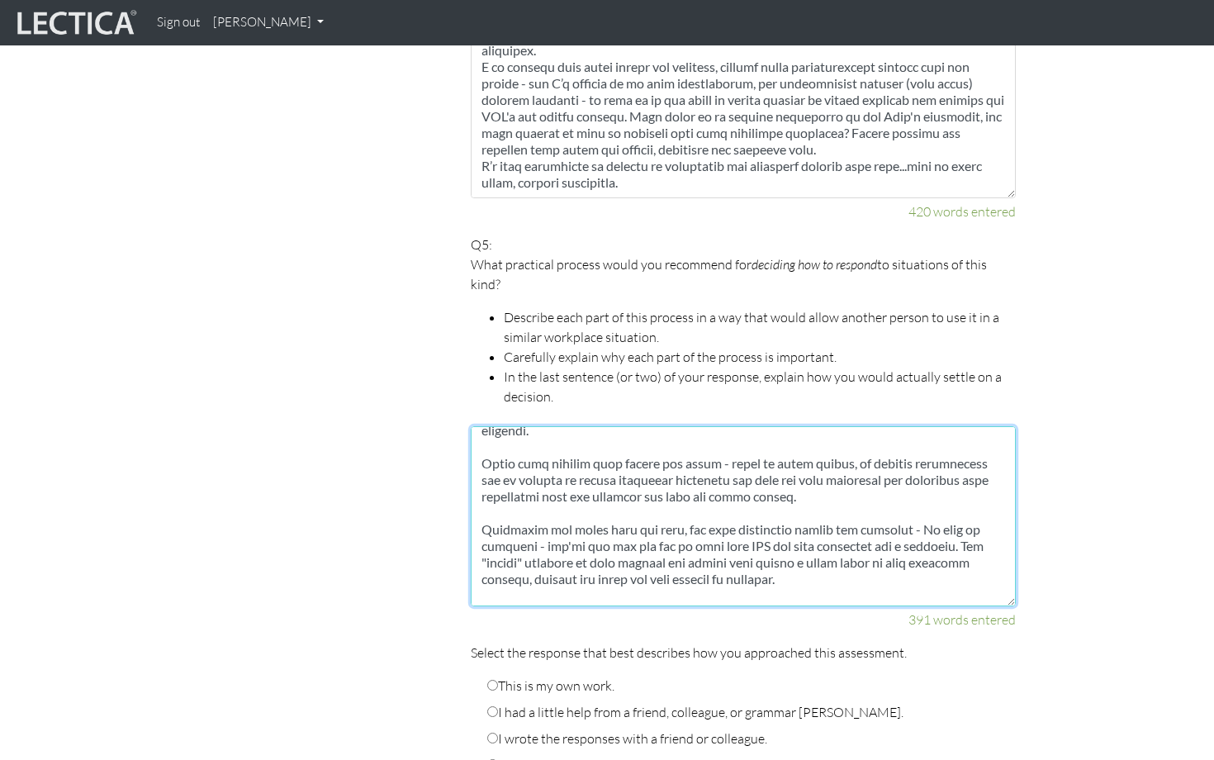
click at [482, 558] on textarea at bounding box center [743, 516] width 545 height 180
paste textarea "Giving you chances to reflect and learn from your"
click at [488, 558] on textarea at bounding box center [743, 516] width 545 height 180
click at [762, 557] on textarea at bounding box center [743, 516] width 545 height 180
click at [959, 522] on textarea at bounding box center [743, 516] width 545 height 180
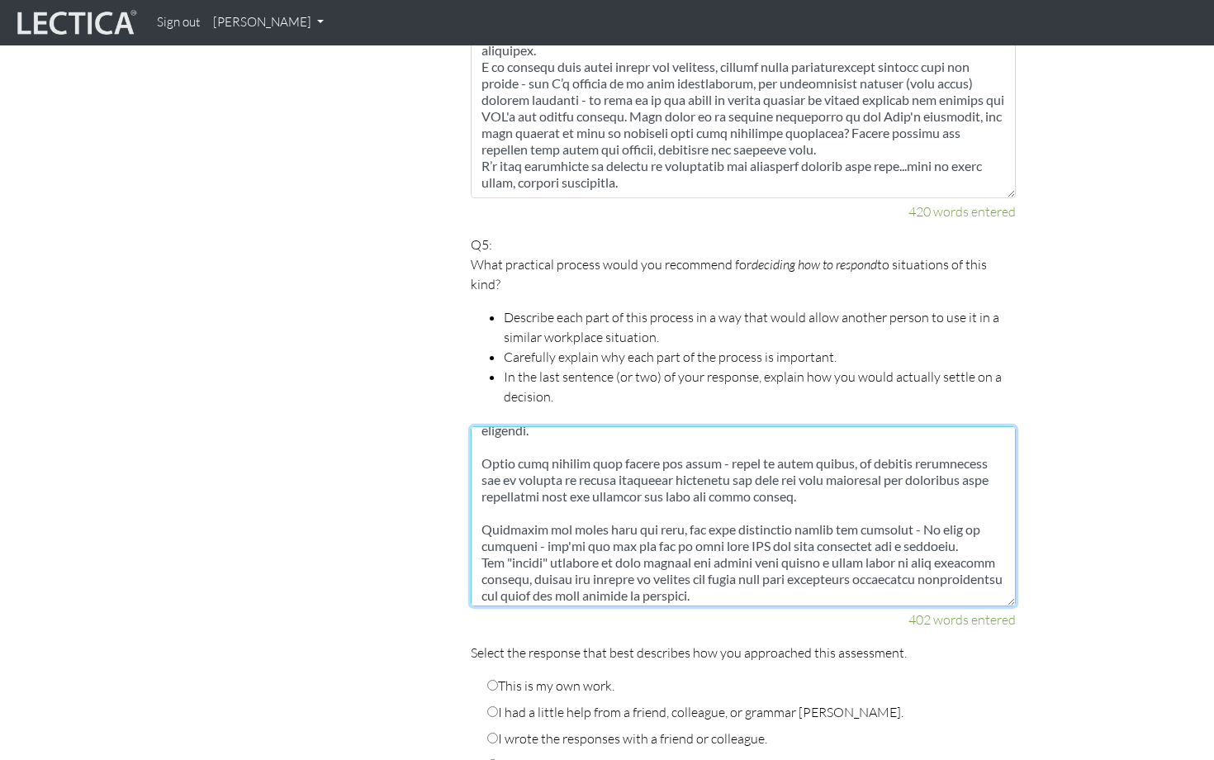
click at [784, 559] on textarea at bounding box center [743, 516] width 545 height 180
click at [827, 577] on textarea at bounding box center [743, 516] width 545 height 180
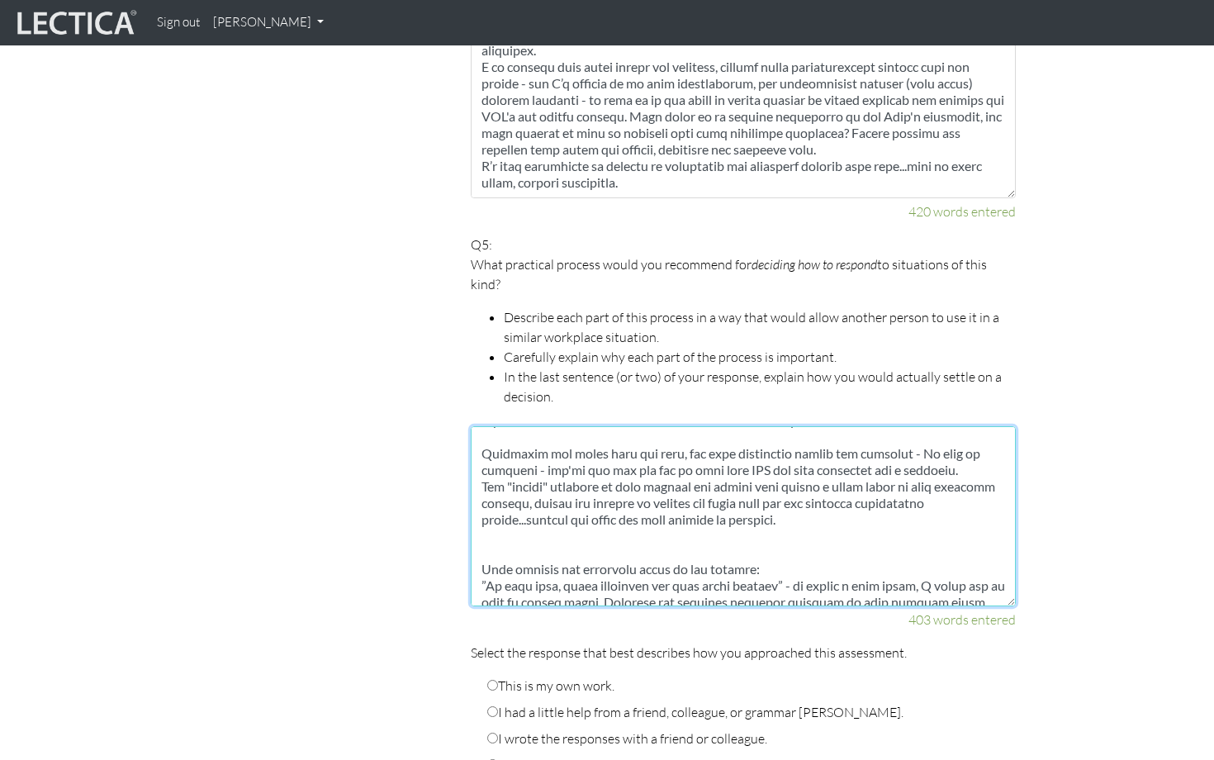
scroll to position [228, 0]
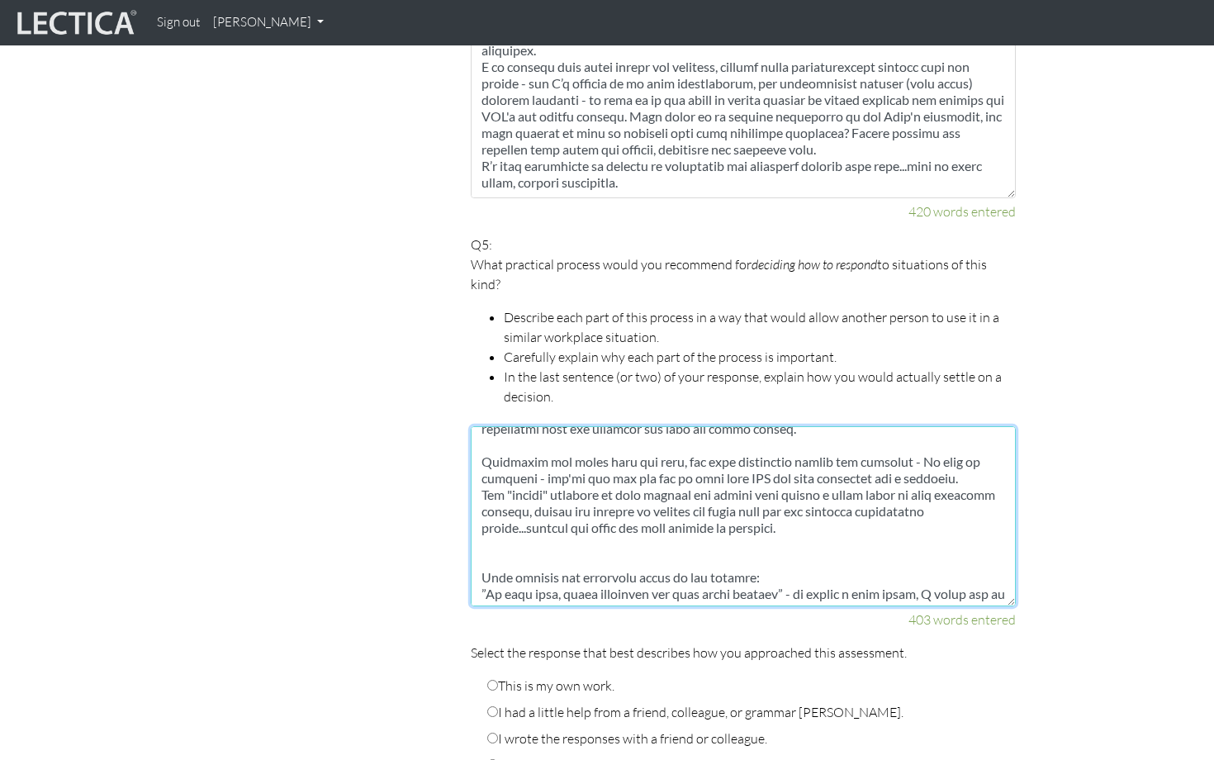
click at [575, 536] on textarea at bounding box center [743, 516] width 545 height 180
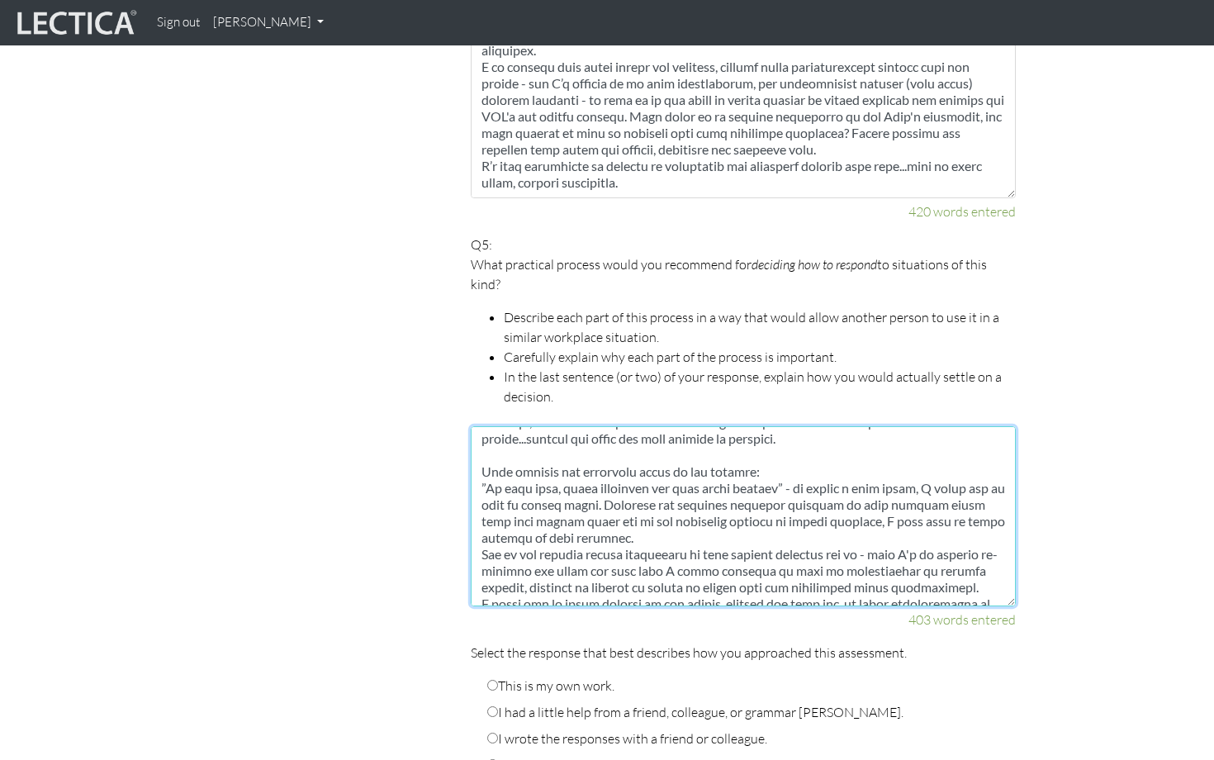
scroll to position [322, 0]
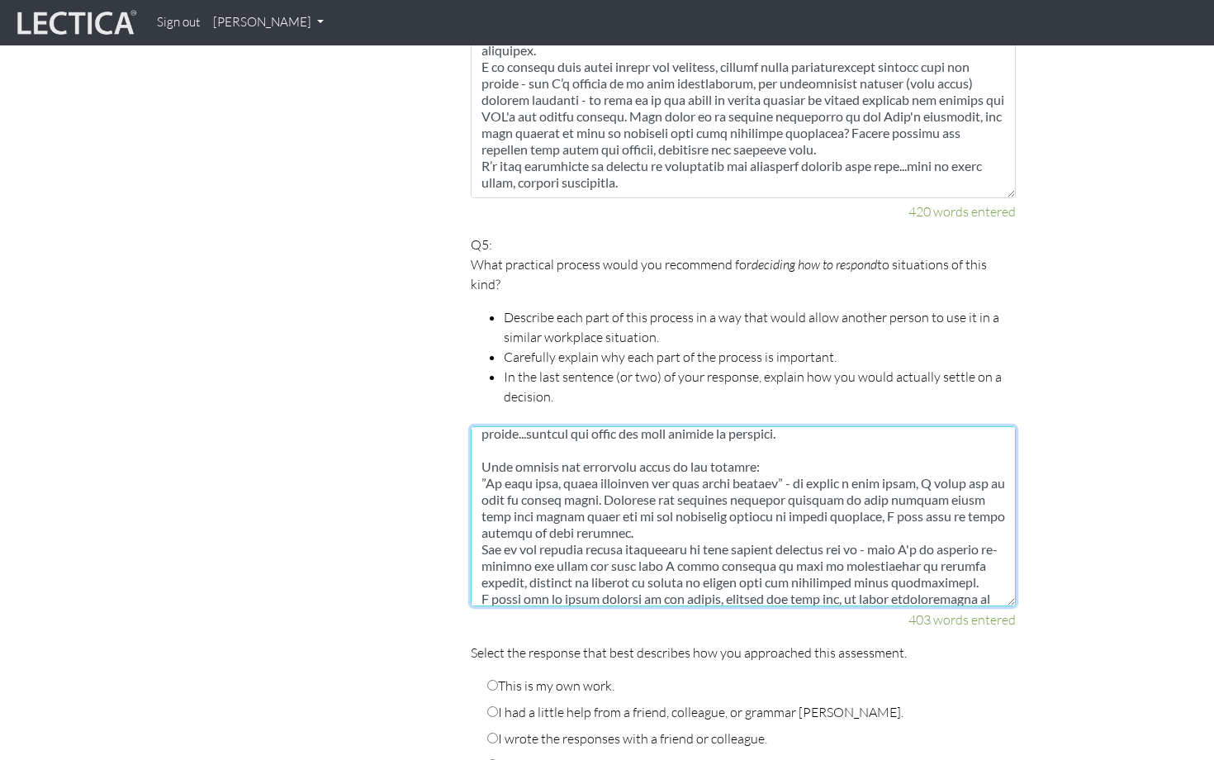
drag, startPoint x: 604, startPoint y: 478, endPoint x: 477, endPoint y: 448, distance: 129.8
click at [477, 448] on textarea at bounding box center [743, 516] width 545 height 180
click at [796, 512] on textarea at bounding box center [743, 516] width 545 height 180
click at [863, 497] on textarea at bounding box center [743, 516] width 545 height 180
click at [926, 481] on textarea at bounding box center [743, 516] width 545 height 180
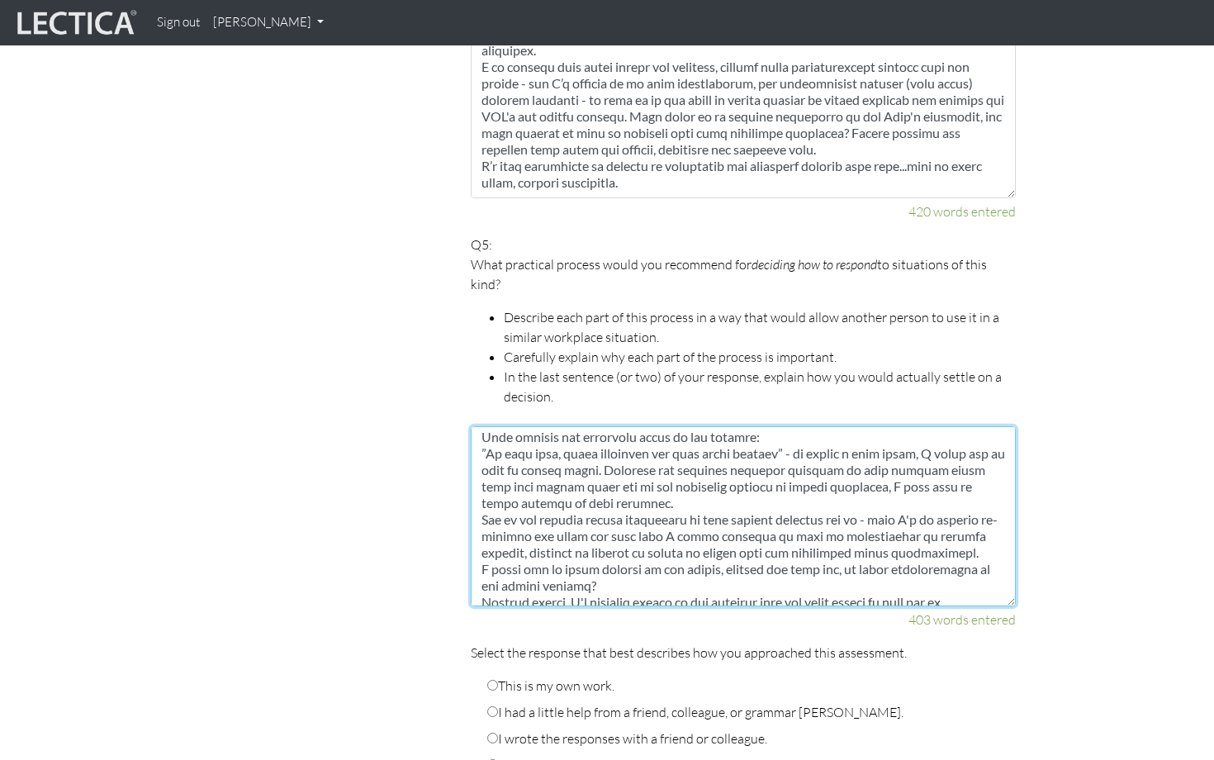
scroll to position [355, 0]
click at [961, 527] on textarea at bounding box center [743, 516] width 545 height 180
click at [637, 559] on textarea at bounding box center [743, 516] width 545 height 180
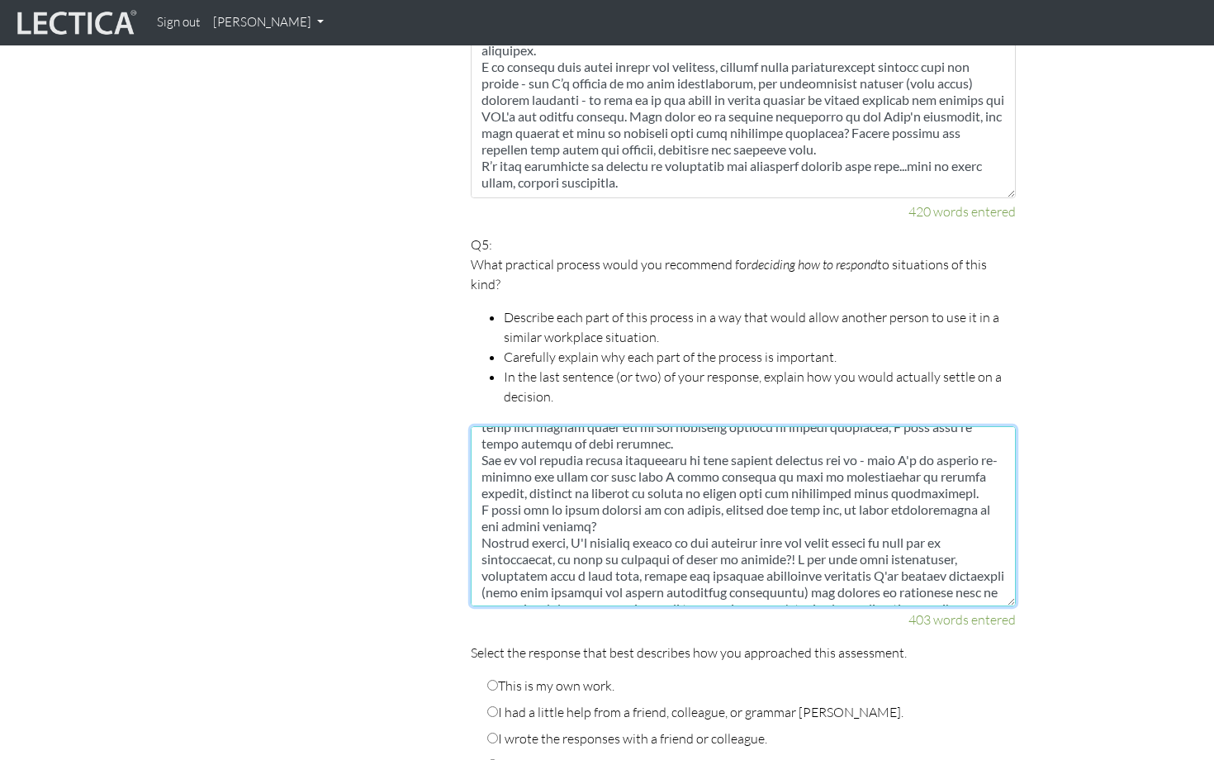
scroll to position [412, 0]
click at [482, 522] on textarea at bounding box center [743, 516] width 545 height 180
click at [660, 553] on textarea at bounding box center [743, 516] width 545 height 180
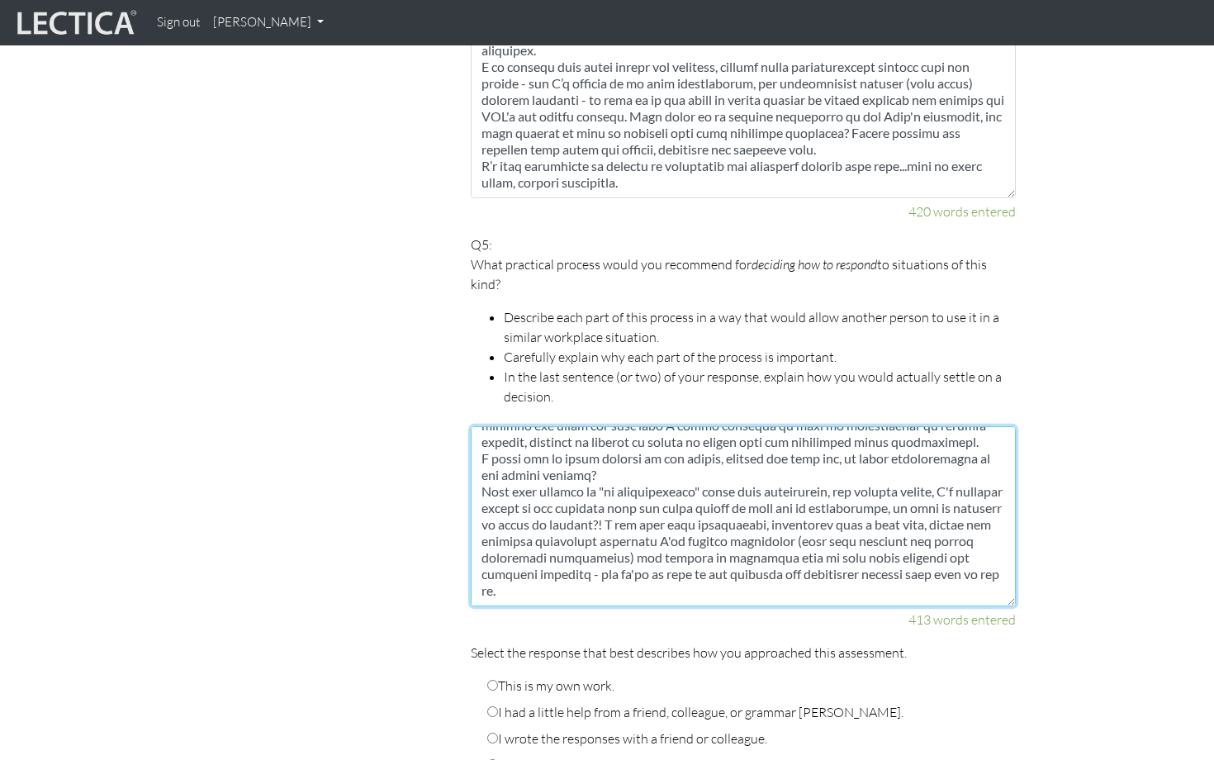
scroll to position [462, 0]
click at [623, 555] on textarea at bounding box center [743, 516] width 545 height 180
click at [652, 552] on textarea at bounding box center [743, 516] width 545 height 180
click at [768, 575] on textarea at bounding box center [743, 516] width 545 height 180
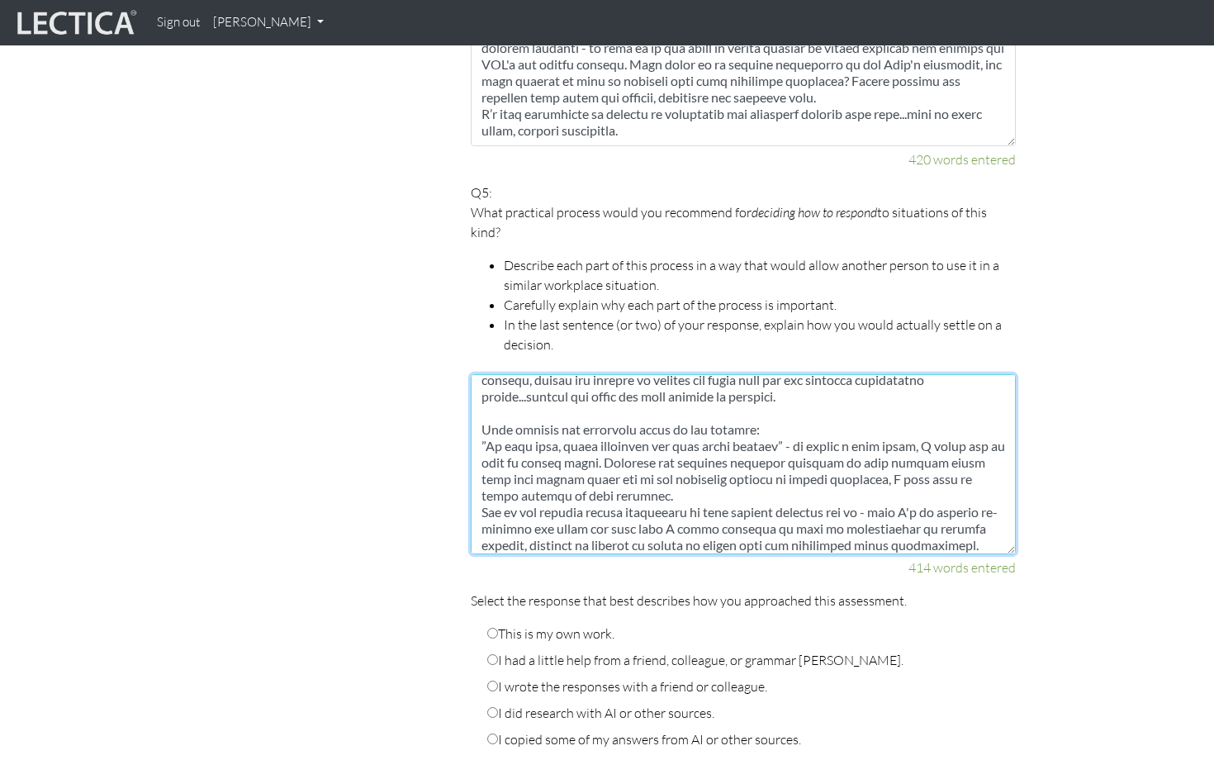
scroll to position [301, 0]
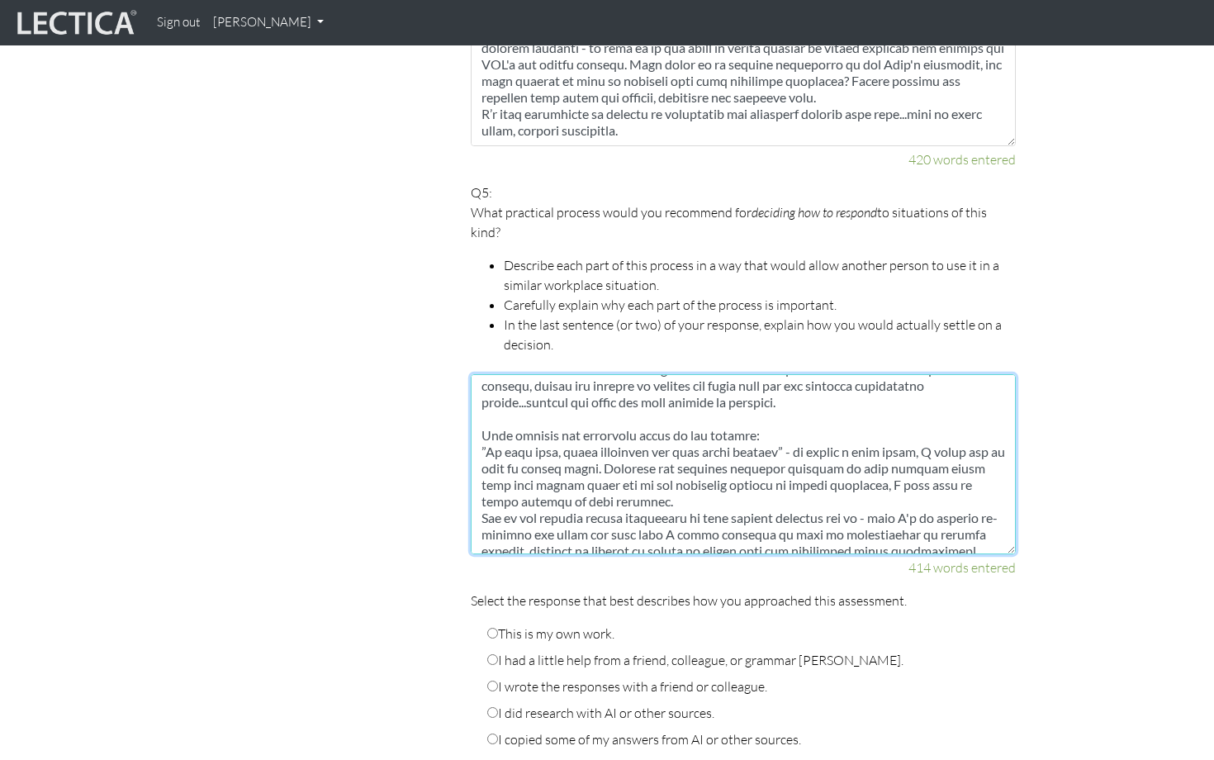
click at [483, 412] on textarea at bounding box center [743, 464] width 545 height 180
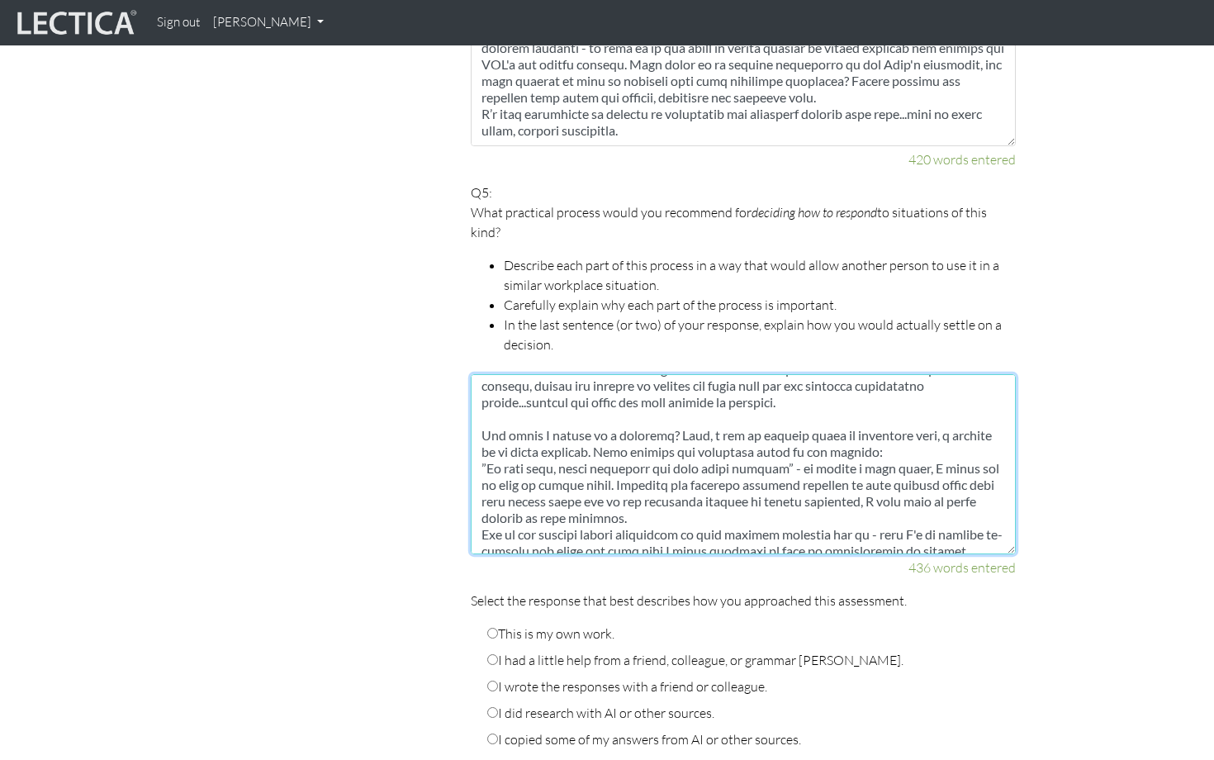
drag, startPoint x: 481, startPoint y: 414, endPoint x: 604, endPoint y: 466, distance: 133.3
click at [604, 466] on textarea at bounding box center [743, 464] width 545 height 180
click at [665, 485] on textarea at bounding box center [743, 464] width 545 height 180
click at [642, 498] on textarea at bounding box center [743, 464] width 545 height 180
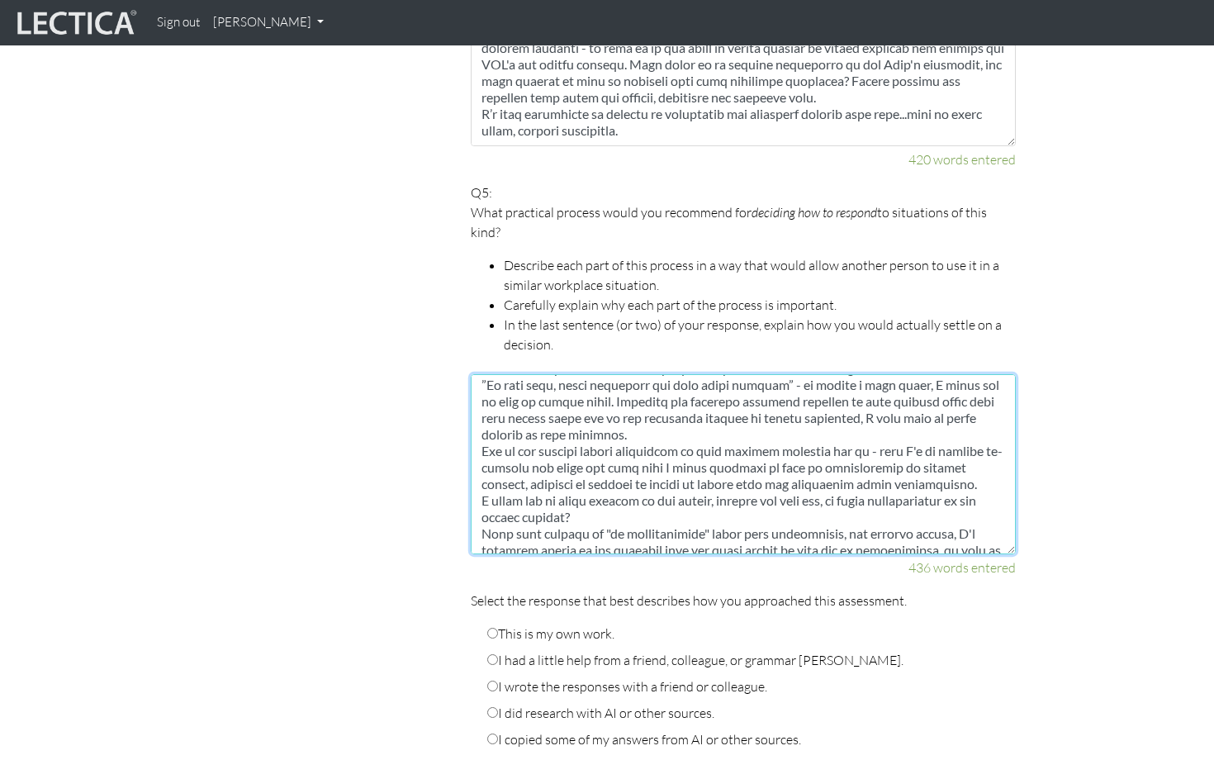
scroll to position [368, 0]
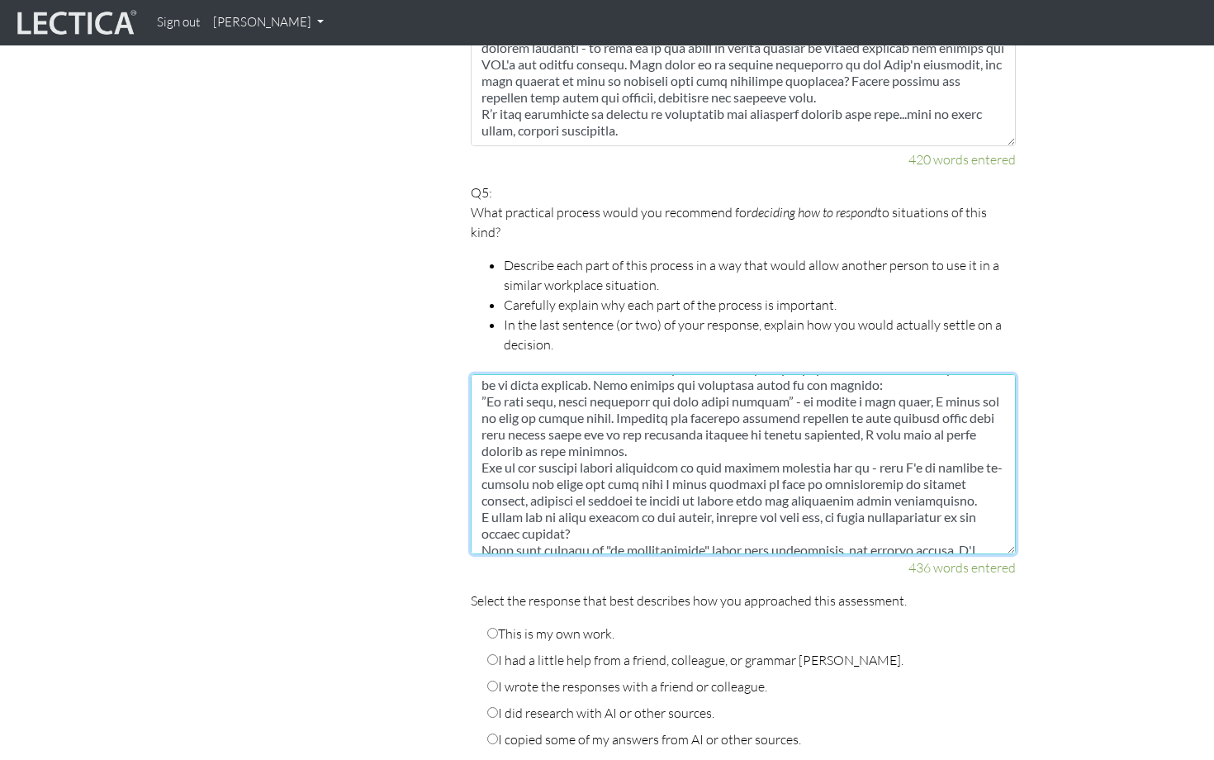
drag, startPoint x: 605, startPoint y: 448, endPoint x: 482, endPoint y: 448, distance: 123.0
click at [482, 448] on textarea at bounding box center [743, 464] width 545 height 180
click at [611, 501] on textarea at bounding box center [743, 464] width 545 height 180
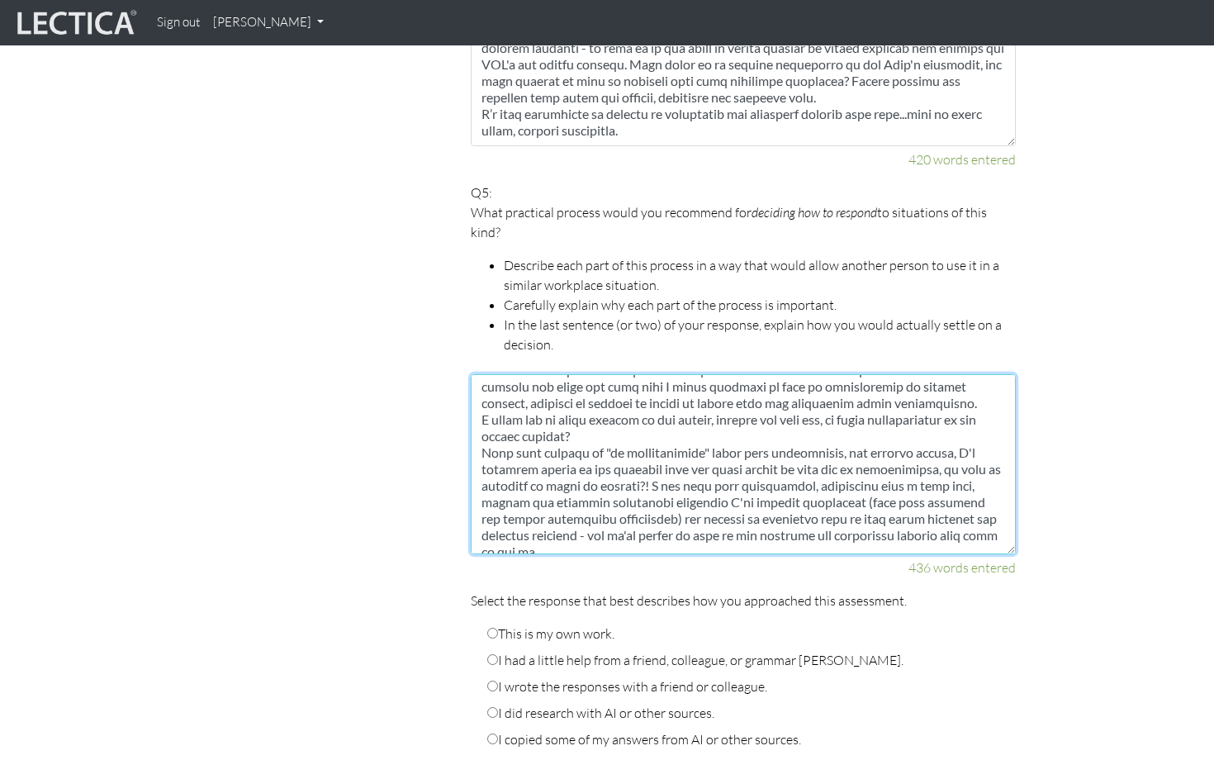
scroll to position [479, 0]
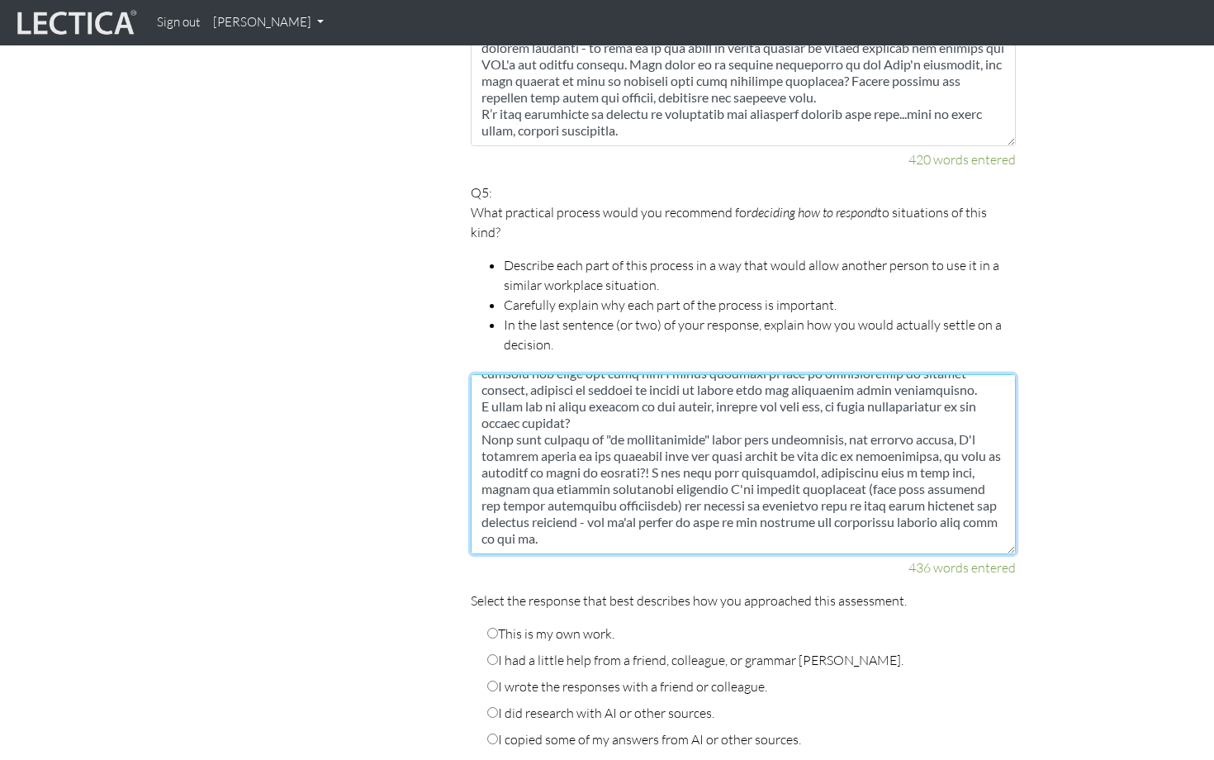
drag, startPoint x: 482, startPoint y: 467, endPoint x: 670, endPoint y: 519, distance: 194.5
click at [670, 519] on textarea at bounding box center [743, 464] width 545 height 180
click at [613, 519] on textarea at bounding box center [743, 464] width 545 height 180
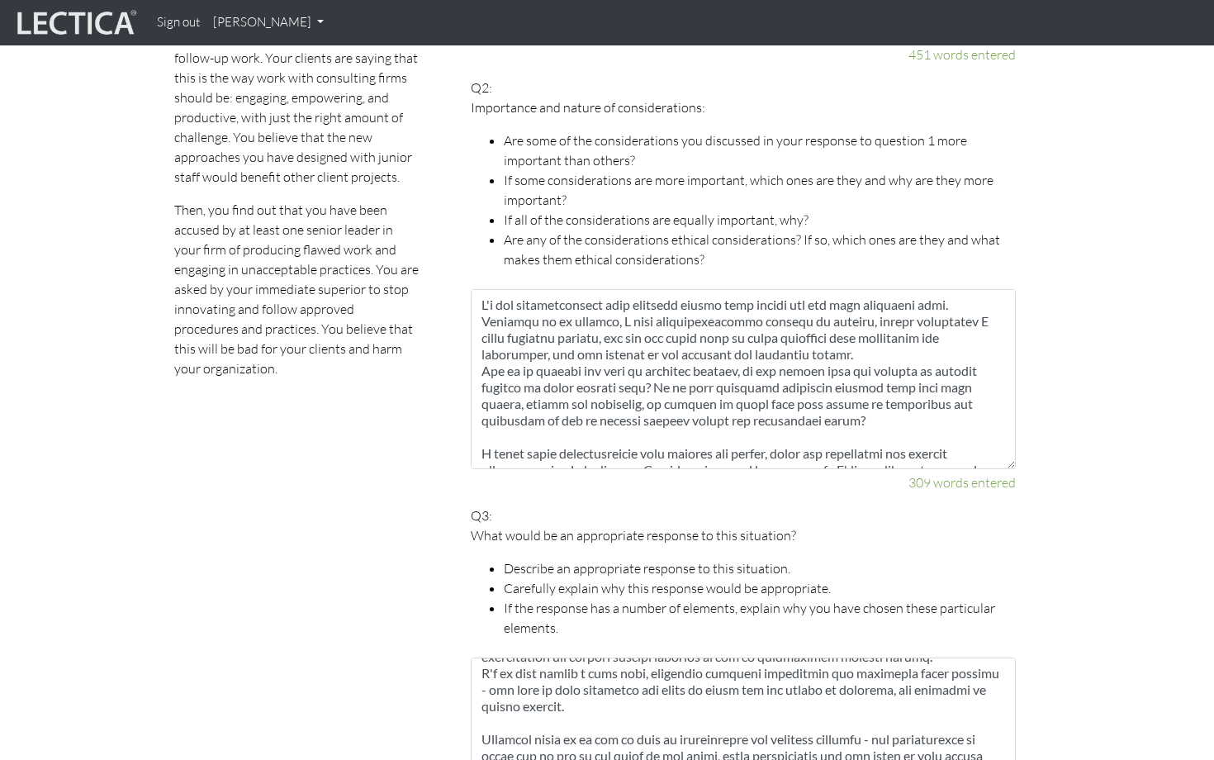
scroll to position [0, 0]
type textarea "A practical process could be to: Stop and reflect - don't act before thinking t…"
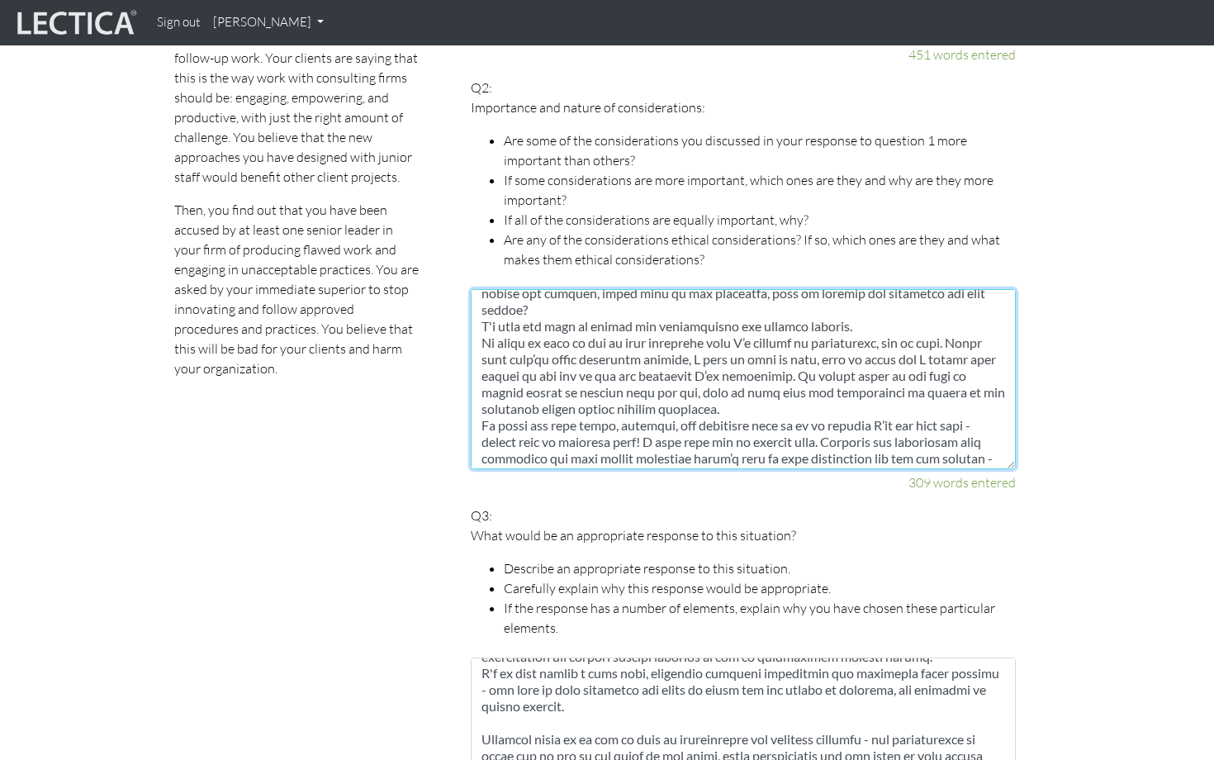
scroll to position [248, 0]
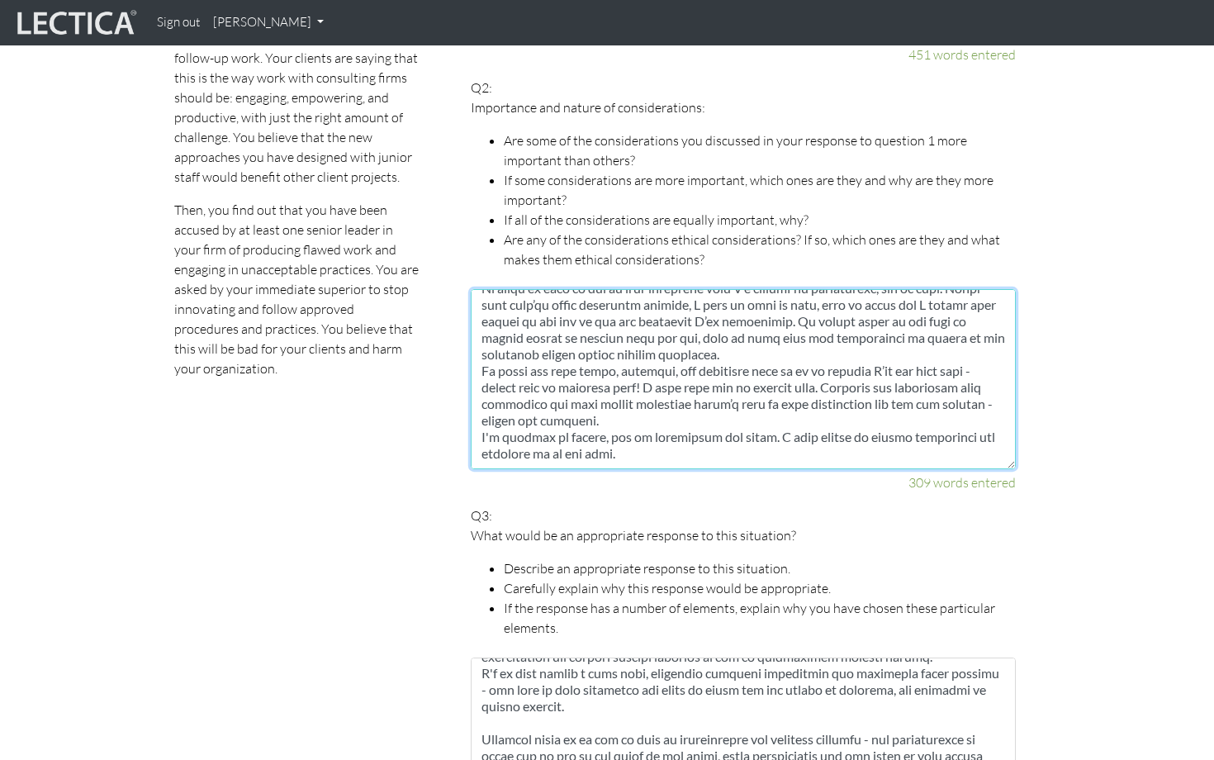
drag, startPoint x: 481, startPoint y: 284, endPoint x: 788, endPoint y: 523, distance: 389.5
click at [669, 416] on textarea at bounding box center [743, 379] width 545 height 180
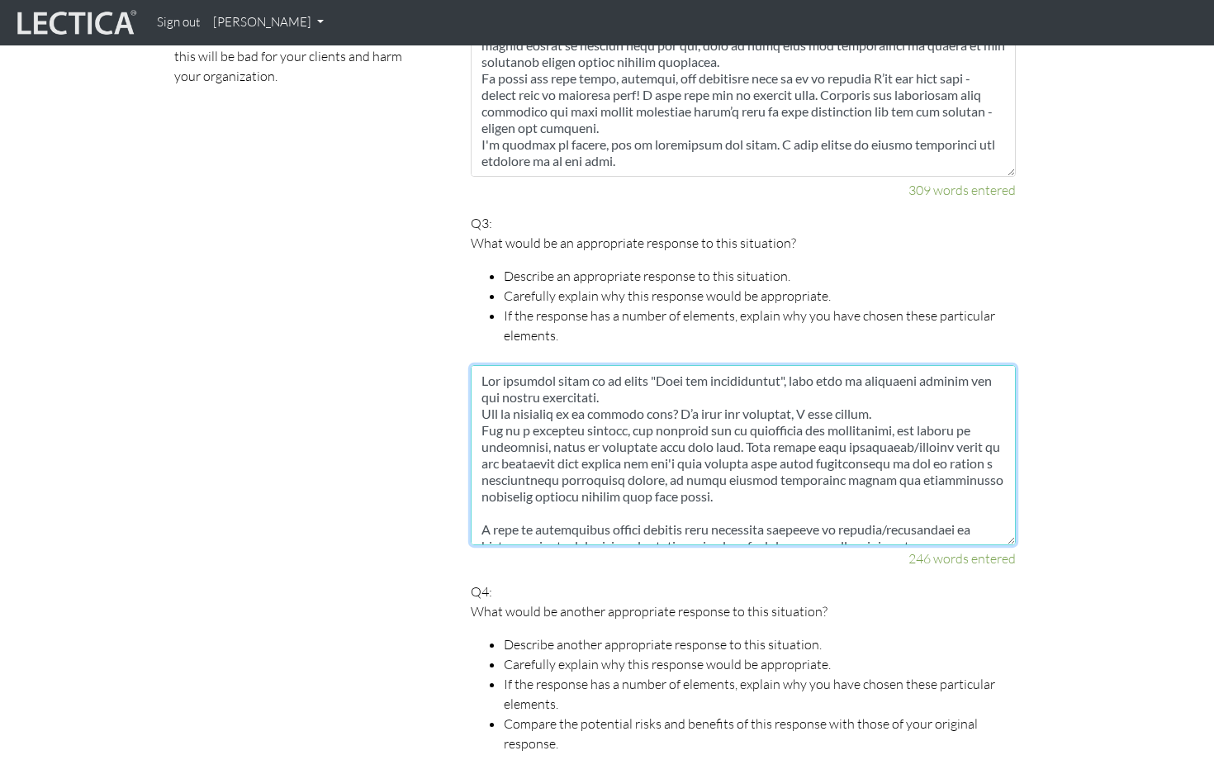
scroll to position [198, 0]
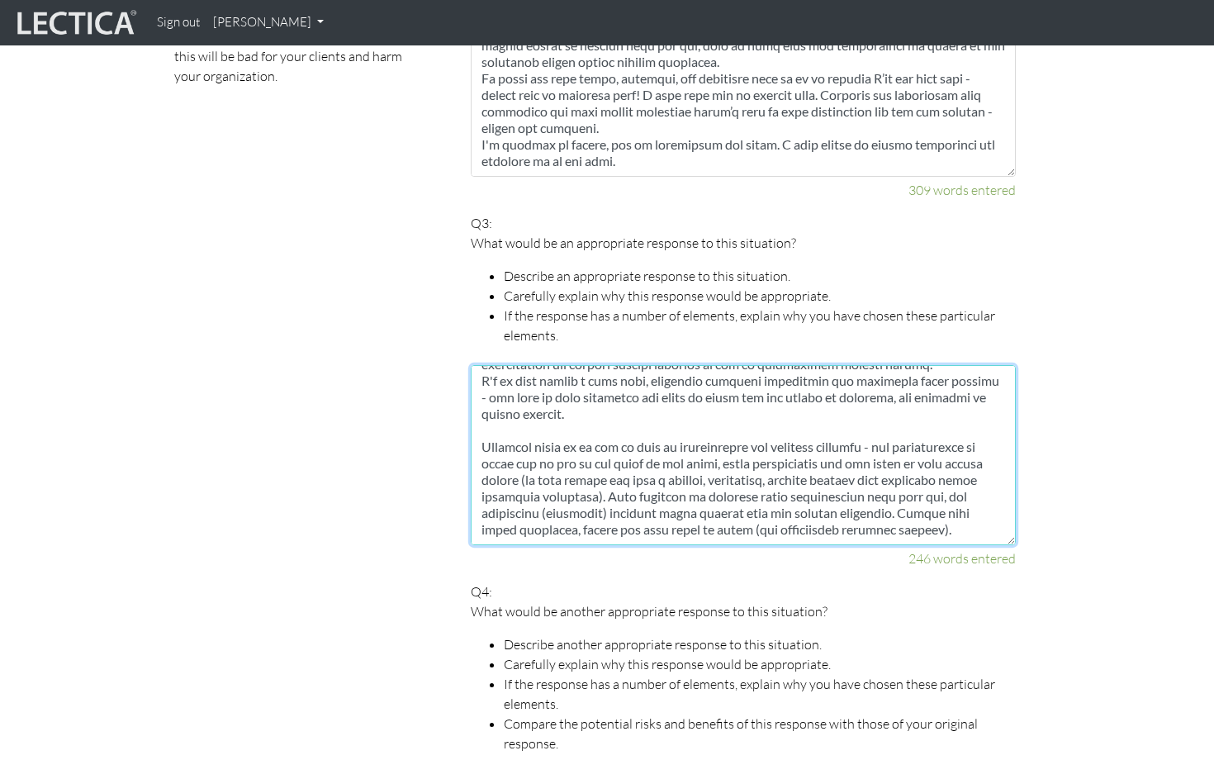
drag, startPoint x: 484, startPoint y: 356, endPoint x: 732, endPoint y: 630, distance: 370.0
click at [732, 630] on fieldset "Your responses For CLAS to score accurately, each answer must be between 150 an…" at bounding box center [743, 486] width 545 height 2308
click at [602, 415] on textarea at bounding box center [743, 455] width 545 height 180
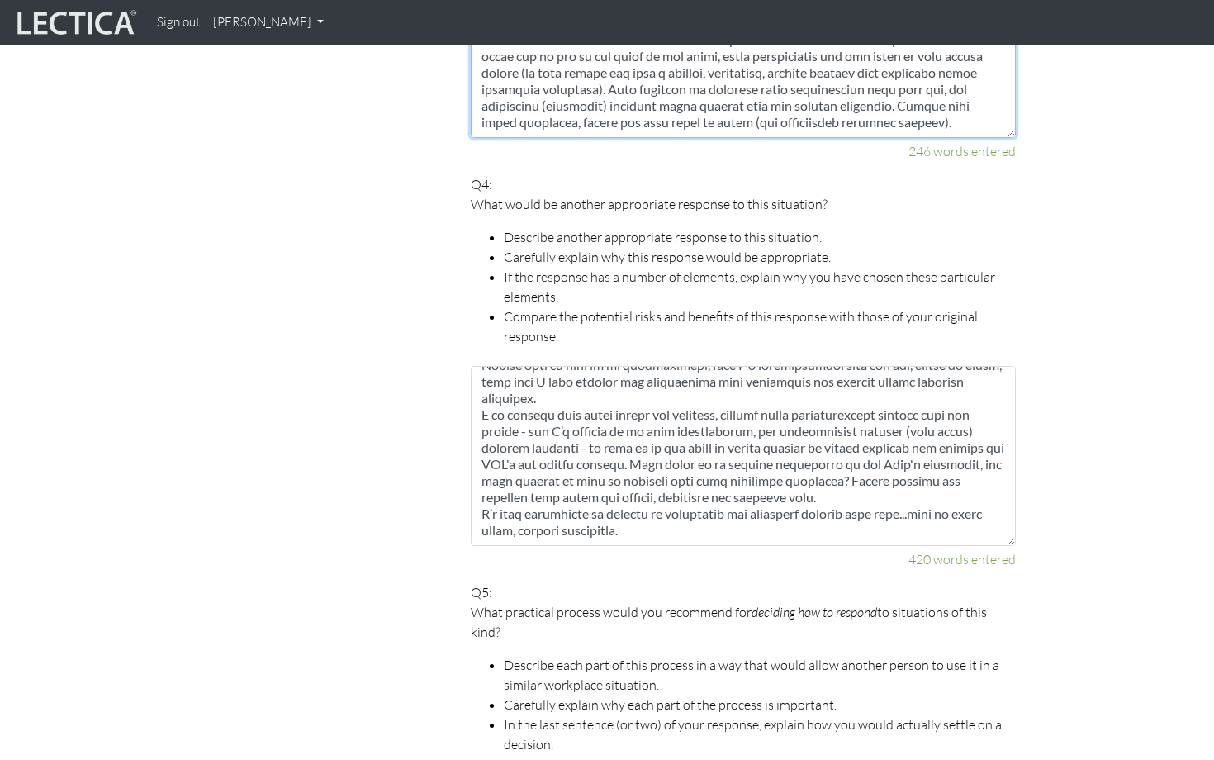
scroll to position [1858, 0]
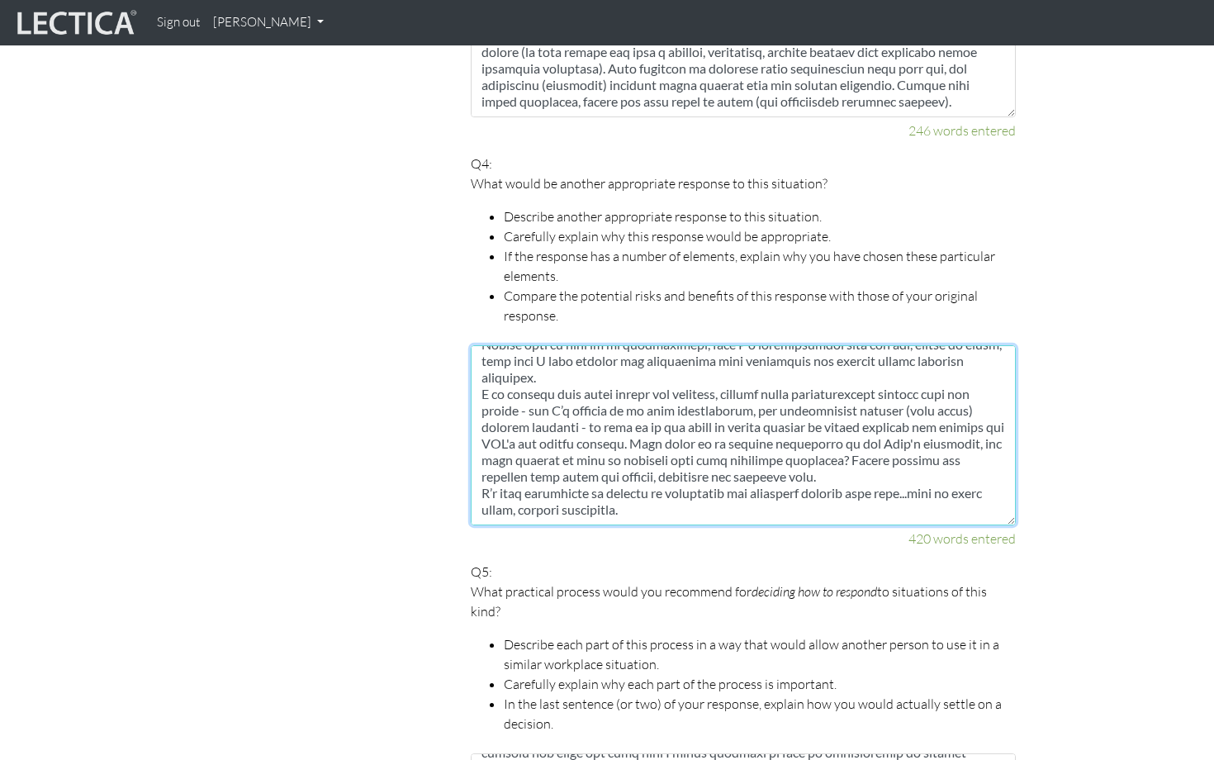
click at [684, 491] on textarea at bounding box center [743, 435] width 545 height 180
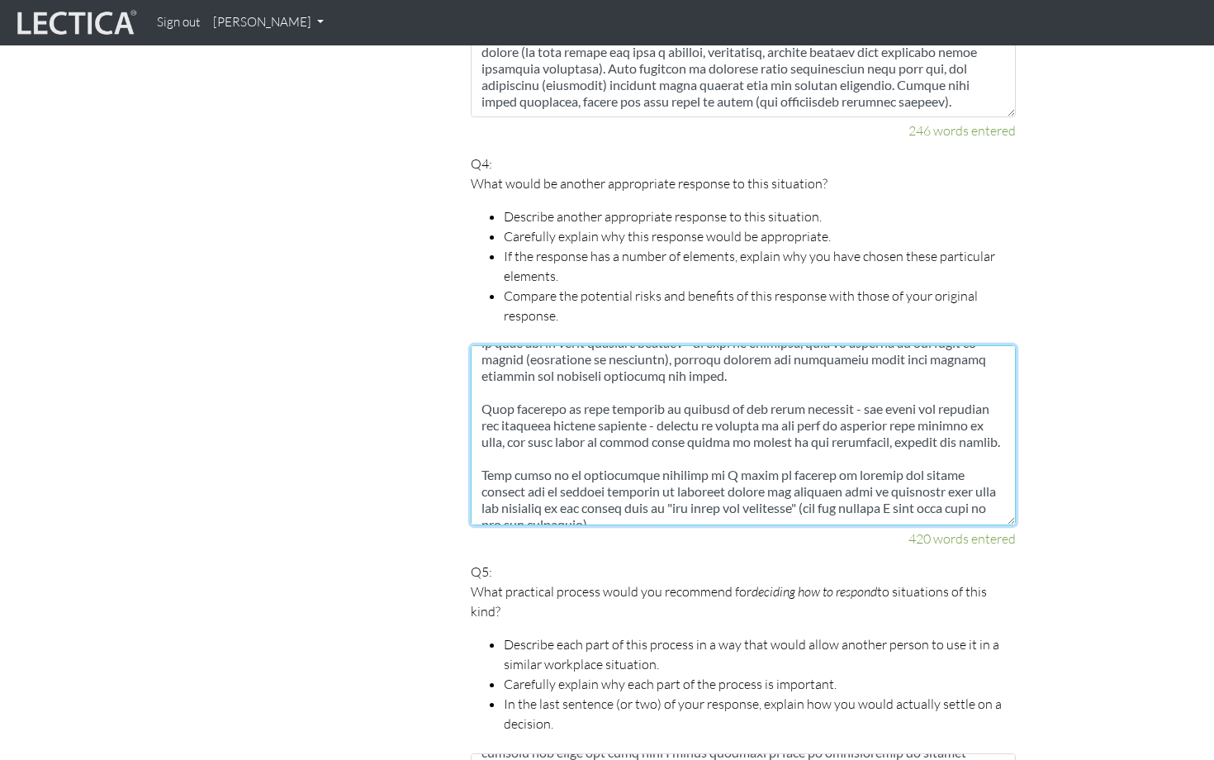
scroll to position [0, 0]
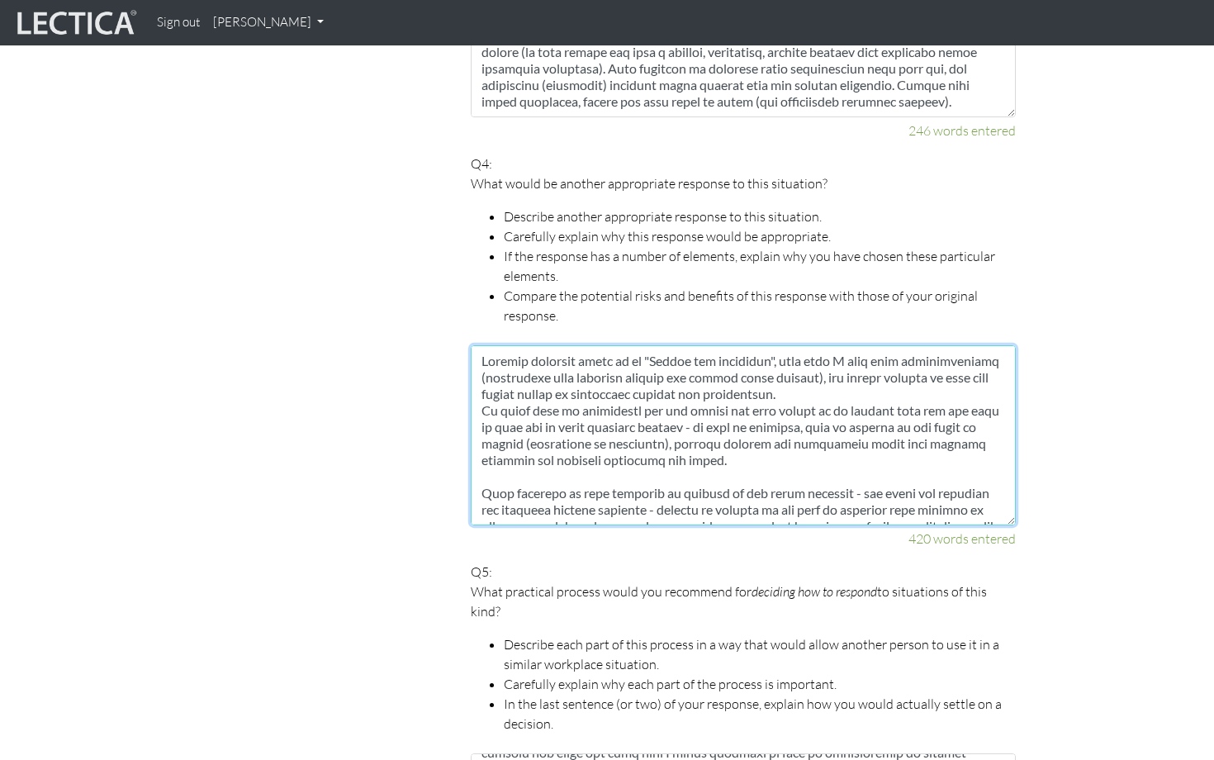
drag, startPoint x: 684, startPoint y: 491, endPoint x: 477, endPoint y: 341, distance: 256.0
click at [477, 345] on textarea at bounding box center [743, 435] width 545 height 180
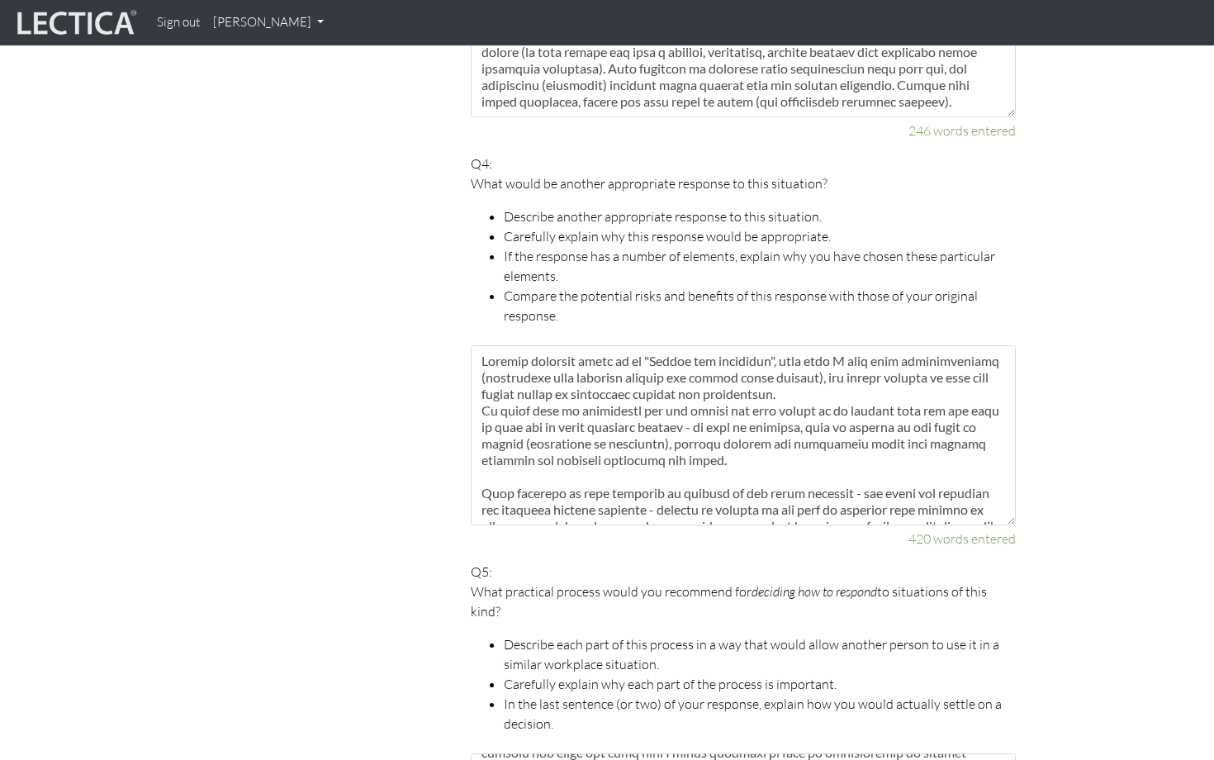
click at [1097, 485] on section "Scores are more accurate when your spelling is correct, and when you explain yo…" at bounding box center [607, 58] width 1214 height 2308
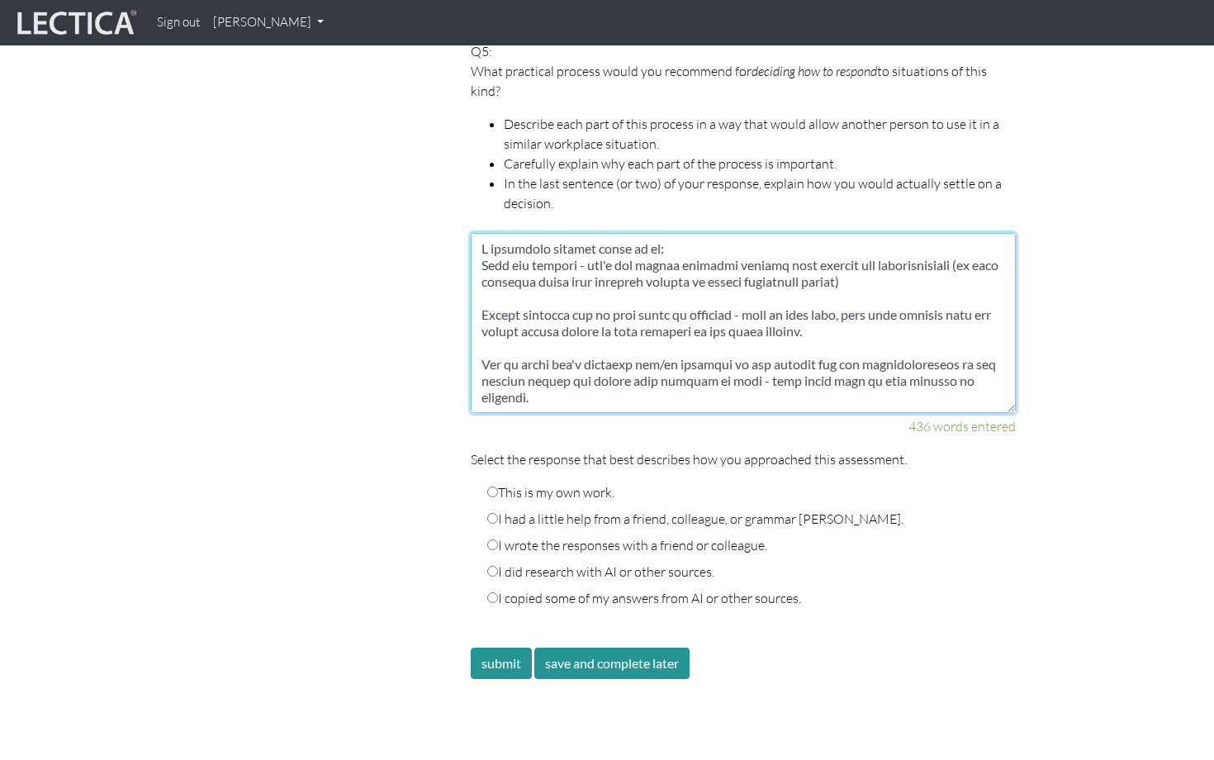
drag, startPoint x: 595, startPoint y: 383, endPoint x: 476, endPoint y: 230, distance: 194.1
click at [476, 233] on textarea at bounding box center [743, 323] width 545 height 180
click at [641, 367] on textarea at bounding box center [743, 323] width 545 height 180
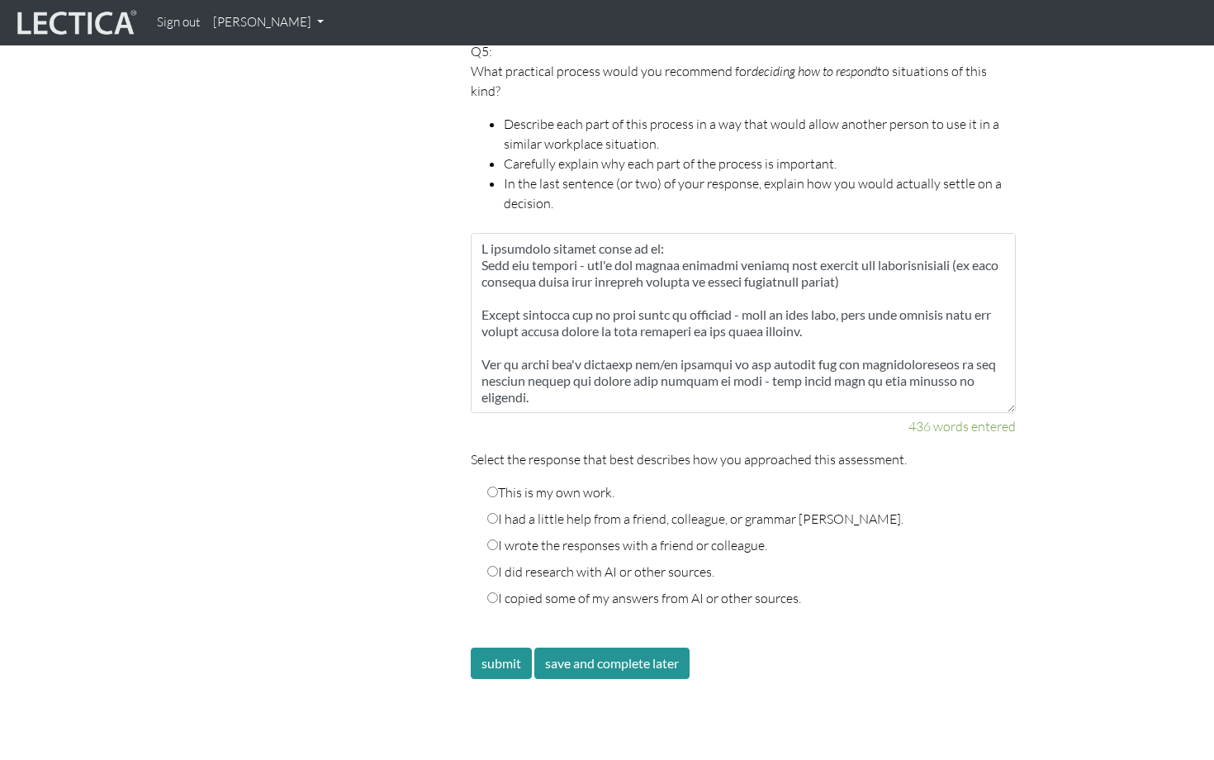
click at [495, 486] on input "This is my own work." at bounding box center [492, 491] width 11 height 11
radio input "true"
click at [620, 647] on button "save and complete later" at bounding box center [611, 662] width 155 height 31
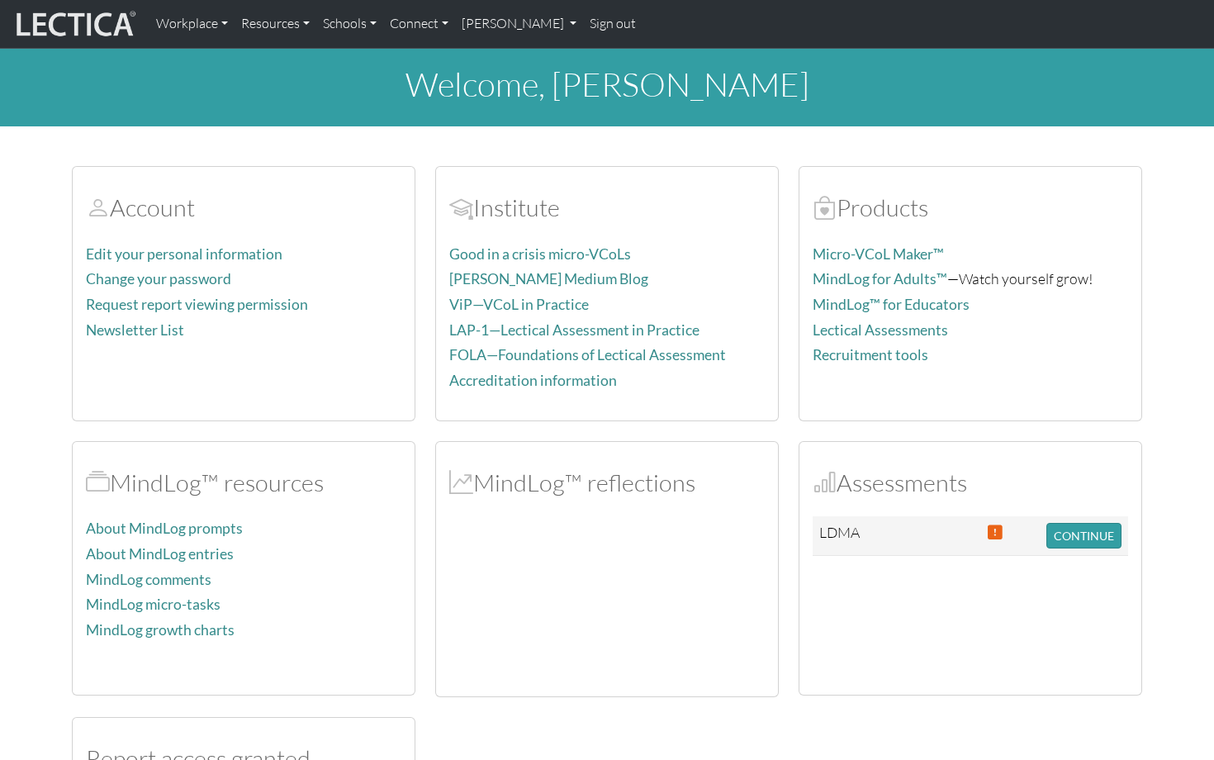
click at [608, 23] on link "Sign out" at bounding box center [612, 24] width 59 height 35
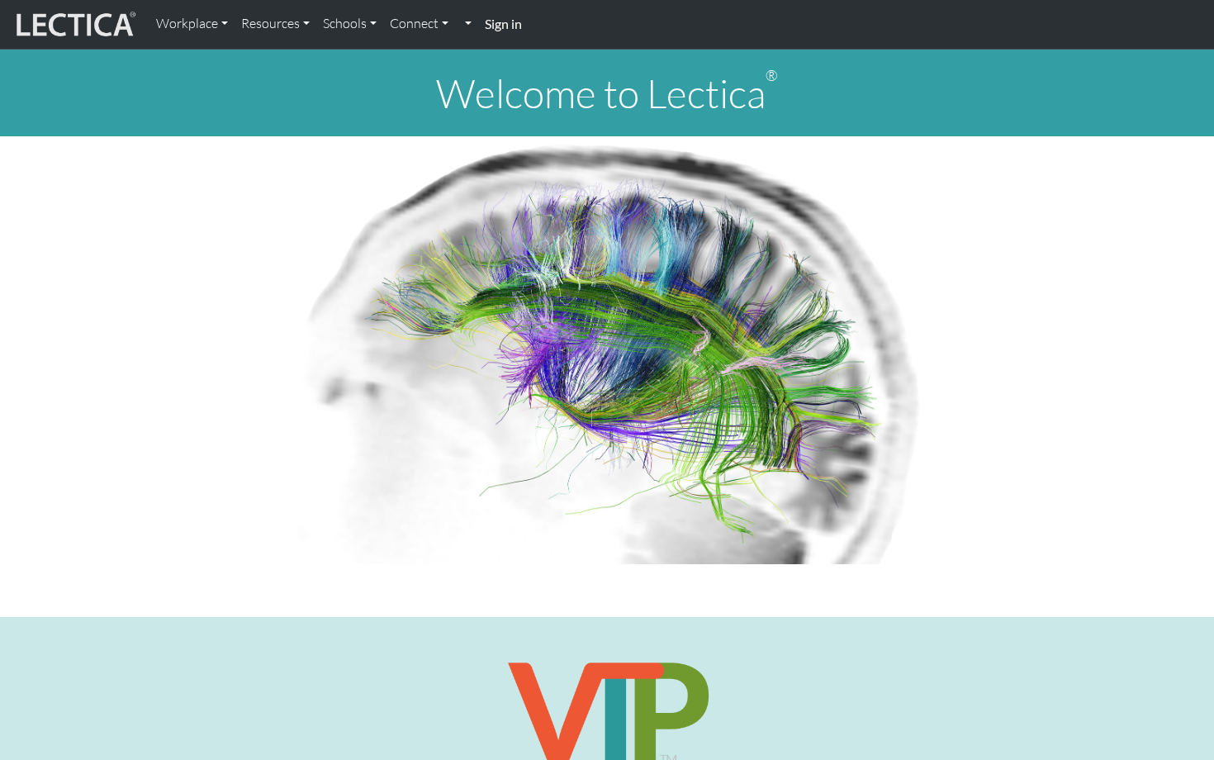
click at [500, 21] on strong "Sign in" at bounding box center [503, 24] width 37 height 16
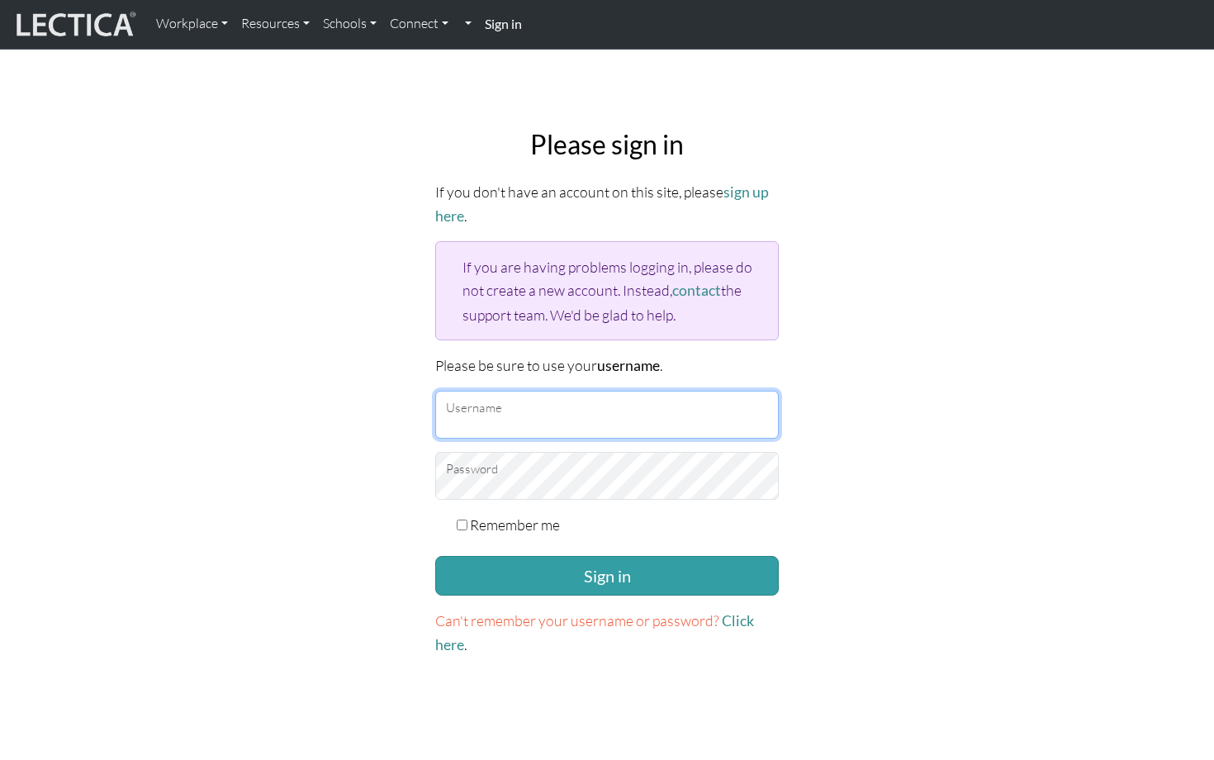
type input "markus.sjostedt@gmail.com"
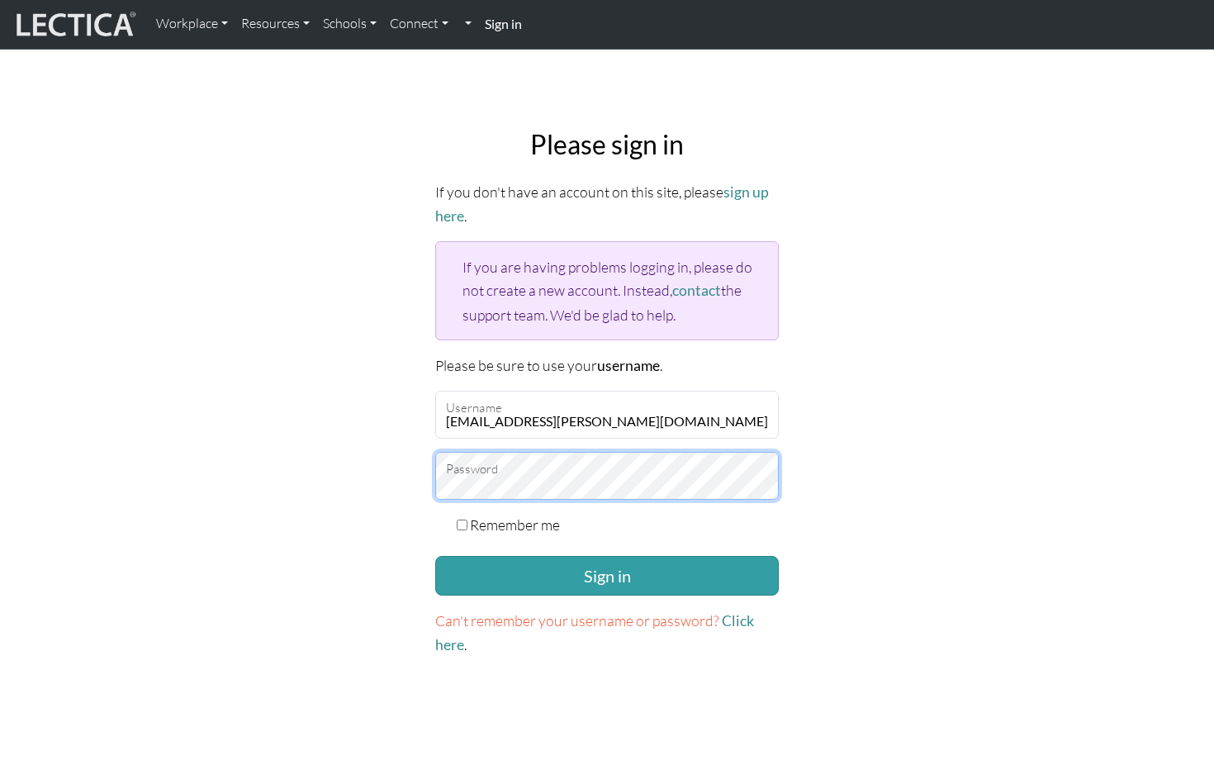
click at [607, 570] on button "Sign in" at bounding box center [606, 576] width 343 height 40
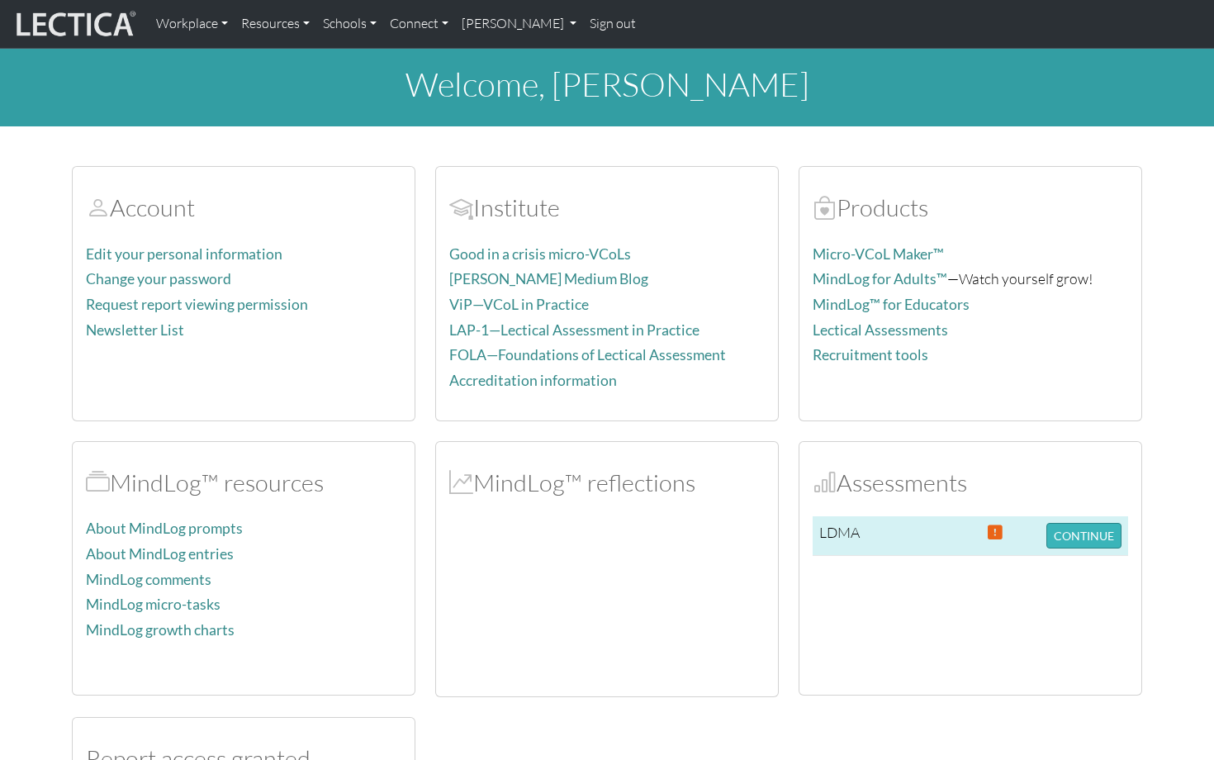
click at [1071, 536] on button "CONTINUE" at bounding box center [1083, 536] width 75 height 26
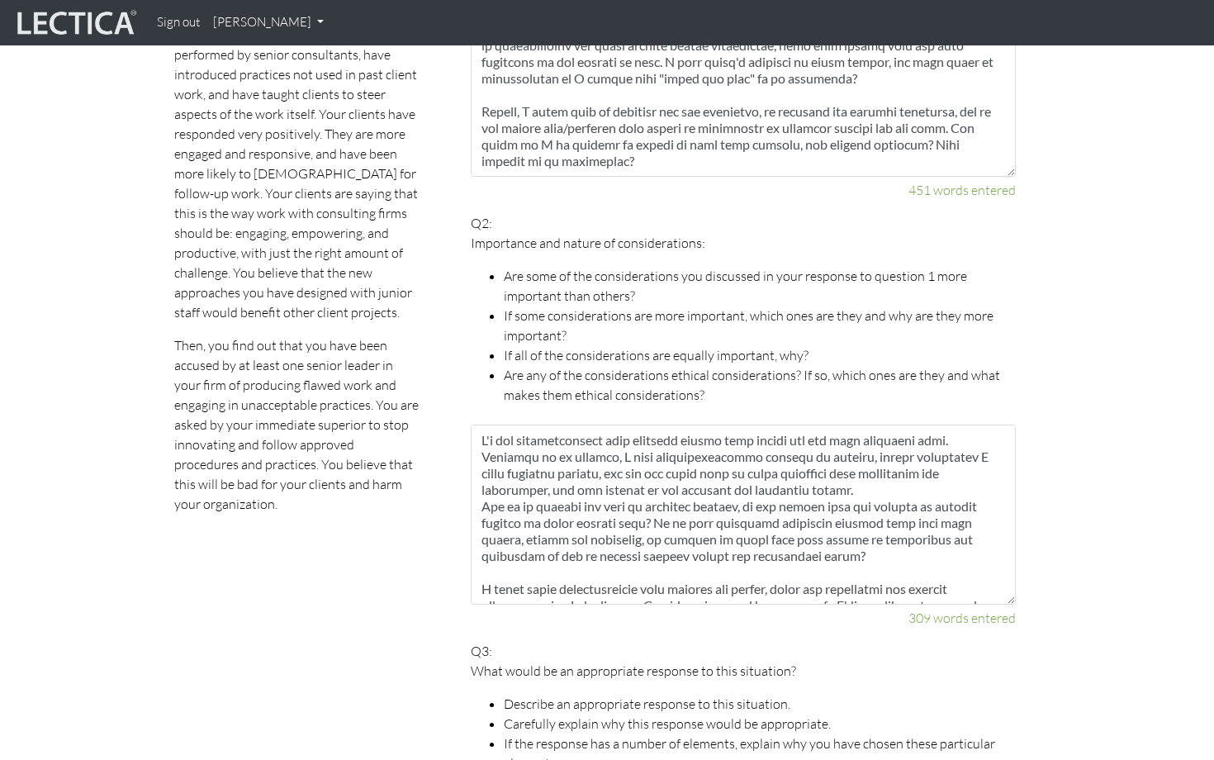
scroll to position [1008, 0]
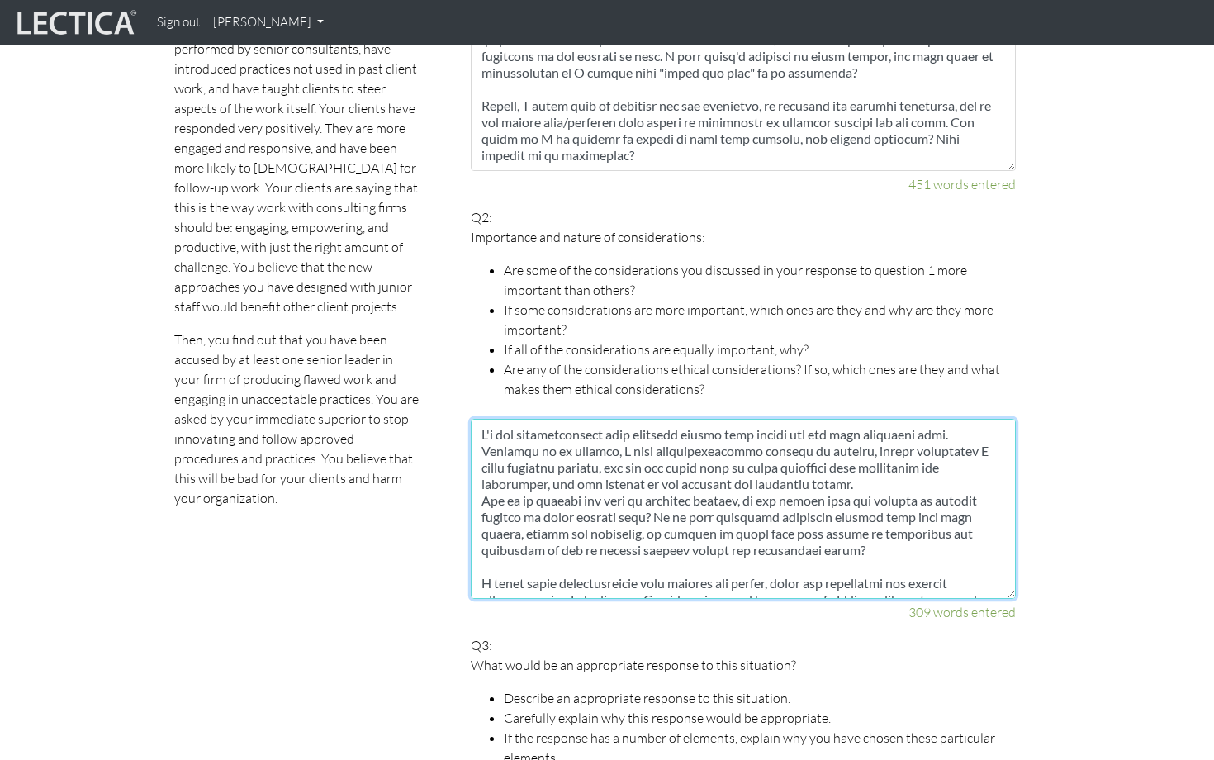
click at [637, 489] on textarea at bounding box center [743, 509] width 545 height 180
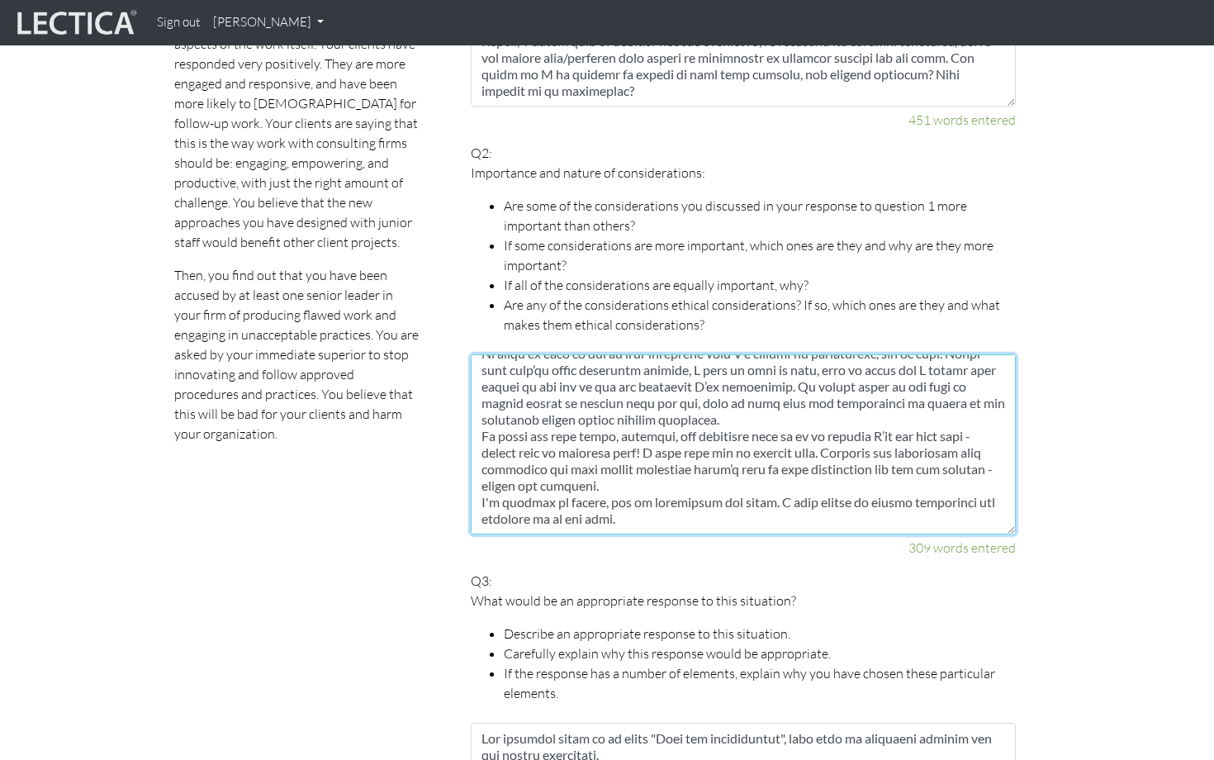
scroll to position [1074, 0]
click at [780, 481] on textarea at bounding box center [743, 443] width 545 height 180
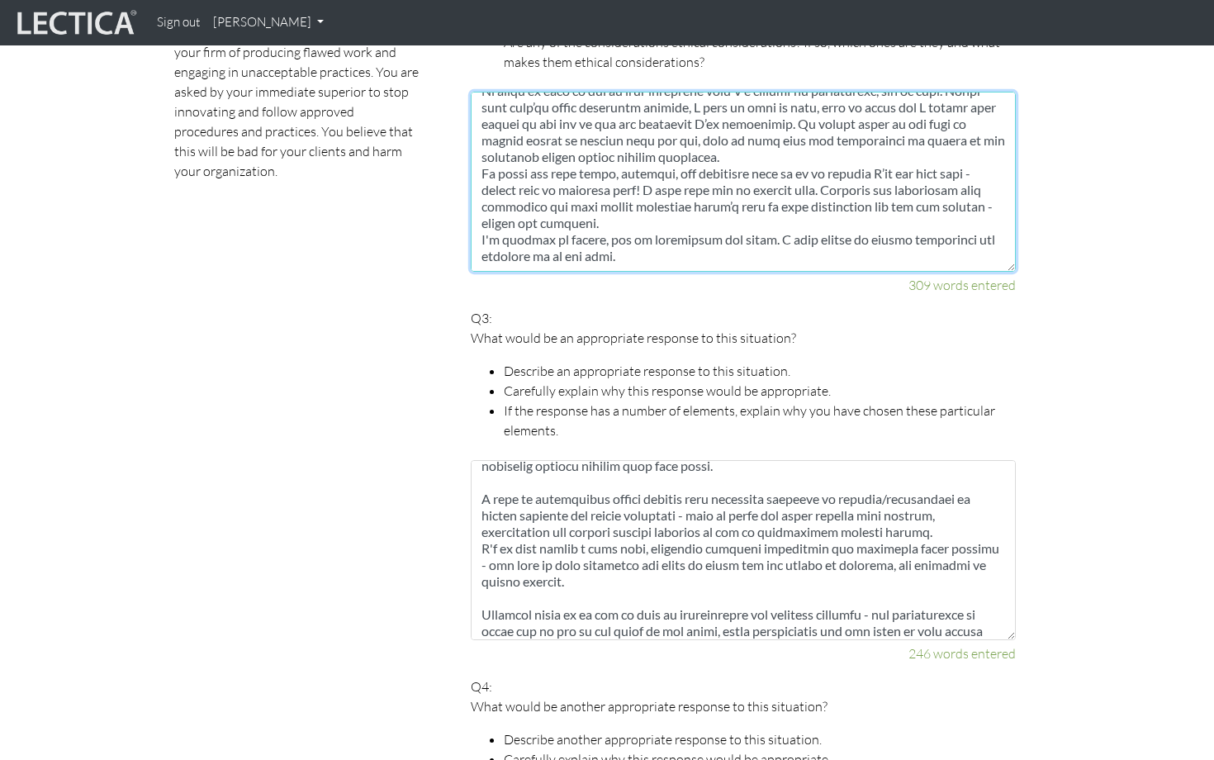
scroll to position [121, 0]
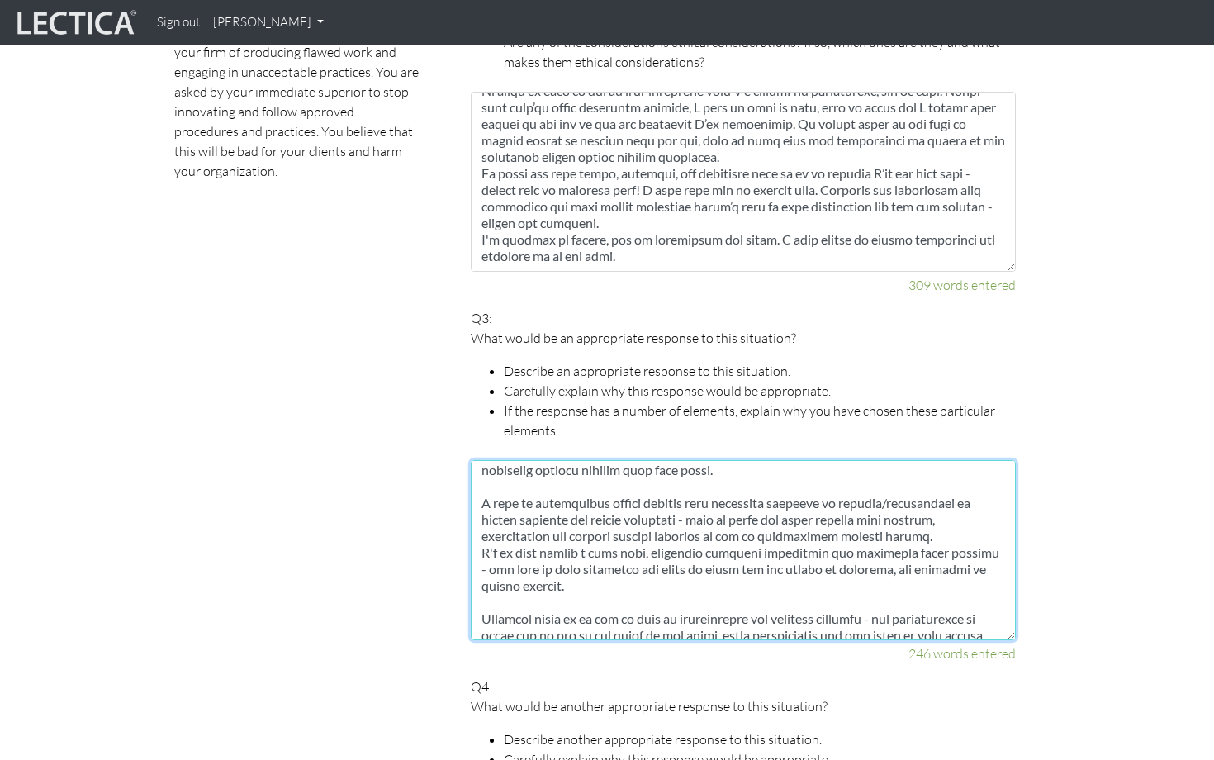
click at [701, 551] on textarea at bounding box center [743, 550] width 545 height 180
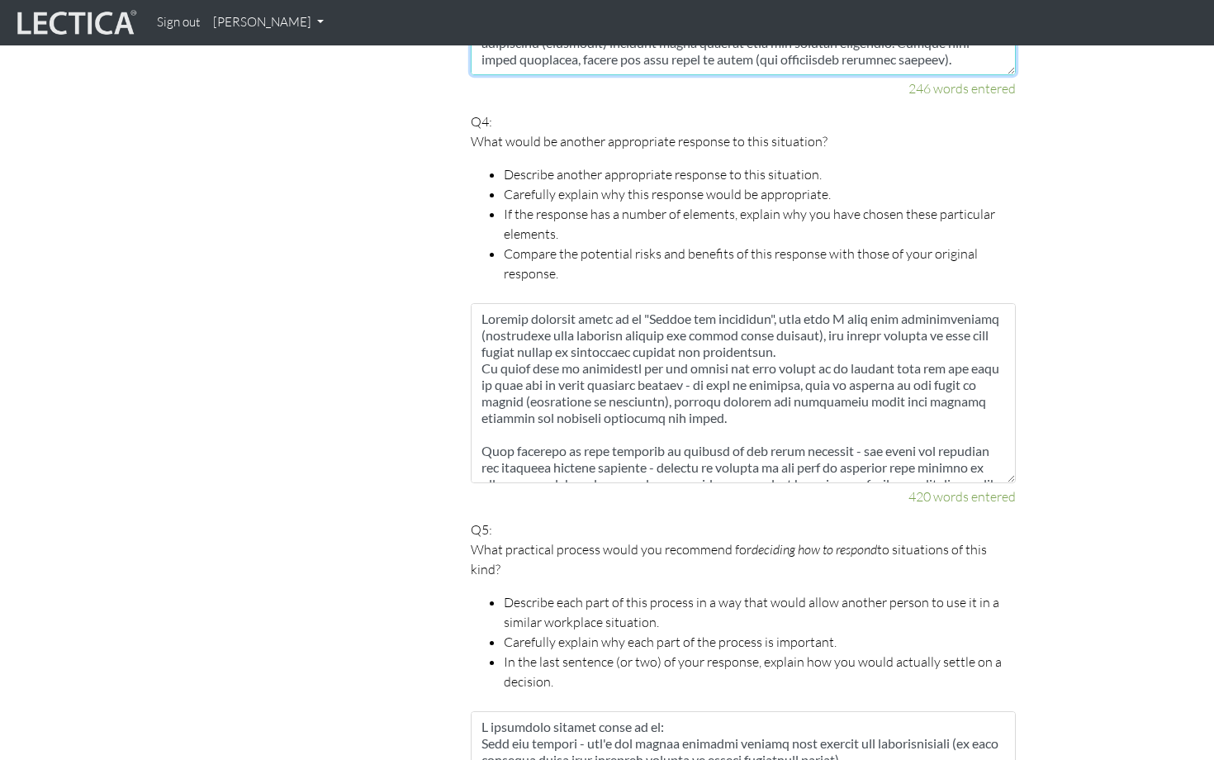
scroll to position [1929, 0]
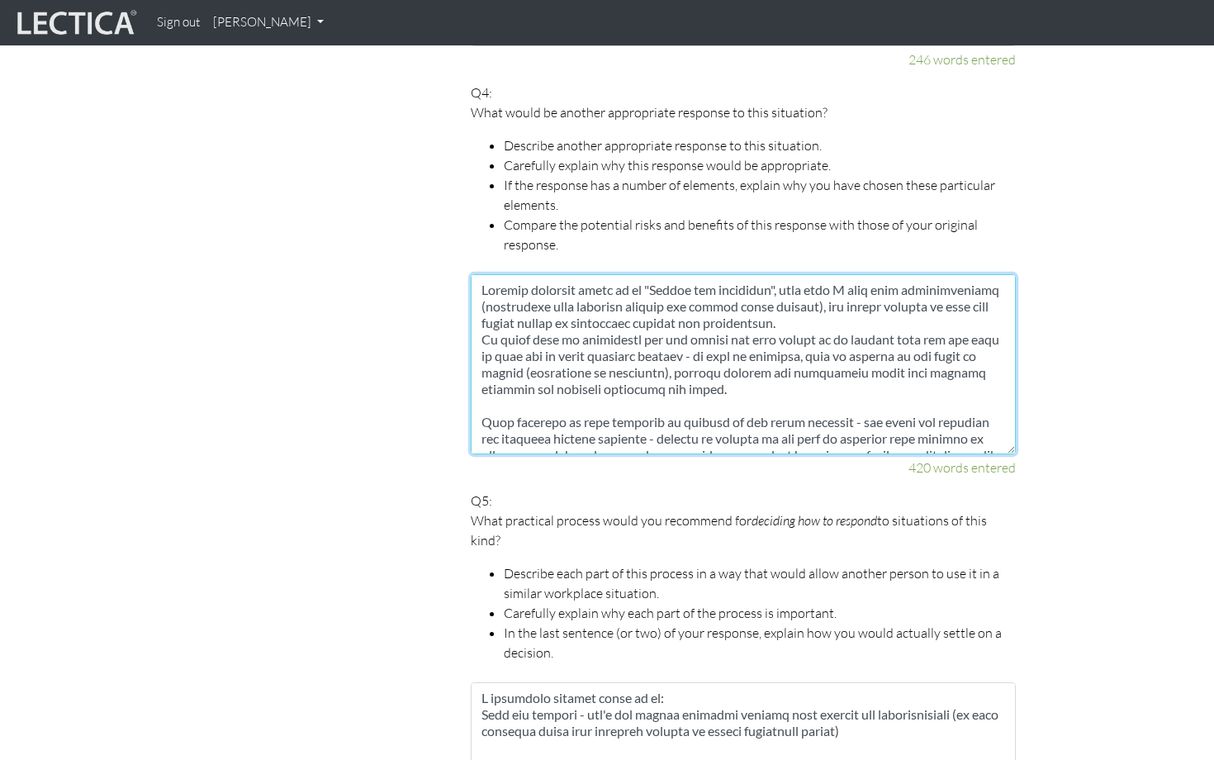
click at [780, 274] on textarea at bounding box center [743, 364] width 545 height 180
click at [801, 346] on textarea at bounding box center [743, 364] width 545 height 180
click at [831, 334] on textarea at bounding box center [743, 364] width 545 height 180
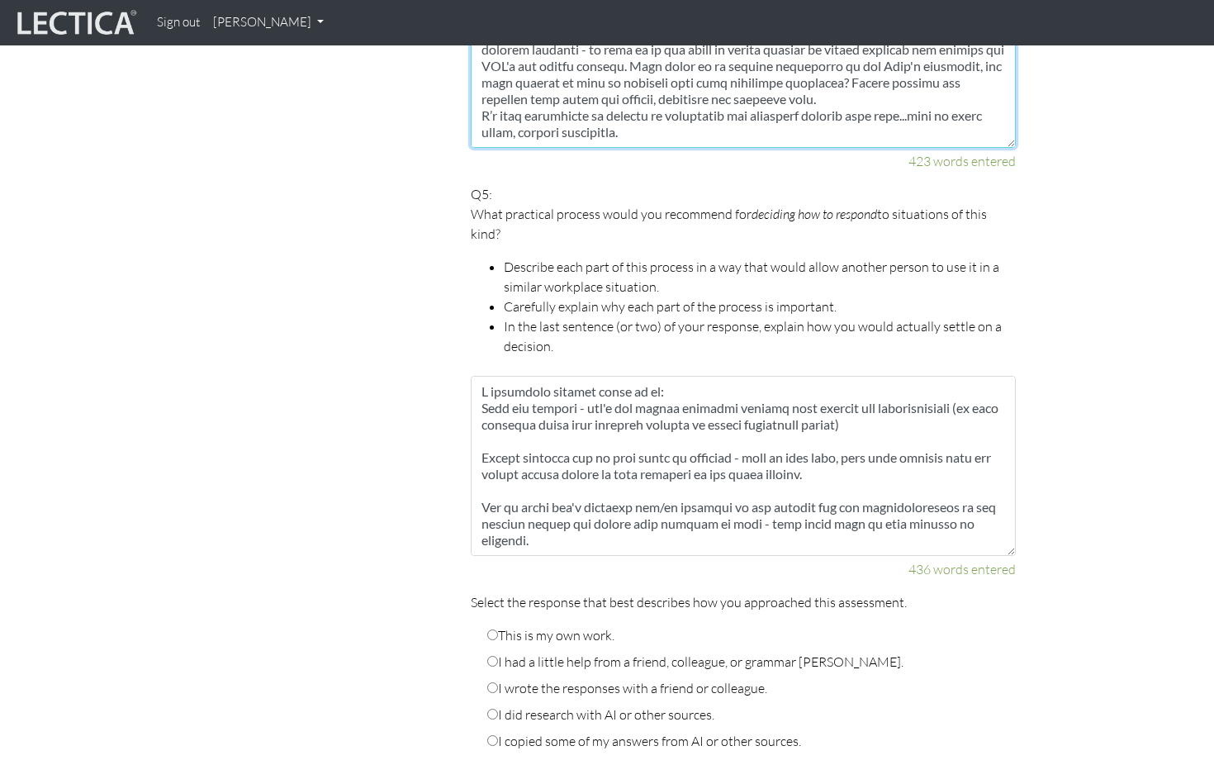
scroll to position [2238, 0]
type textarea "Another response would be to "Accept the situation" without causing drama, make…"
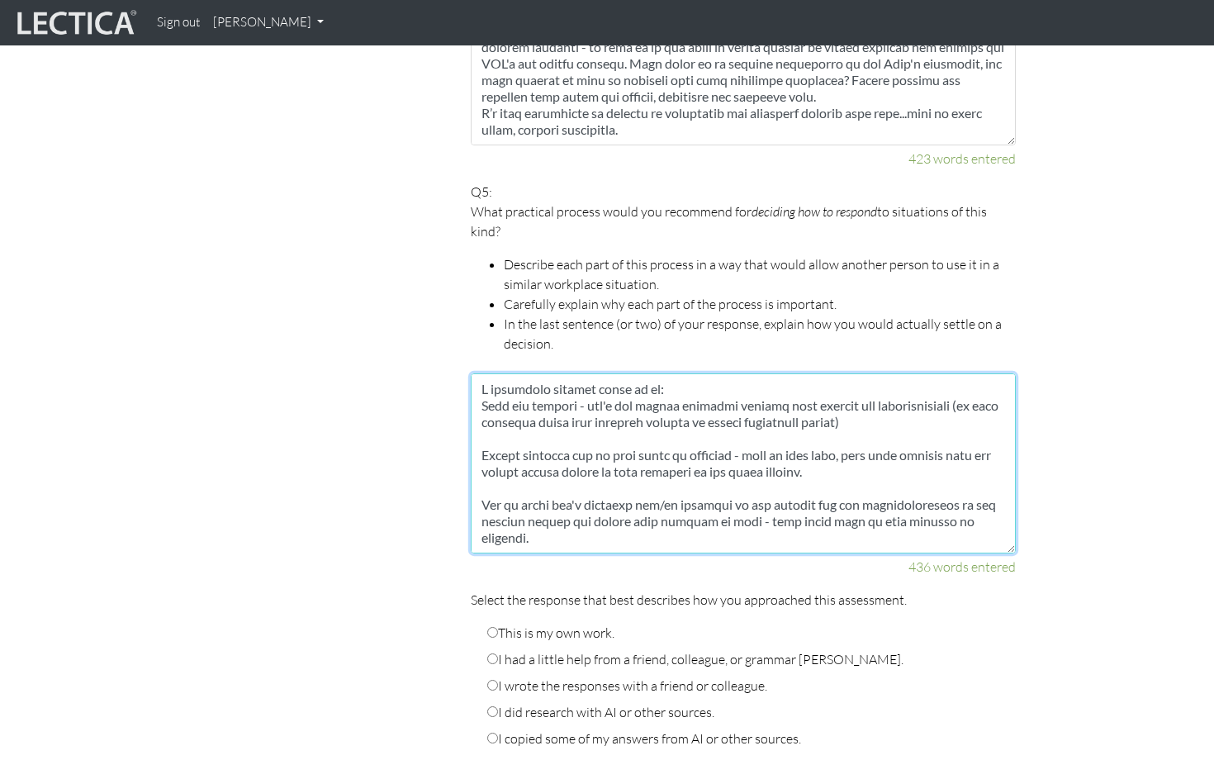
click at [742, 514] on textarea at bounding box center [743, 463] width 545 height 180
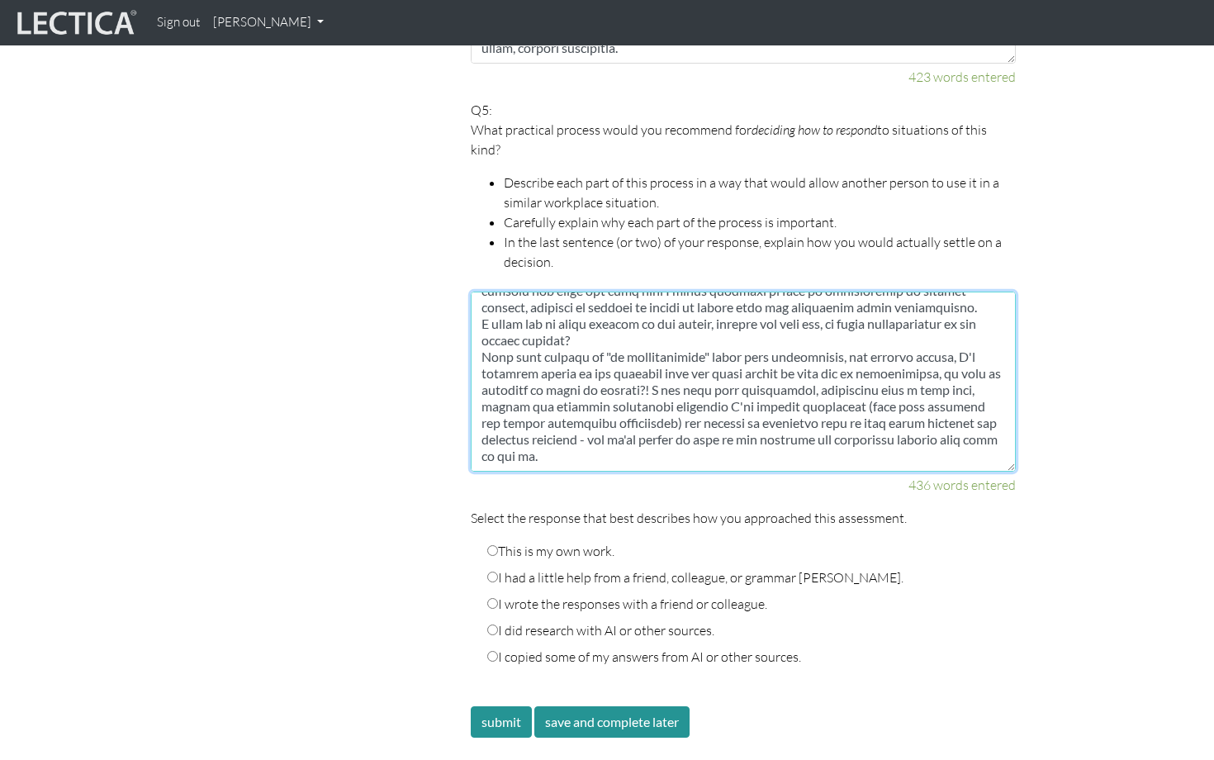
scroll to position [2347, 0]
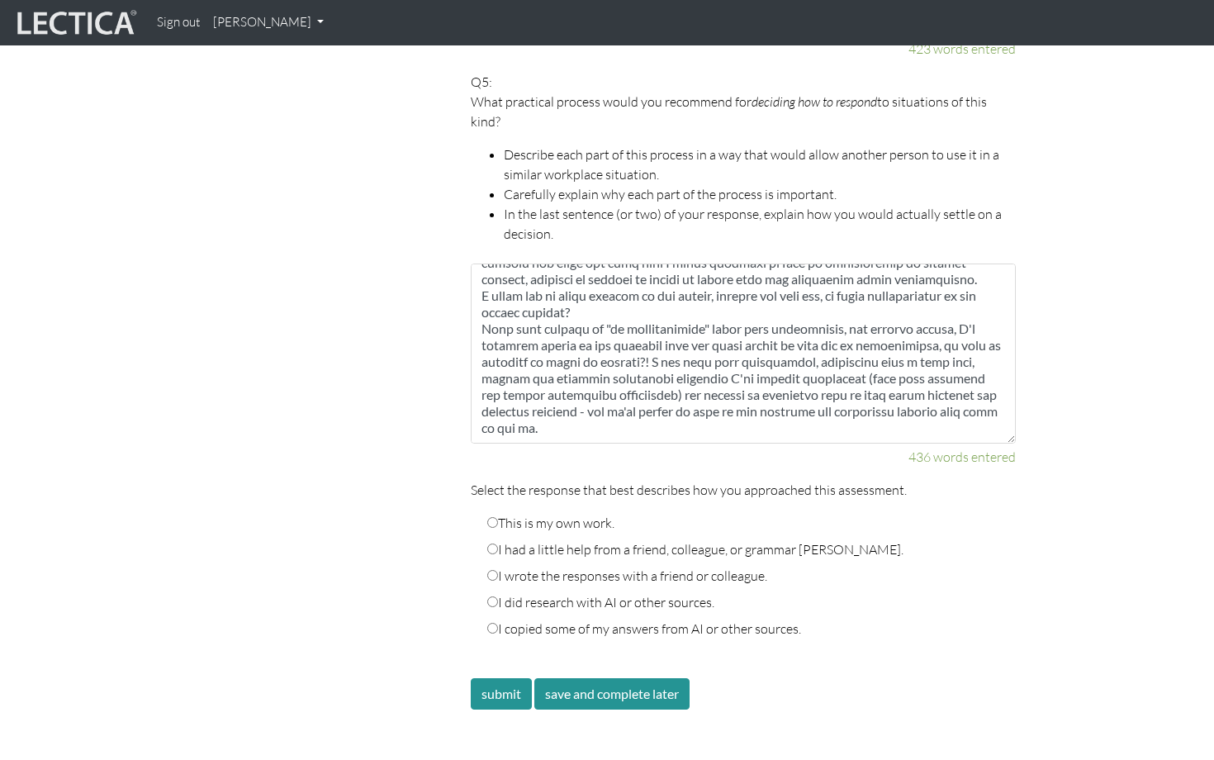
click at [491, 517] on input "This is my own work." at bounding box center [492, 522] width 11 height 11
radio input "true"
click at [506, 678] on button "submit" at bounding box center [501, 693] width 61 height 31
